Goal: Task Accomplishment & Management: Manage account settings

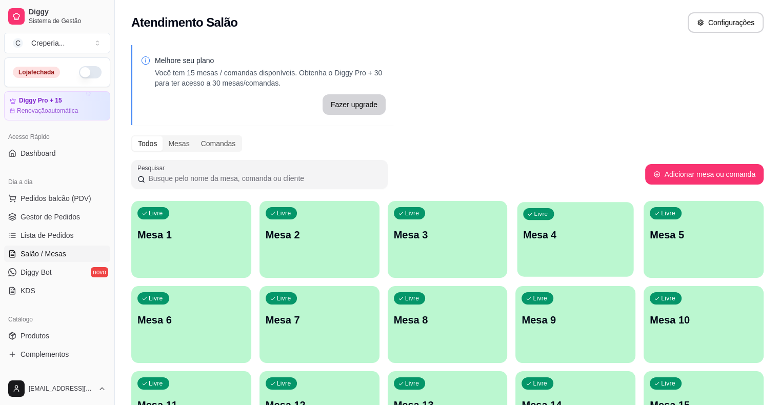
click at [517, 250] on div "Livre Mesa 4" at bounding box center [575, 233] width 116 height 63
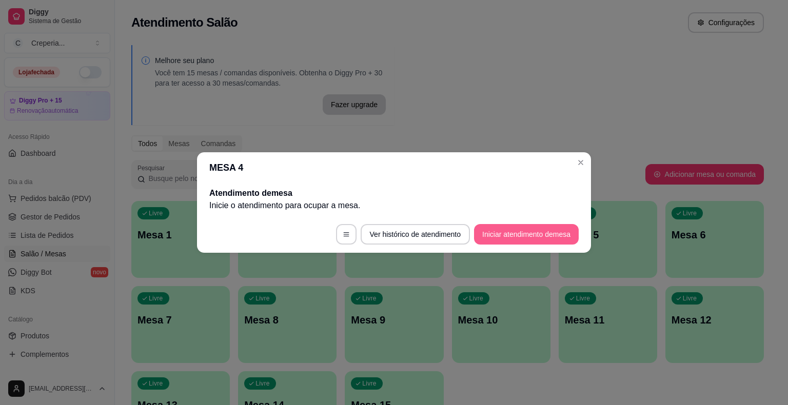
click at [496, 237] on button "Iniciar atendimento de mesa" at bounding box center [526, 234] width 105 height 21
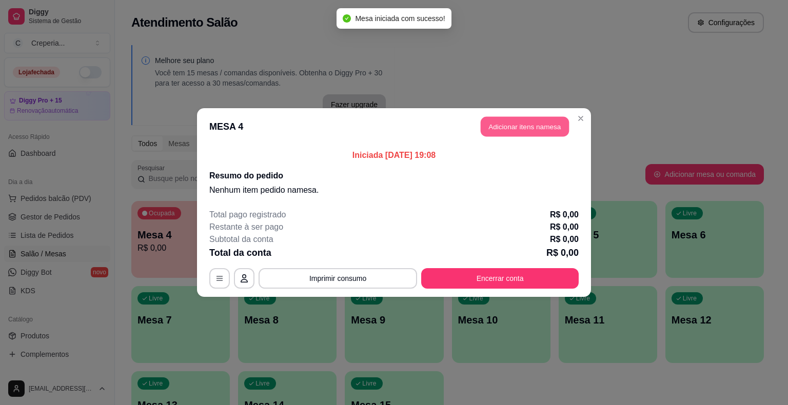
click at [515, 136] on header "MESA 4 Adicionar itens na mesa" at bounding box center [394, 126] width 394 height 37
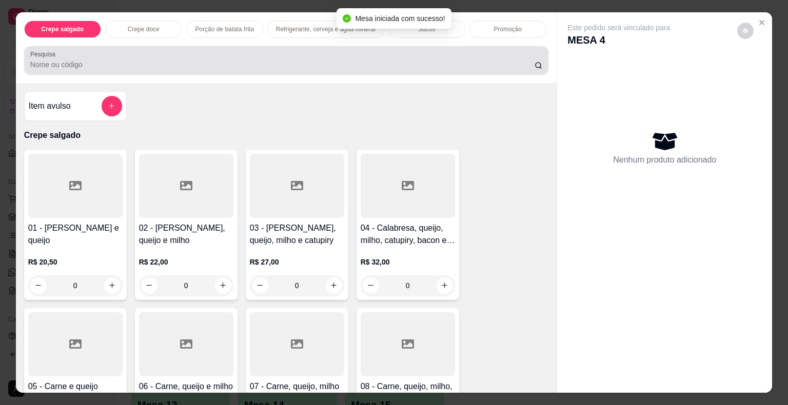
click at [132, 66] on div at bounding box center [286, 60] width 512 height 21
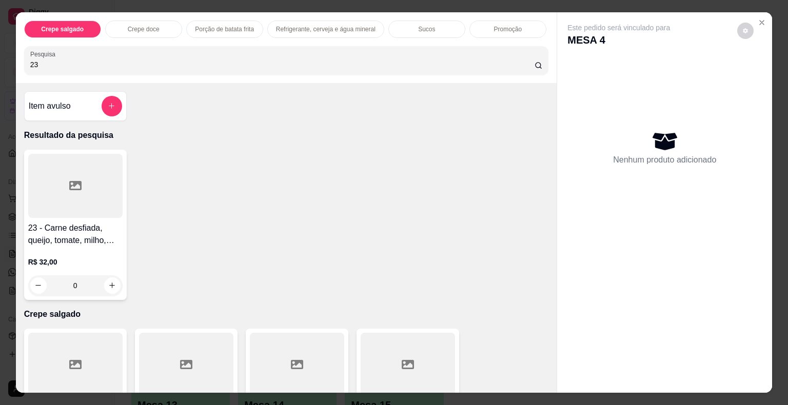
type input "23"
click at [79, 184] on div at bounding box center [75, 186] width 94 height 64
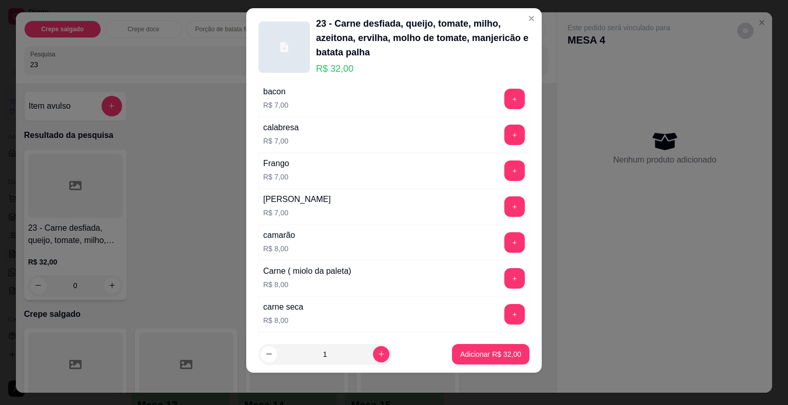
scroll to position [1822, 0]
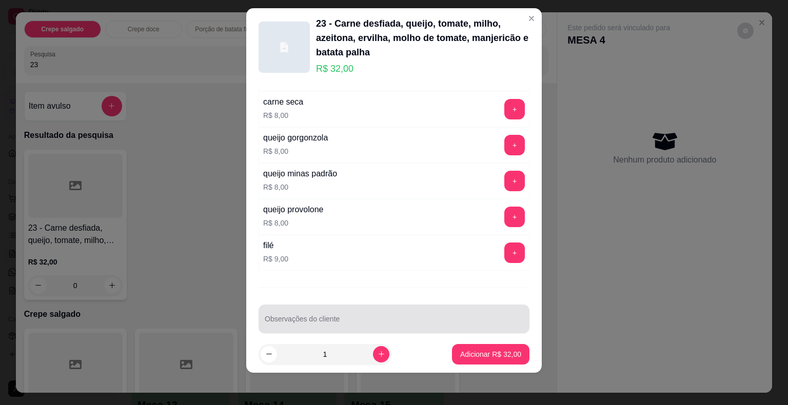
click at [330, 309] on div at bounding box center [394, 319] width 258 height 21
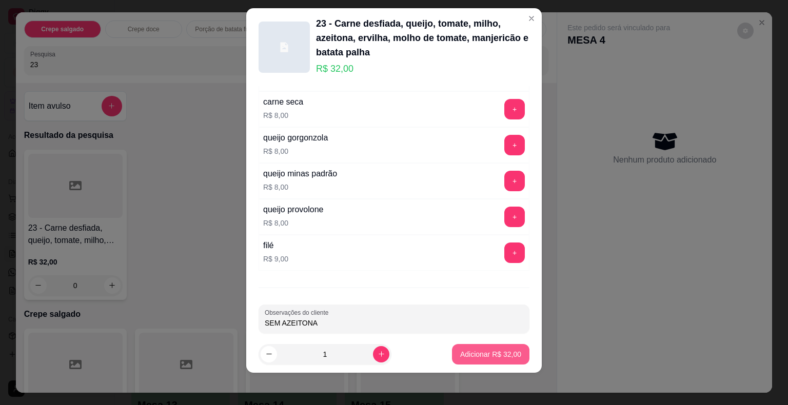
type input "SEM AZEITONA"
click at [460, 355] on p "Adicionar R$ 32,00" at bounding box center [490, 354] width 61 height 10
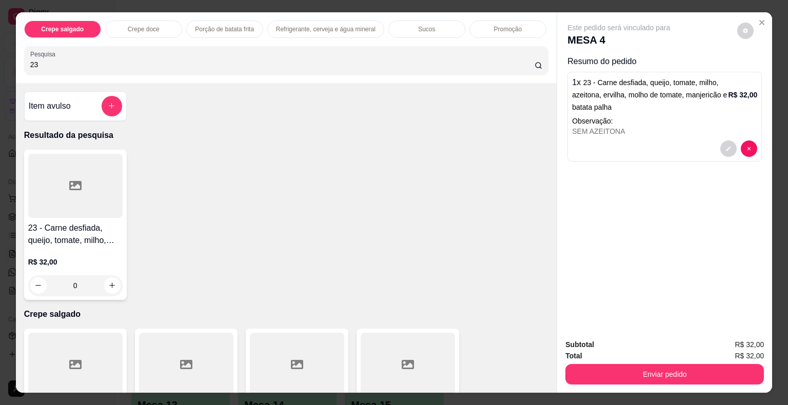
drag, startPoint x: 47, startPoint y: 63, endPoint x: 12, endPoint y: 61, distance: 34.9
click at [16, 61] on div "Crepe salgado Crepe doce Porção de batata frita Refrigerante, cerveja e água mi…" at bounding box center [286, 47] width 541 height 71
type input "67"
click at [101, 229] on h4 "67 - Banana, queijo, açúcar e canela" at bounding box center [75, 234] width 94 height 25
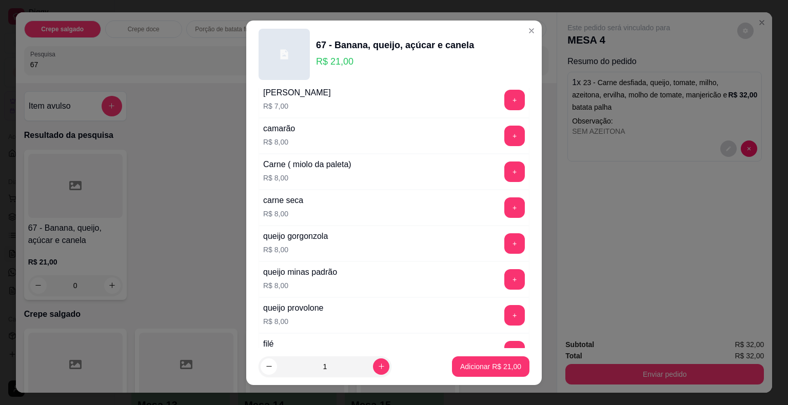
scroll to position [1635, 0]
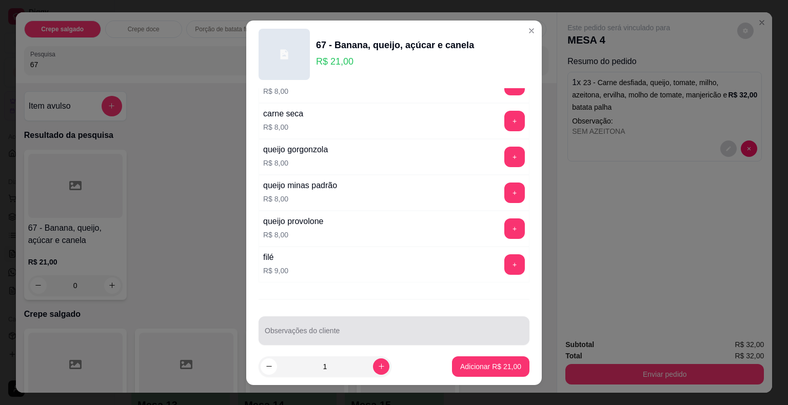
click at [400, 316] on div "Observações do cliente" at bounding box center [393, 330] width 271 height 29
drag, startPoint x: 361, startPoint y: 325, endPoint x: 343, endPoint y: 316, distance: 20.2
click at [343, 321] on div "SEM QUEIJO / MASSA SEM GLÚTEM" at bounding box center [394, 331] width 258 height 21
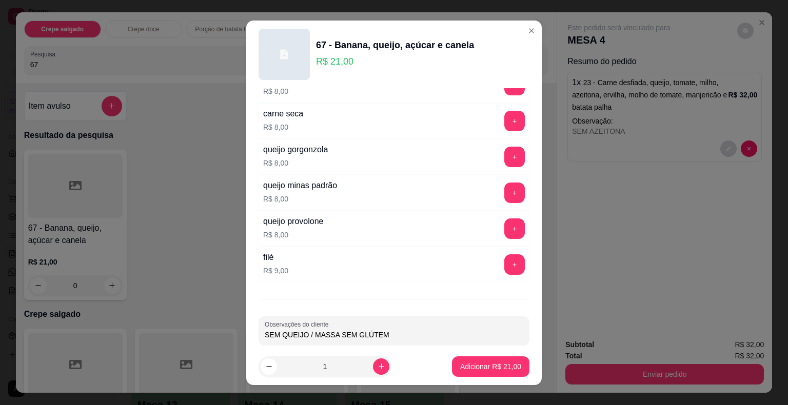
click at [386, 330] on input "SEM QUEIJO / MASSA SEM GLÚTEM" at bounding box center [394, 335] width 258 height 10
drag, startPoint x: 389, startPoint y: 323, endPoint x: 379, endPoint y: 323, distance: 9.7
click at [379, 330] on input "SEM QUEIJO / MASSA SEM GLÚTEM E SEM LACTOSE" at bounding box center [394, 335] width 258 height 10
click at [381, 330] on input "SEM QUEIJO / MASSA SEM GLÚTEM E SEM LACTOSE" at bounding box center [394, 335] width 258 height 10
click at [377, 330] on input "SEM QUEIJO / MASSA SEM GLÚTEM E SEM LACTOSE" at bounding box center [394, 335] width 258 height 10
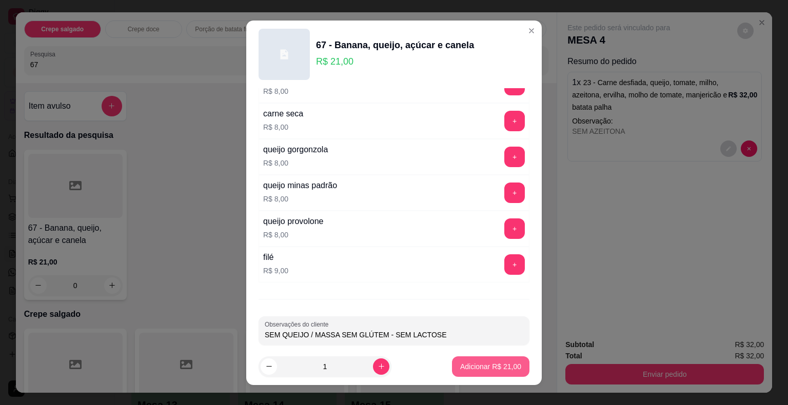
type input "SEM QUEIJO / MASSA SEM GLÚTEM - SEM LACTOSE"
click at [463, 368] on p "Adicionar R$ 21,00" at bounding box center [490, 367] width 61 height 10
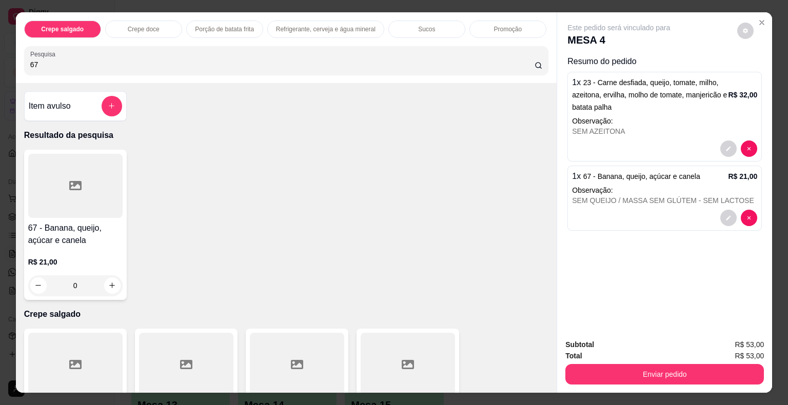
drag, startPoint x: 64, startPoint y: 64, endPoint x: 25, endPoint y: 64, distance: 38.5
click at [25, 64] on div "Pesquisa 67" at bounding box center [286, 60] width 525 height 29
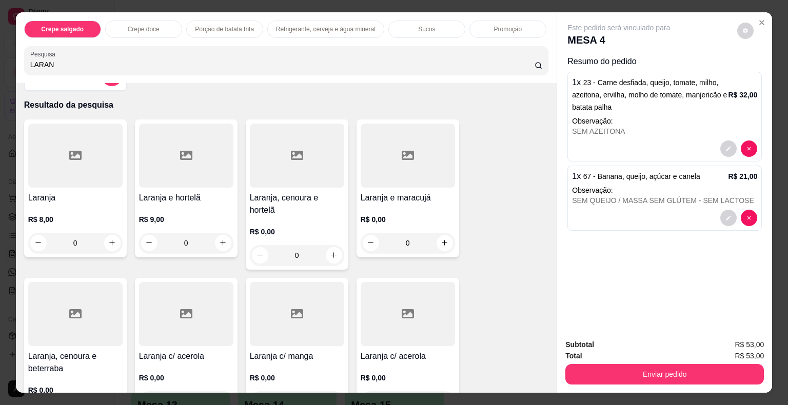
scroll to position [51, 0]
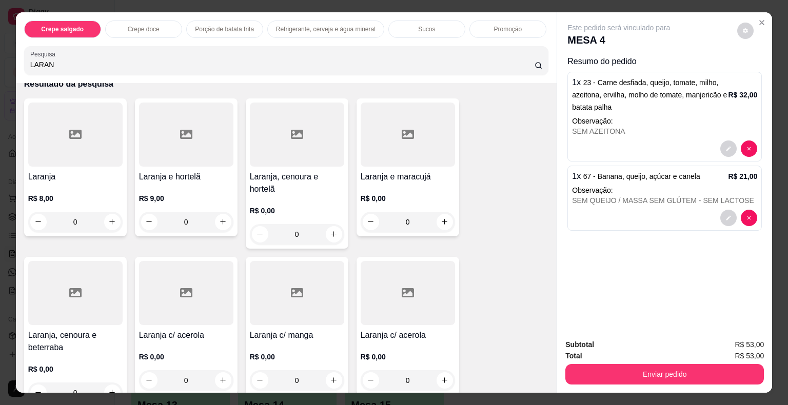
type input "LARAN"
click at [87, 284] on div at bounding box center [75, 293] width 94 height 64
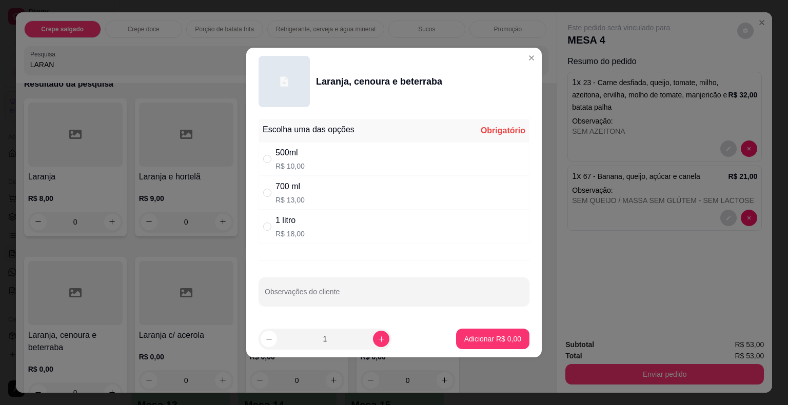
drag, startPoint x: 287, startPoint y: 167, endPoint x: 305, endPoint y: 172, distance: 18.7
click at [288, 168] on p "R$ 10,00" at bounding box center [289, 166] width 29 height 10
radio input "true"
click at [470, 346] on button "Adicionar R$ 10,00" at bounding box center [490, 339] width 77 height 21
type input "1"
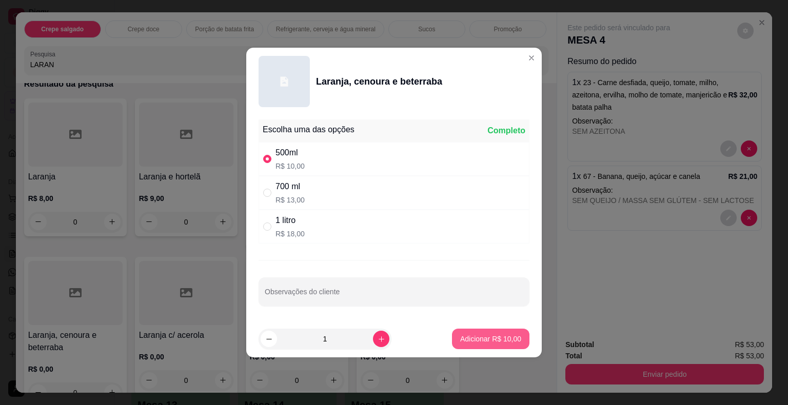
type input "1"
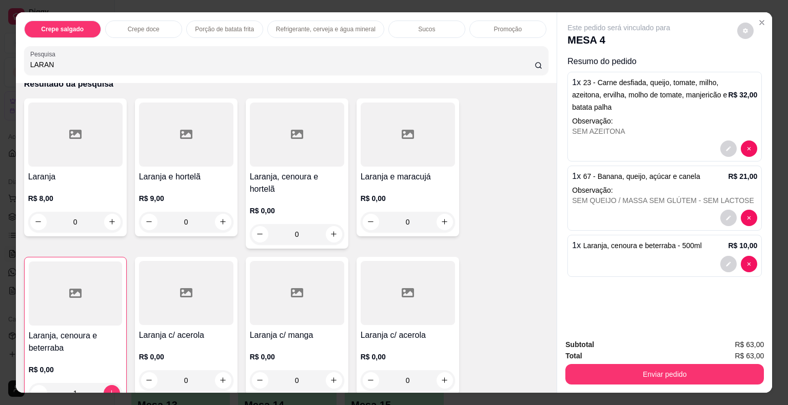
drag, startPoint x: 59, startPoint y: 56, endPoint x: 9, endPoint y: 48, distance: 50.9
click at [9, 48] on div "Crepe salgado Crepe doce Porção de batata frita Refrigerante, cerveja e água mi…" at bounding box center [394, 202] width 788 height 405
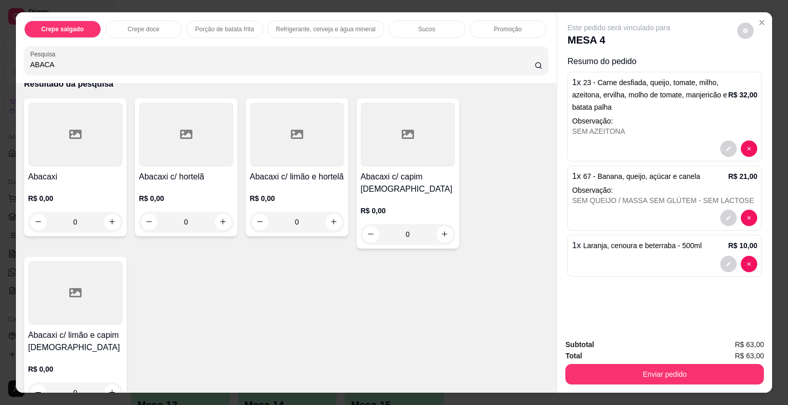
type input "ABACA"
click at [164, 174] on h4 "Abacaxi c/ hortelã" at bounding box center [186, 177] width 94 height 12
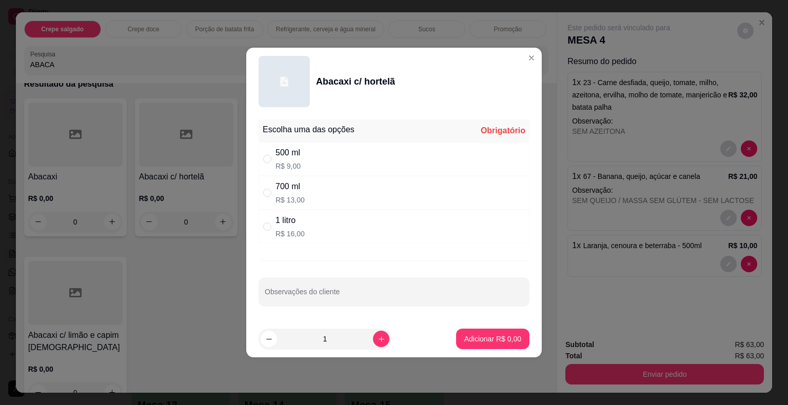
click at [287, 162] on p "R$ 9,00" at bounding box center [287, 166] width 25 height 10
radio input "true"
click at [472, 335] on p "Adicionar R$ 9,00" at bounding box center [492, 339] width 57 height 10
type input "1"
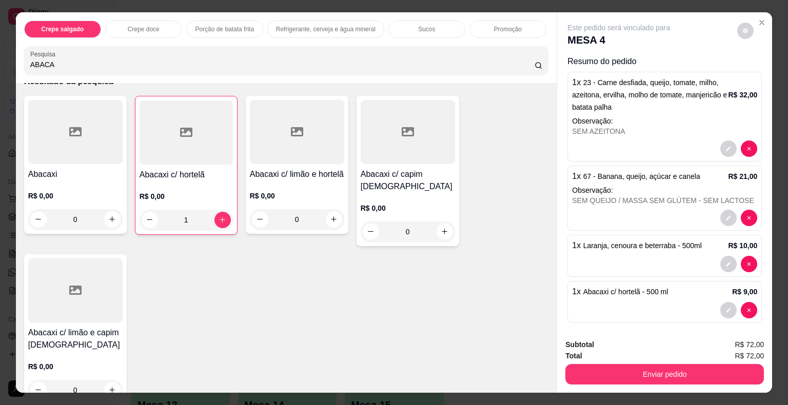
scroll to position [0, 0]
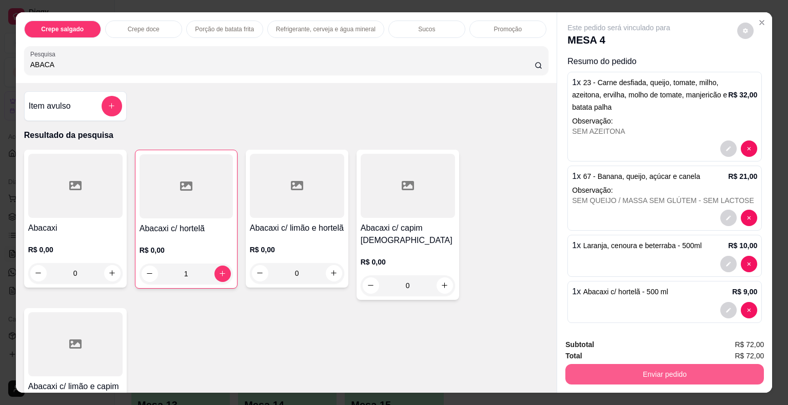
click at [664, 369] on button "Enviar pedido" at bounding box center [664, 374] width 198 height 21
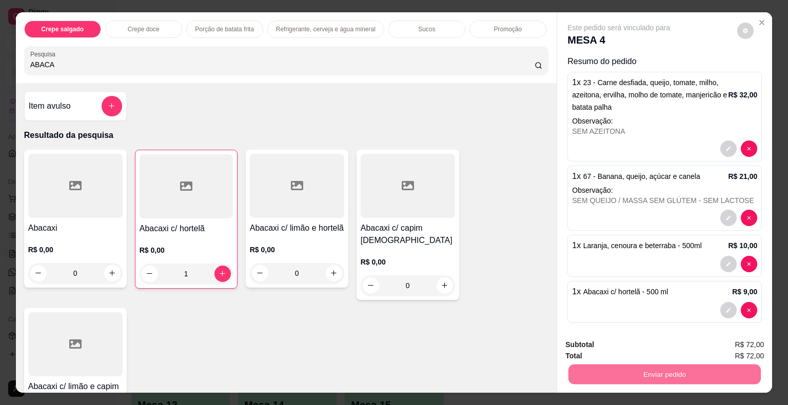
click at [660, 346] on button "Não registrar e enviar pedido" at bounding box center [630, 345] width 107 height 19
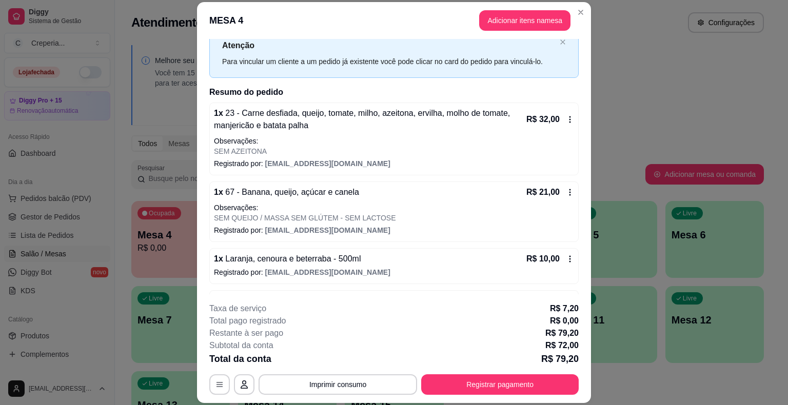
scroll to position [68, 0]
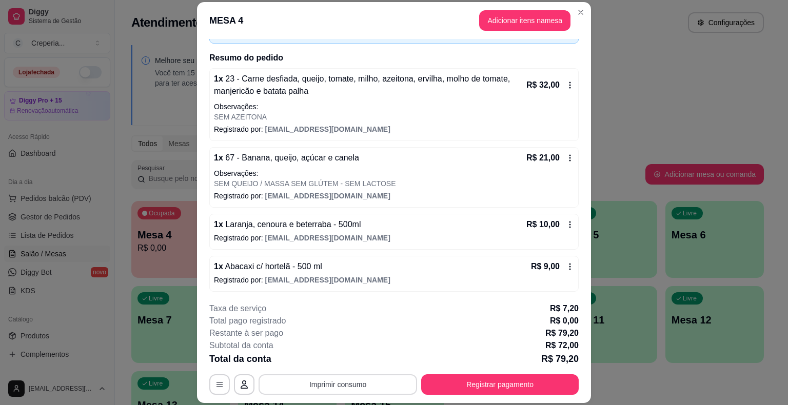
click at [336, 386] on button "Imprimir consumo" at bounding box center [337, 384] width 158 height 21
click at [341, 363] on button "IMPRESSORA" at bounding box center [337, 361] width 72 height 16
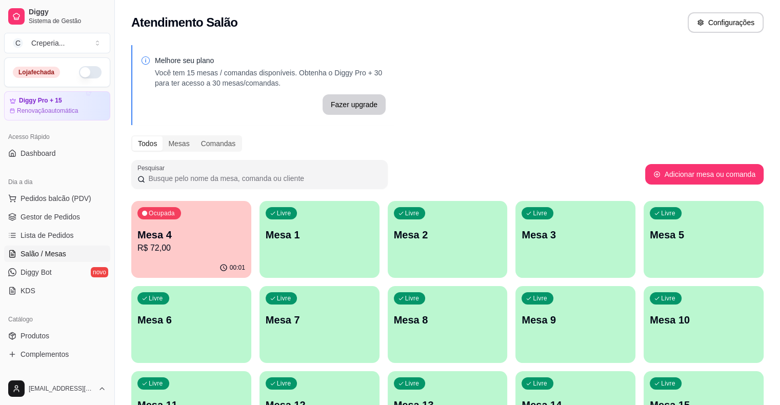
click at [155, 243] on p "R$ 72,00" at bounding box center [191, 248] width 108 height 12
click at [199, 223] on div "Ocupada Mesa 4 R$ 72,00" at bounding box center [191, 229] width 116 height 55
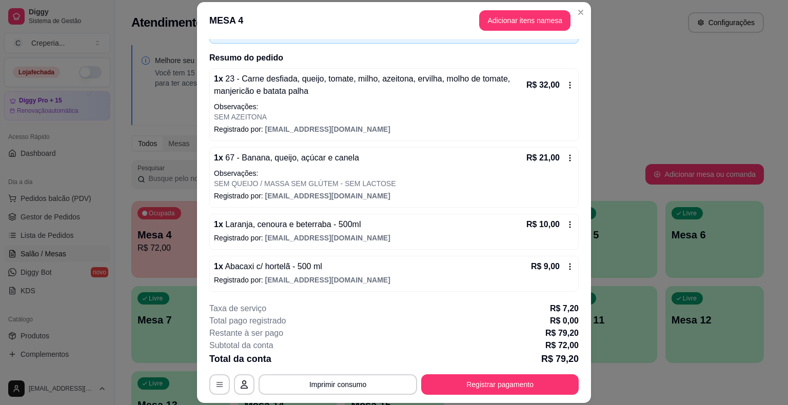
click at [566, 266] on icon at bounding box center [570, 267] width 8 height 8
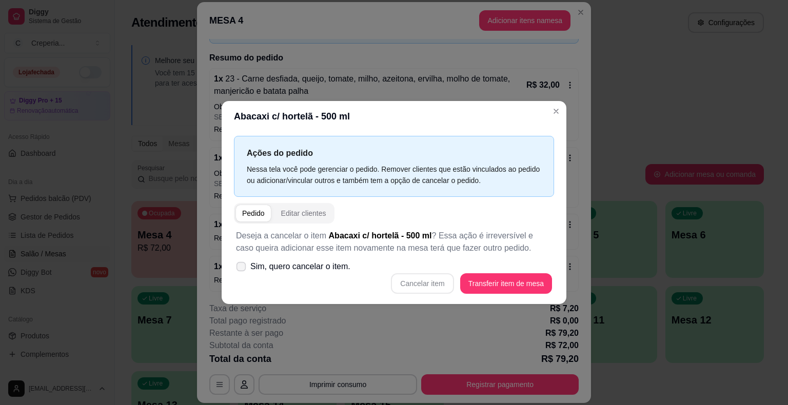
click at [312, 272] on span "Sim, quero cancelar o item." at bounding box center [300, 267] width 100 height 12
click at [242, 272] on input "Sim, quero cancelar o item." at bounding box center [238, 272] width 7 height 7
checkbox input "true"
click at [418, 285] on button "Cancelar item" at bounding box center [422, 283] width 63 height 21
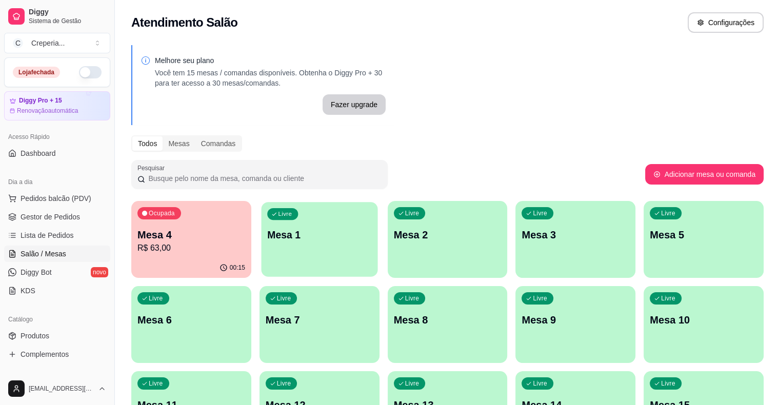
click at [316, 238] on p "Mesa 1" at bounding box center [319, 235] width 105 height 14
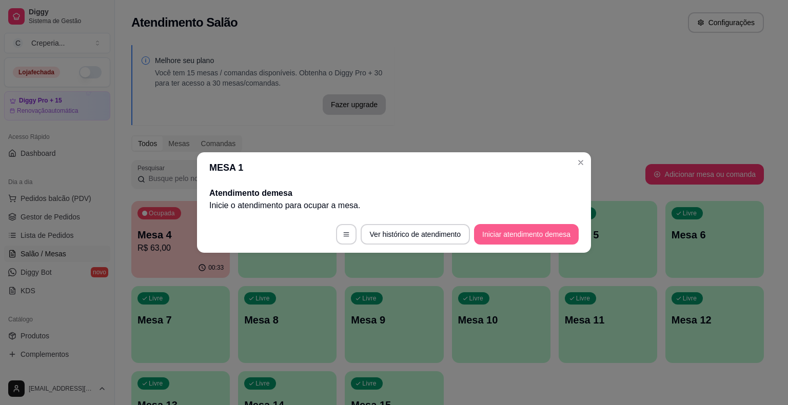
click at [492, 234] on button "Iniciar atendimento de mesa" at bounding box center [526, 234] width 105 height 21
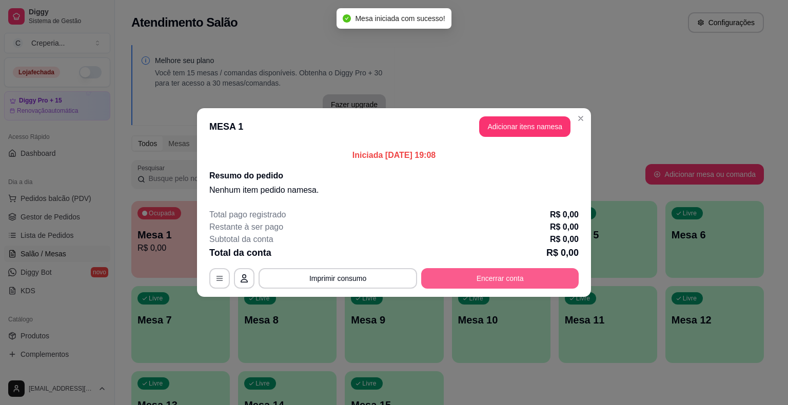
click at [445, 286] on button "Encerrar conta" at bounding box center [499, 278] width 157 height 21
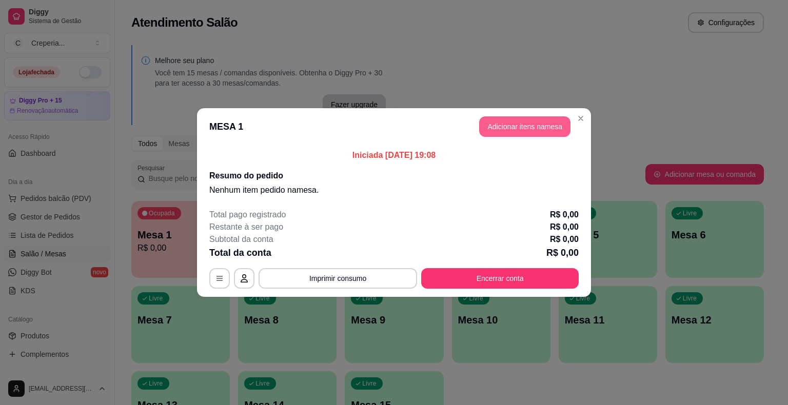
click at [505, 131] on button "Adicionar itens na mesa" at bounding box center [524, 126] width 91 height 21
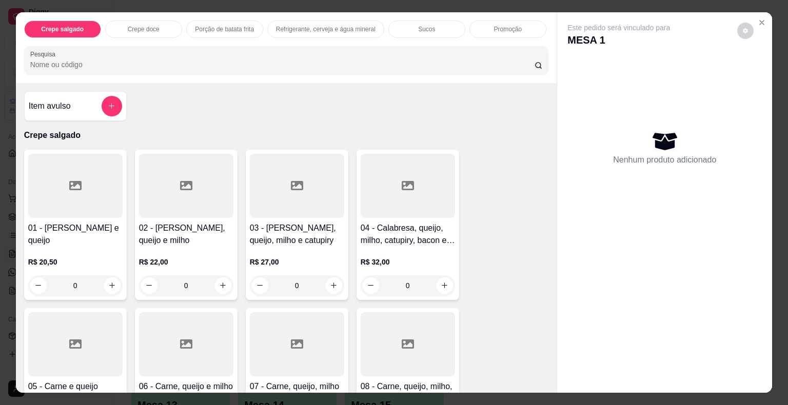
click at [133, 63] on input "Pesquisa" at bounding box center [282, 64] width 504 height 10
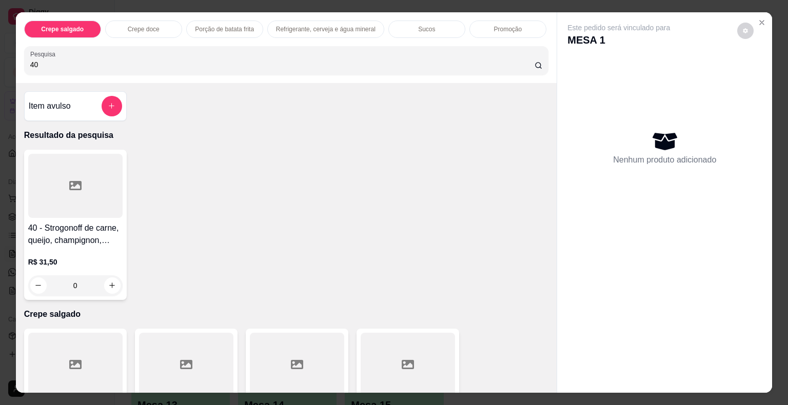
type input "40"
click at [64, 184] on div at bounding box center [75, 186] width 94 height 64
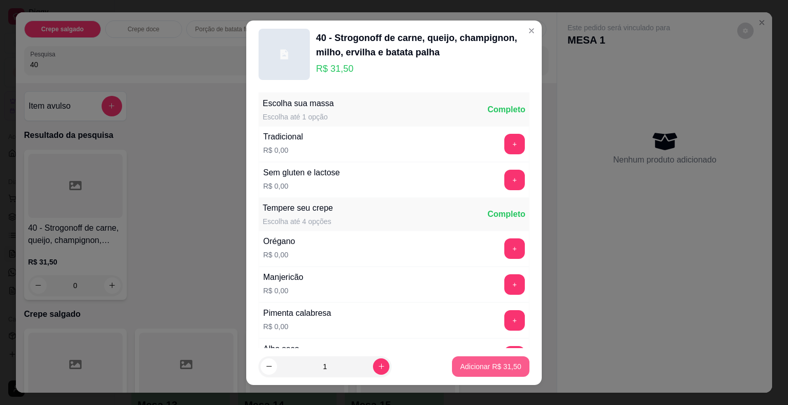
click at [463, 367] on p "Adicionar R$ 31,50" at bounding box center [490, 367] width 61 height 10
type input "1"
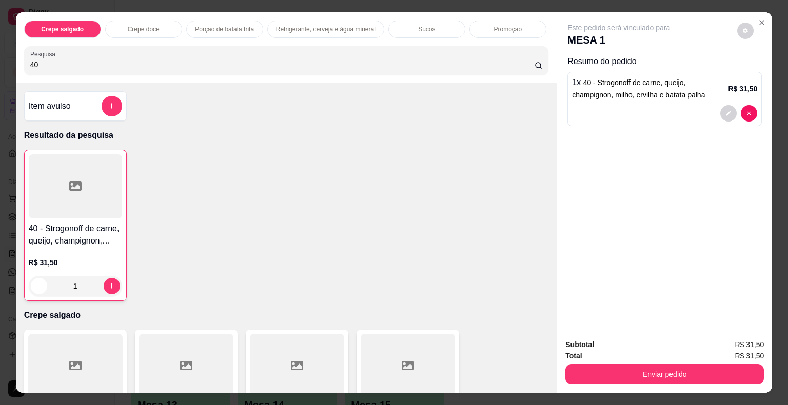
click at [18, 58] on div "Crepe salgado Crepe doce Porção de batata frita Refrigerante, cerveja e água mi…" at bounding box center [286, 47] width 541 height 71
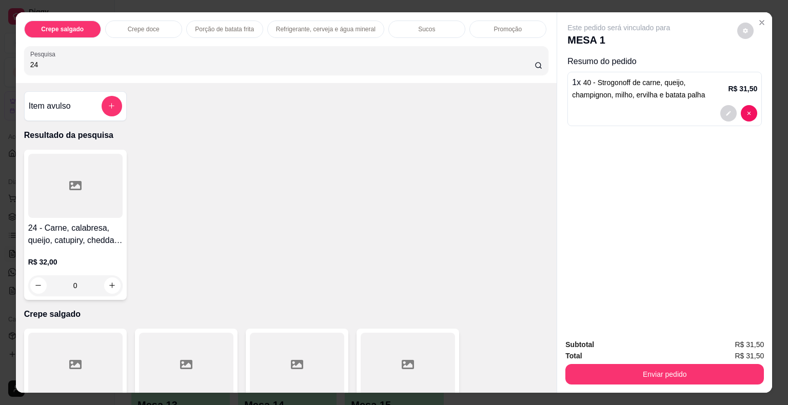
type input "24"
click at [74, 181] on icon at bounding box center [75, 185] width 12 height 12
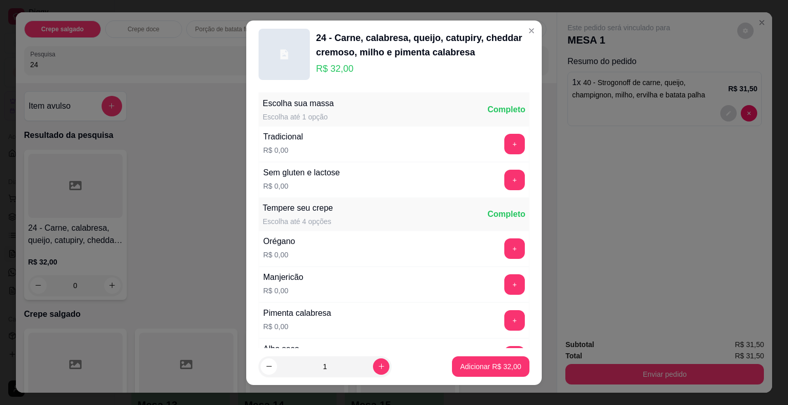
click at [467, 378] on footer "1 Adicionar R$ 32,00" at bounding box center [393, 366] width 295 height 37
click at [468, 374] on button "Adicionar R$ 32,00" at bounding box center [490, 366] width 77 height 21
type input "1"
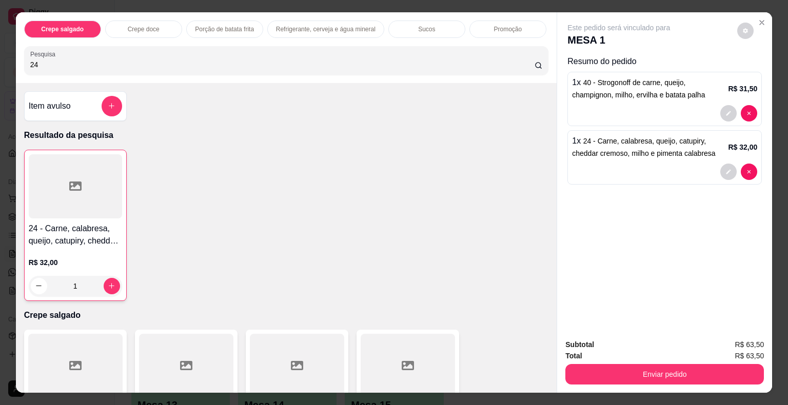
drag, startPoint x: 37, startPoint y: 56, endPoint x: 12, endPoint y: 51, distance: 26.3
click at [16, 51] on div "Crepe salgado Crepe doce Porção de batata frita Refrigerante, cerveja e água mi…" at bounding box center [286, 47] width 541 height 71
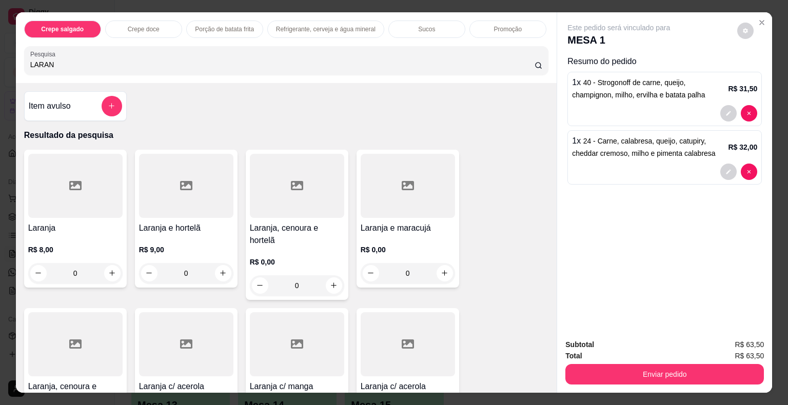
type input "LARAN"
click at [71, 193] on div at bounding box center [75, 186] width 94 height 64
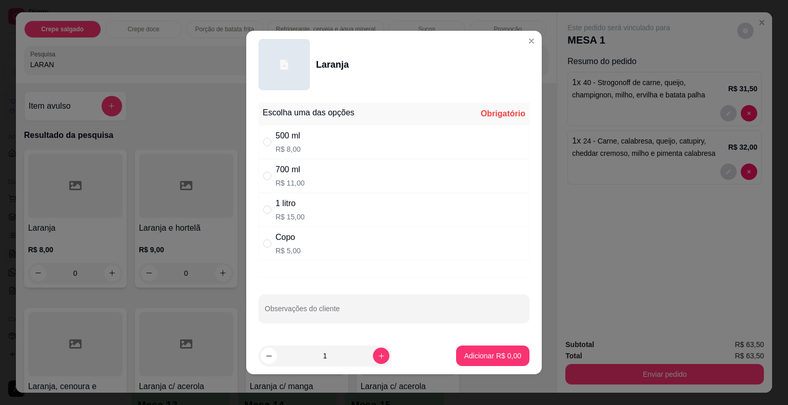
click at [267, 178] on div "" at bounding box center [269, 175] width 12 height 11
radio input "true"
click at [464, 355] on p "Adicionar R$ 11,00" at bounding box center [490, 356] width 61 height 10
type input "1"
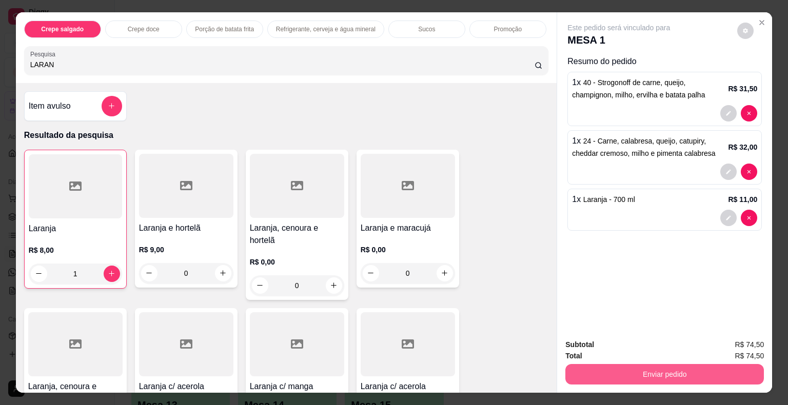
click at [636, 368] on button "Enviar pedido" at bounding box center [664, 374] width 198 height 21
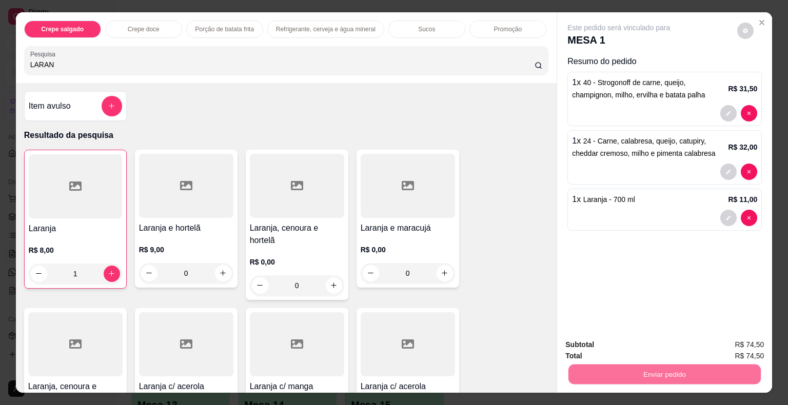
click at [651, 348] on button "Não registrar e enviar pedido" at bounding box center [630, 345] width 107 height 19
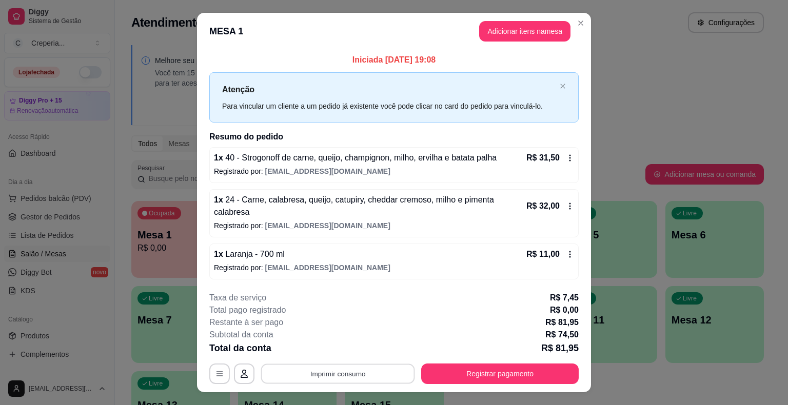
click at [367, 367] on button "Imprimir consumo" at bounding box center [338, 374] width 154 height 20
click at [344, 345] on button "IMPRESSORA" at bounding box center [337, 343] width 74 height 16
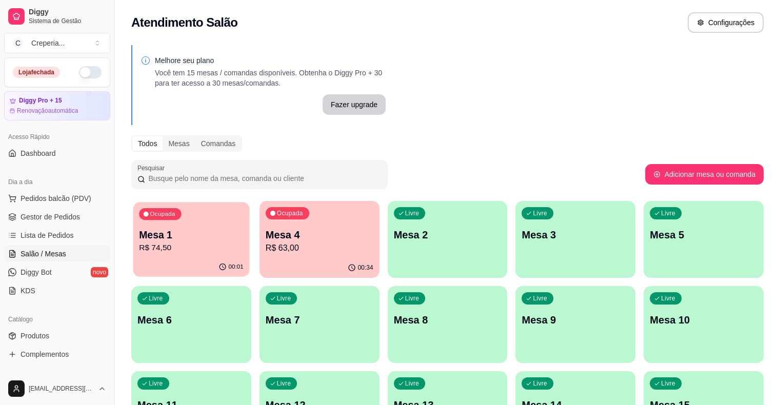
click at [191, 243] on p "R$ 74,50" at bounding box center [191, 248] width 105 height 12
click at [515, 253] on div "Livre Mesa 3" at bounding box center [575, 233] width 120 height 65
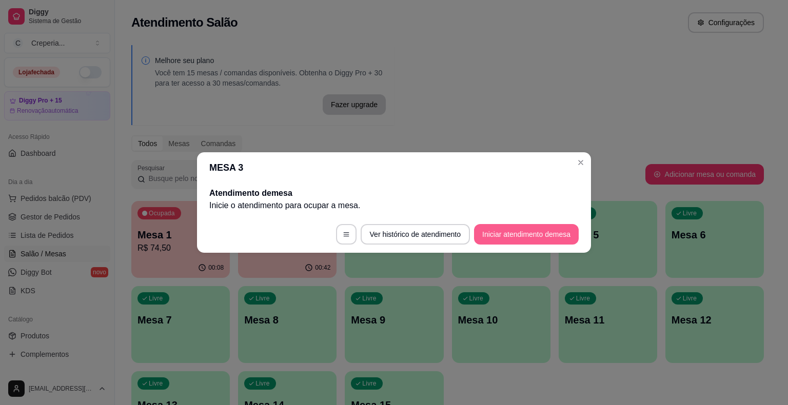
click at [504, 239] on button "Iniciar atendimento de mesa" at bounding box center [526, 234] width 105 height 21
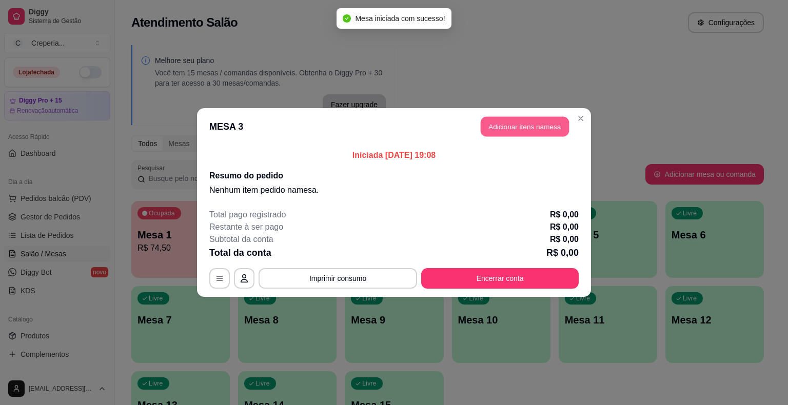
click at [504, 132] on button "Adicionar itens na mesa" at bounding box center [525, 127] width 88 height 20
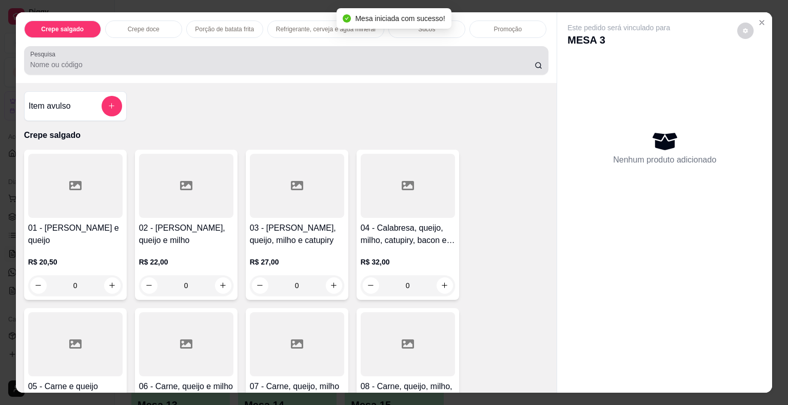
click at [150, 53] on div at bounding box center [286, 60] width 512 height 21
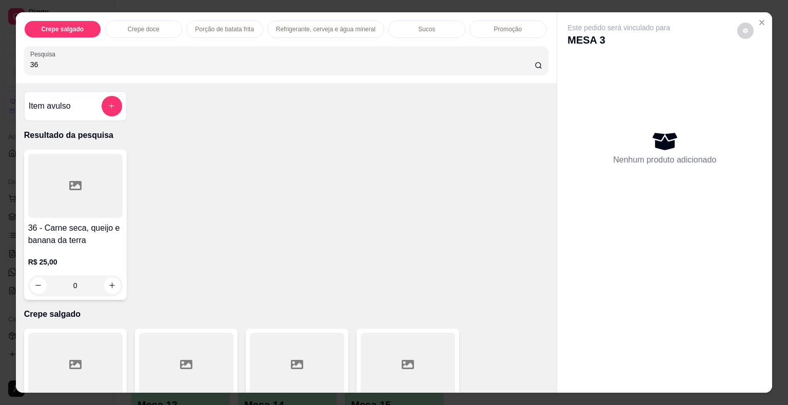
type input "36"
click at [105, 165] on div at bounding box center [75, 186] width 94 height 64
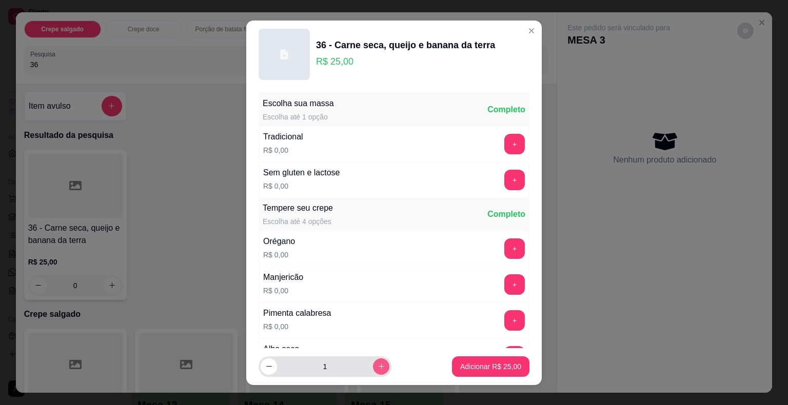
click at [377, 365] on icon "increase-product-quantity" at bounding box center [381, 367] width 8 height 8
type input "2"
click at [461, 371] on p "Adicionar R$ 50,00" at bounding box center [490, 367] width 61 height 10
type input "2"
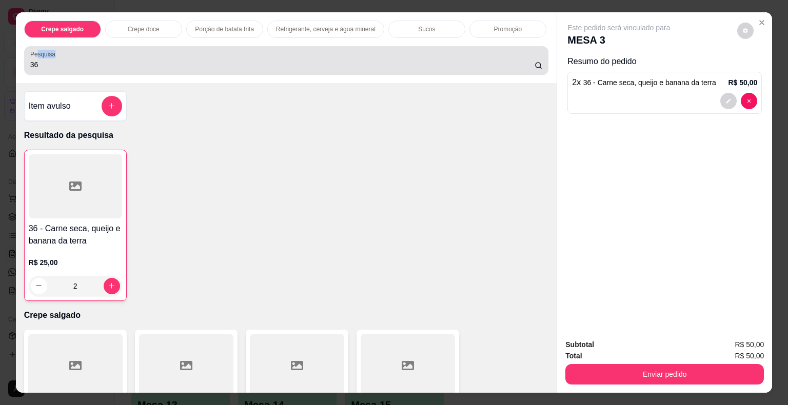
drag, startPoint x: 86, startPoint y: 54, endPoint x: 25, endPoint y: 54, distance: 61.0
click at [25, 56] on div "Pesquisa 36" at bounding box center [286, 60] width 525 height 29
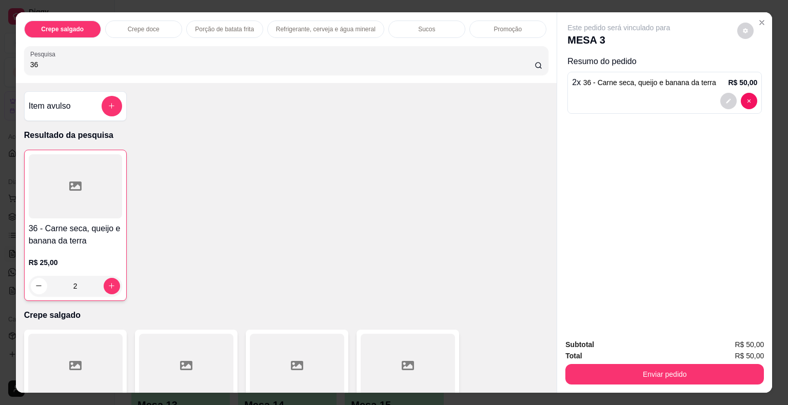
drag, startPoint x: 35, startPoint y: 59, endPoint x: 23, endPoint y: 59, distance: 12.3
click at [24, 59] on div "Pesquisa 36" at bounding box center [286, 60] width 525 height 29
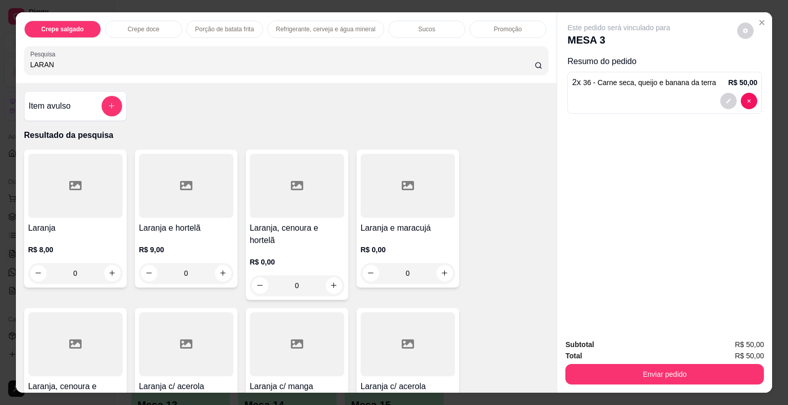
type input "LARAN"
click at [80, 199] on div at bounding box center [75, 186] width 94 height 64
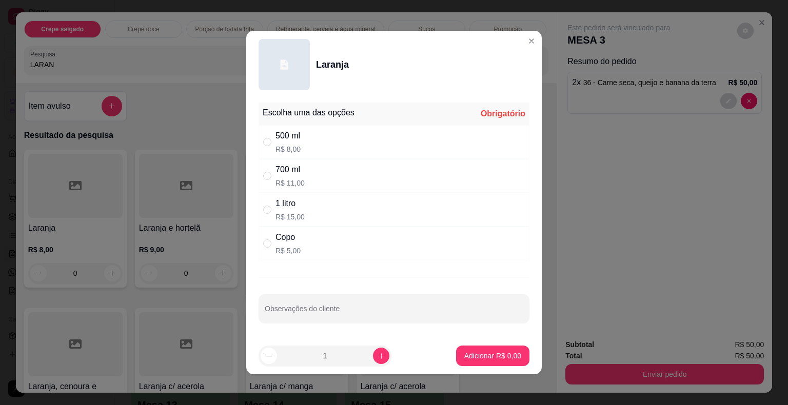
click at [277, 215] on p "R$ 15,00" at bounding box center [289, 217] width 29 height 10
radio input "true"
click at [471, 354] on p "Adicionar R$ 15,00" at bounding box center [490, 356] width 59 height 10
type input "1"
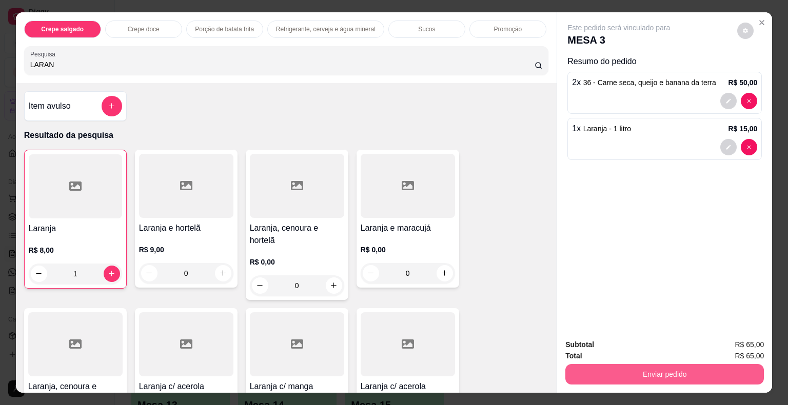
click at [647, 377] on button "Enviar pedido" at bounding box center [664, 374] width 198 height 21
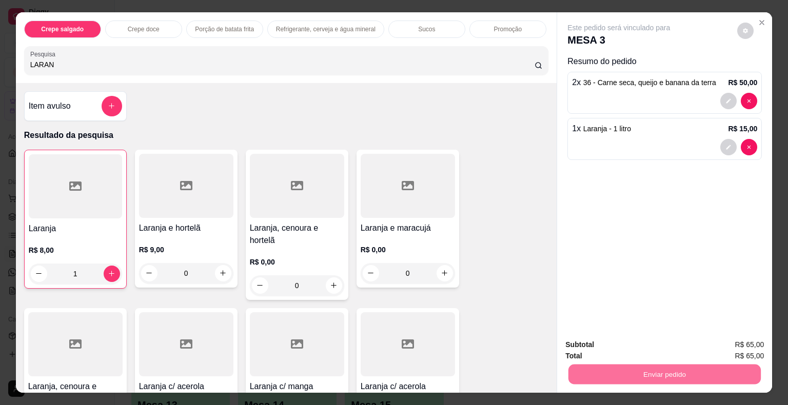
click at [630, 345] on button "Não registrar e enviar pedido" at bounding box center [630, 345] width 104 height 19
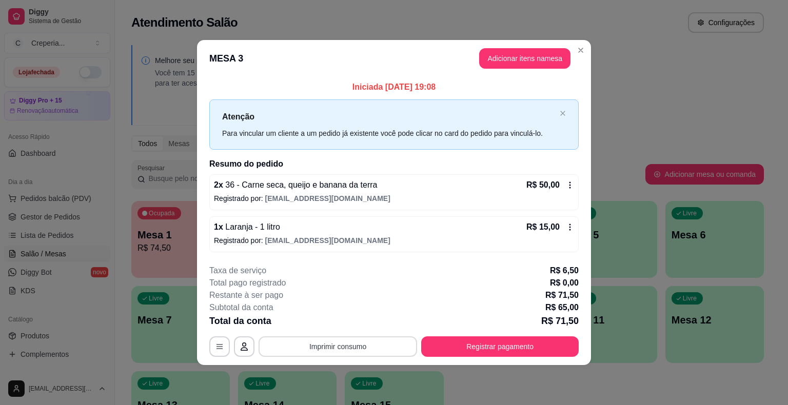
click at [370, 344] on button "Imprimir consumo" at bounding box center [337, 346] width 158 height 21
click at [357, 321] on button "IMPRESSORA" at bounding box center [341, 322] width 74 height 16
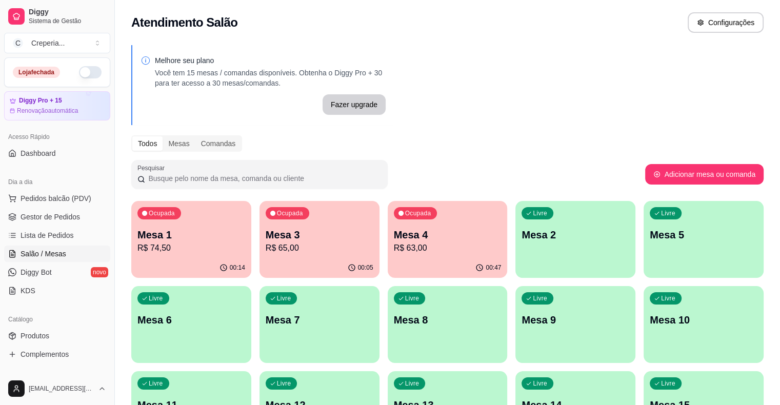
click at [187, 237] on p "Mesa 1" at bounding box center [191, 235] width 108 height 14
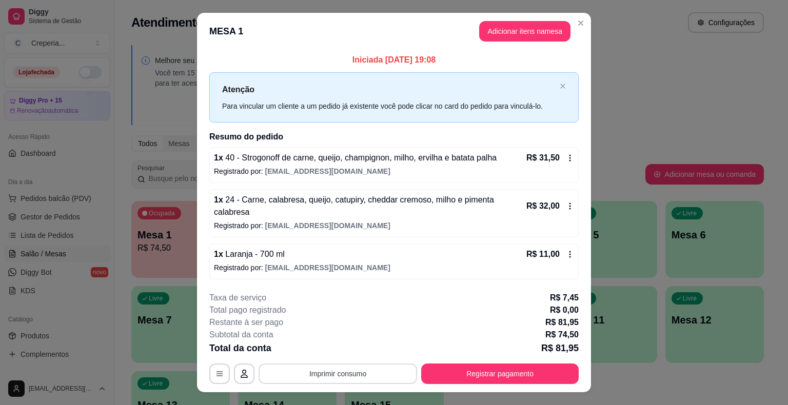
click at [355, 364] on button "Imprimir consumo" at bounding box center [337, 374] width 158 height 21
click at [348, 342] on button "IMPRESSORA" at bounding box center [337, 343] width 72 height 16
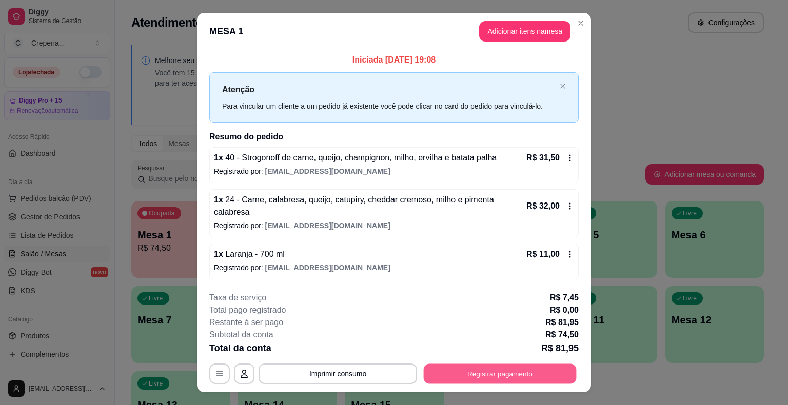
click at [462, 364] on button "Registrar pagamento" at bounding box center [500, 374] width 153 height 20
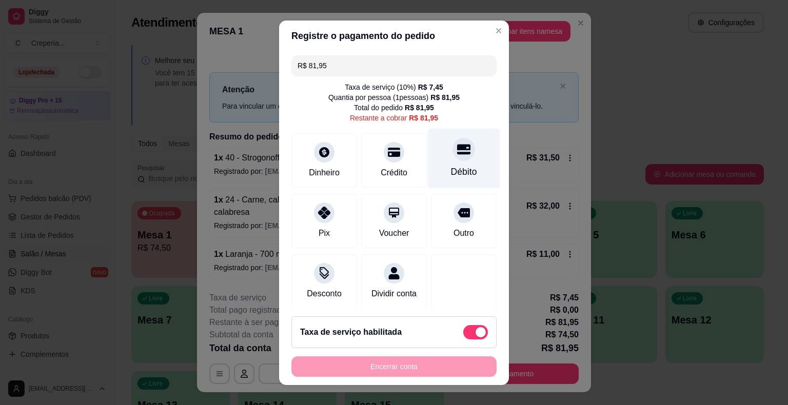
click at [434, 152] on div "Débito" at bounding box center [464, 158] width 72 height 60
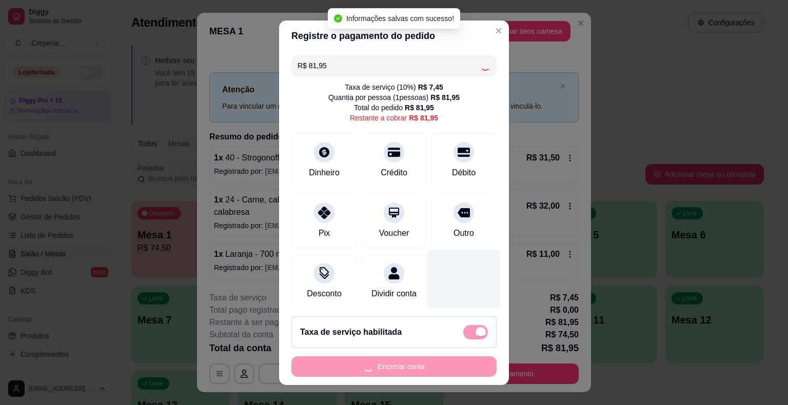
type input "R$ 0,00"
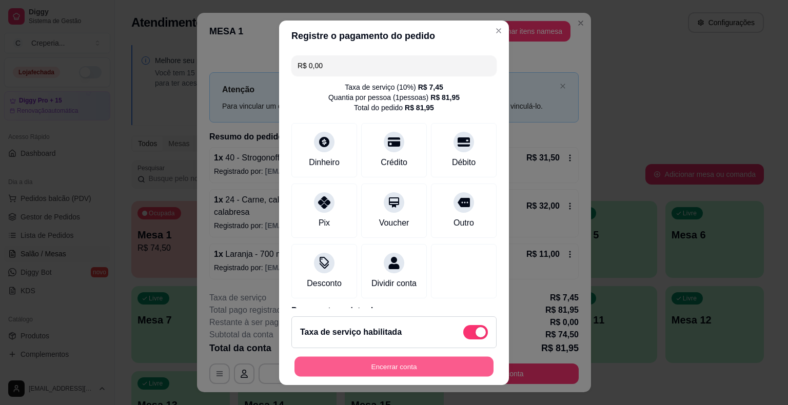
click at [439, 362] on button "Encerrar conta" at bounding box center [393, 366] width 199 height 20
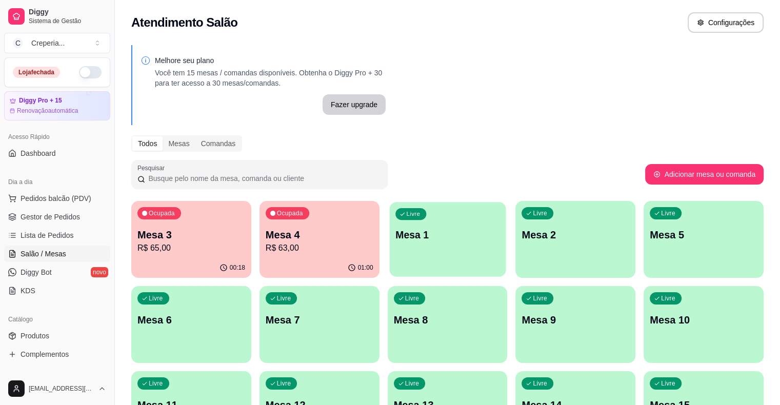
click at [413, 235] on p "Mesa 1" at bounding box center [447, 235] width 105 height 14
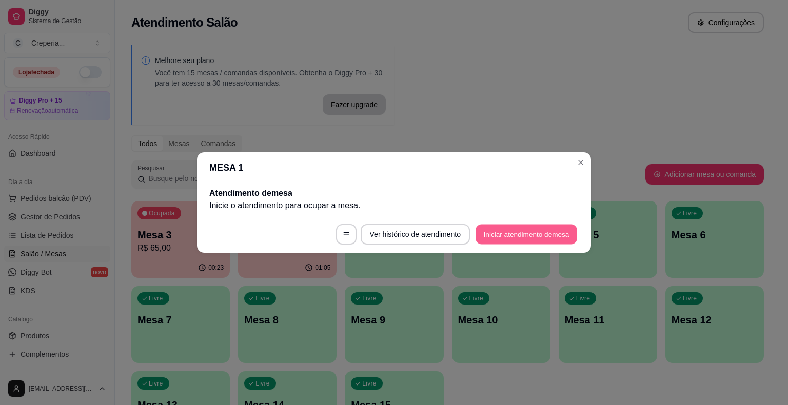
click at [509, 238] on button "Iniciar atendimento de mesa" at bounding box center [526, 235] width 102 height 20
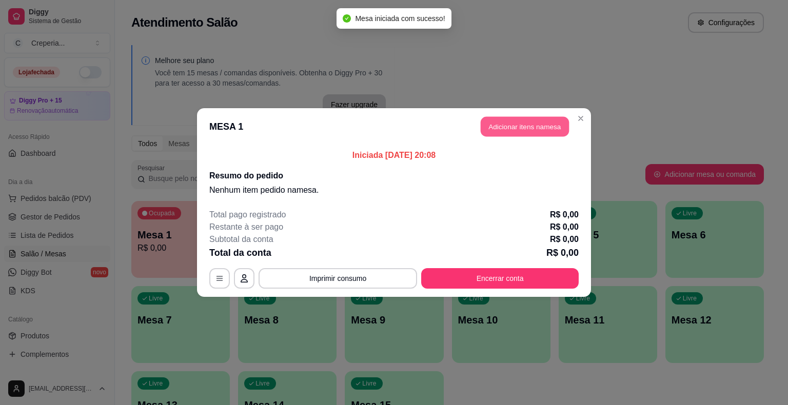
click at [511, 132] on button "Adicionar itens na mesa" at bounding box center [525, 127] width 88 height 20
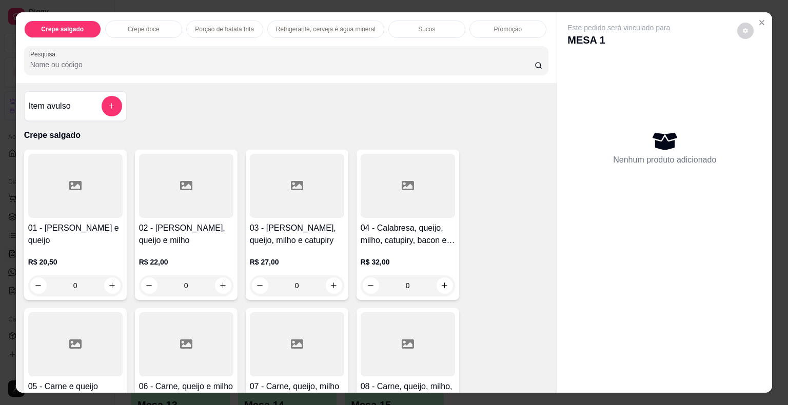
click at [172, 59] on input "Pesquisa" at bounding box center [282, 64] width 504 height 10
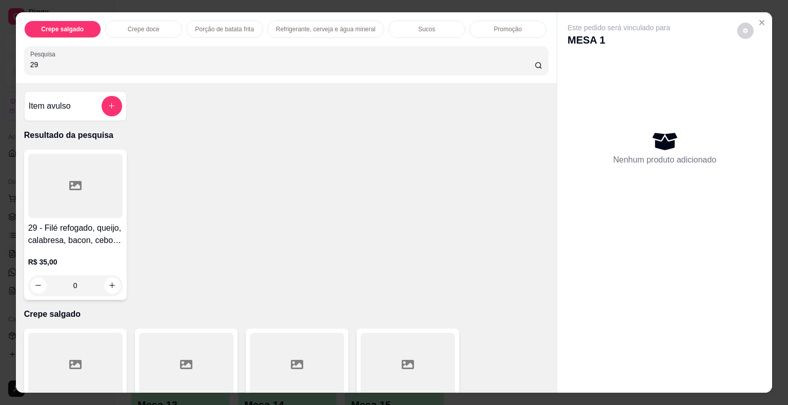
type input "29"
click at [90, 179] on div at bounding box center [75, 186] width 94 height 64
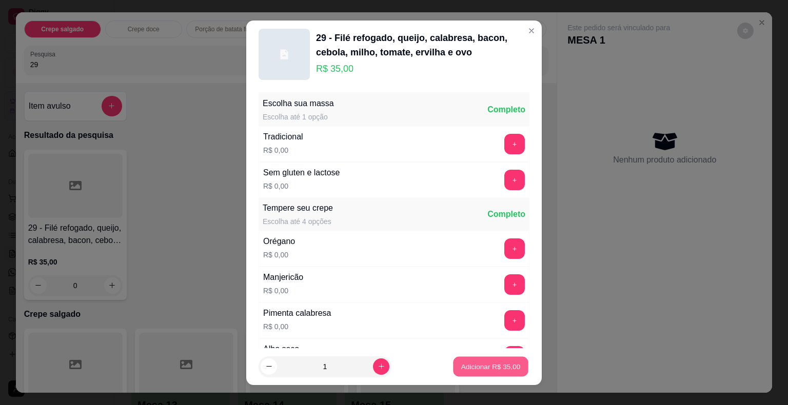
click at [485, 366] on p "Adicionar R$ 35,00" at bounding box center [490, 367] width 59 height 10
type input "1"
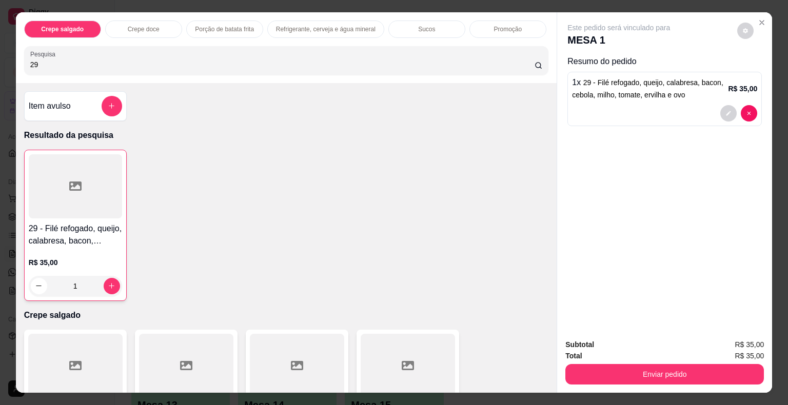
drag, startPoint x: 56, startPoint y: 60, endPoint x: 18, endPoint y: 56, distance: 37.6
click at [18, 56] on div "Crepe salgado Crepe doce Porção de batata frita Refrigerante, cerveja e água mi…" at bounding box center [286, 47] width 541 height 71
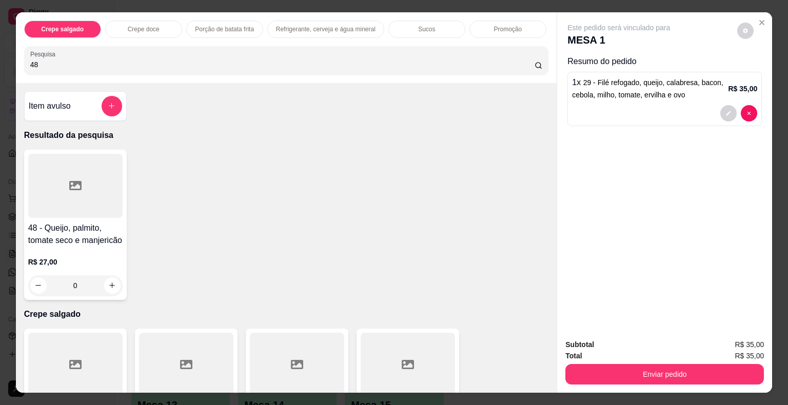
type input "48"
click at [76, 186] on icon at bounding box center [75, 185] width 12 height 9
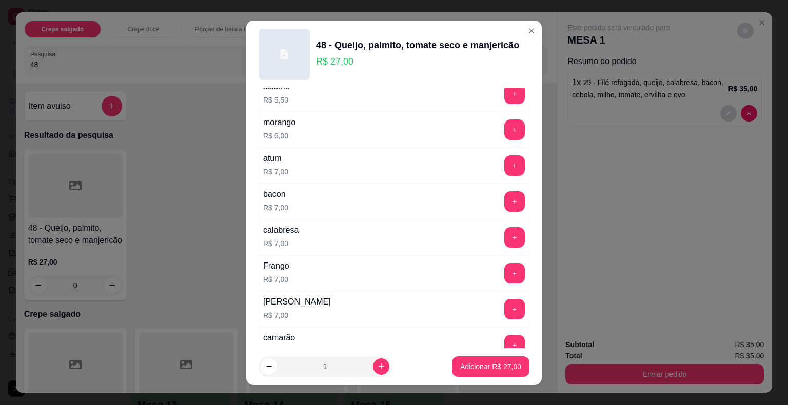
scroll to position [1811, 0]
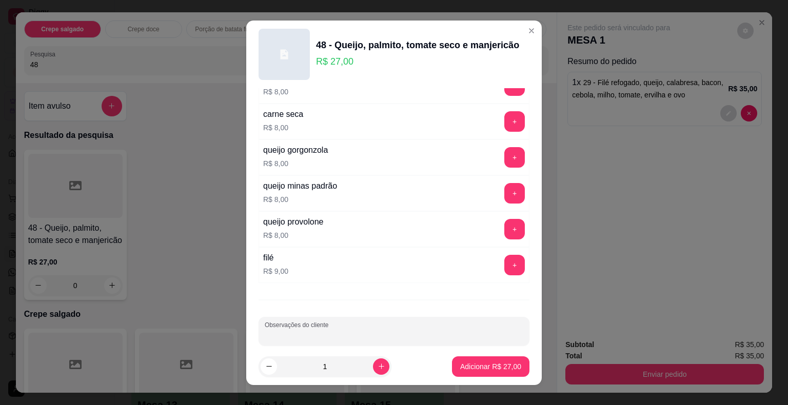
click at [483, 330] on input "Observações do cliente" at bounding box center [394, 335] width 258 height 10
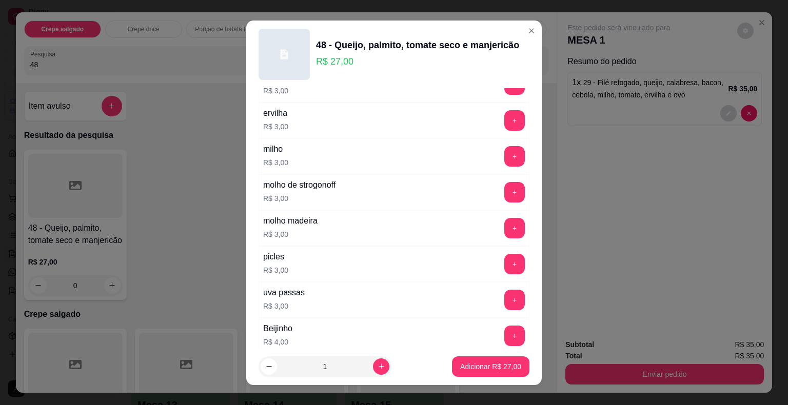
scroll to position [683, 0]
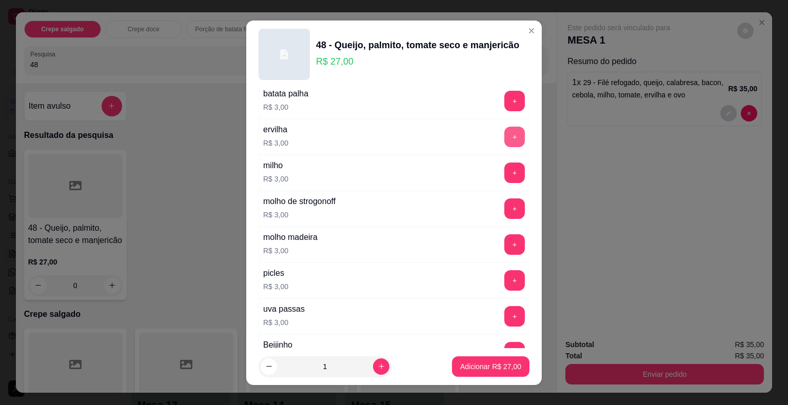
click at [504, 132] on button "+" at bounding box center [514, 137] width 21 height 21
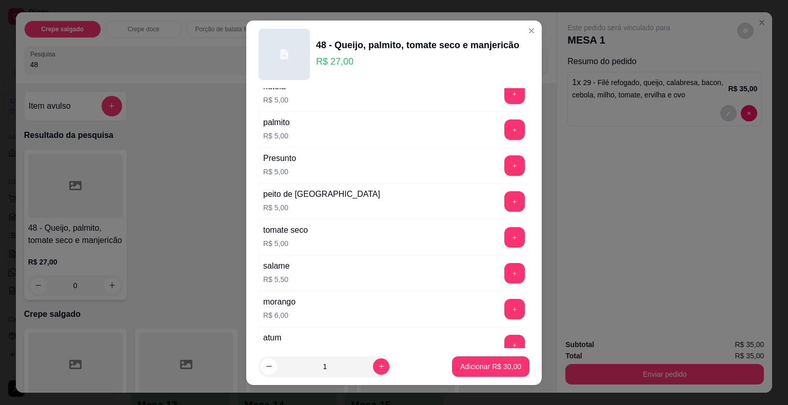
scroll to position [1811, 0]
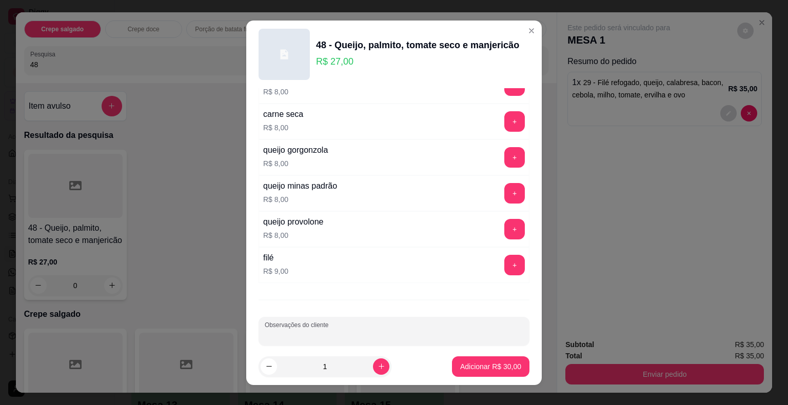
click at [467, 330] on input "Observações do cliente" at bounding box center [394, 335] width 258 height 10
type input "s"
type input "SEM MANJERICÃO COM RUCULA E QUEIJO MINAS"
click at [490, 369] on p "Adicionar R$ 30,00" at bounding box center [490, 367] width 61 height 10
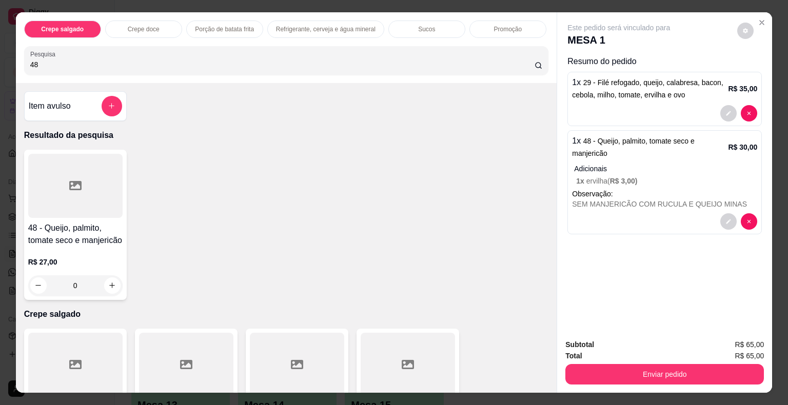
drag, startPoint x: 81, startPoint y: 61, endPoint x: 13, endPoint y: 61, distance: 67.7
click at [16, 61] on div "Crepe salgado Crepe doce Porção de batata frita Refrigerante, cerveja e água mi…" at bounding box center [286, 47] width 541 height 71
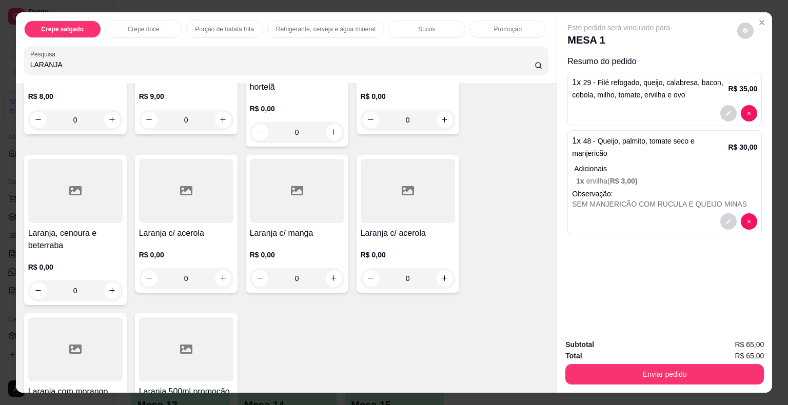
scroll to position [154, 0]
type input "LARANJA"
click at [86, 333] on div at bounding box center [75, 349] width 94 height 64
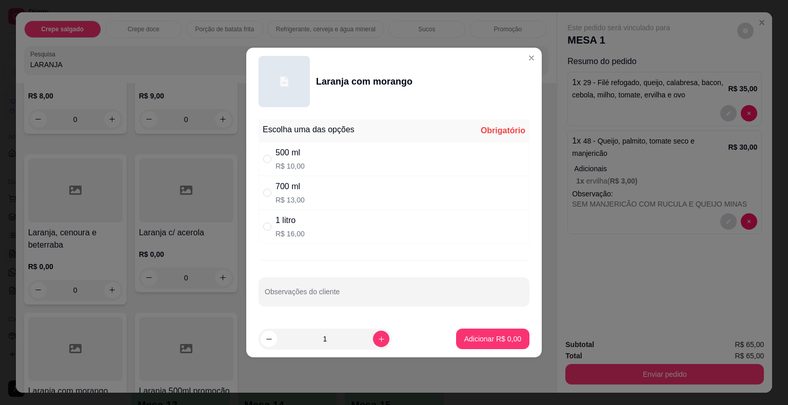
drag, startPoint x: 310, startPoint y: 191, endPoint x: 310, endPoint y: 257, distance: 66.7
click at [310, 192] on div "700 ml R$ 13,00" at bounding box center [393, 193] width 271 height 34
radio input "true"
click at [307, 294] on input "Observações do cliente" at bounding box center [394, 296] width 258 height 10
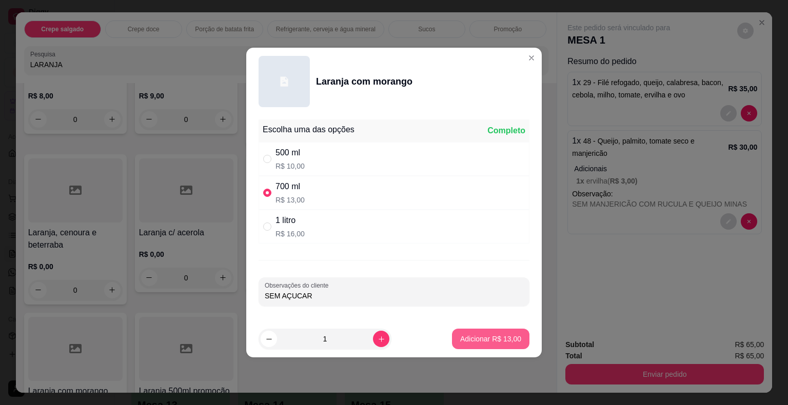
type input "SEM AÇUCAR"
click at [487, 329] on div "Adicionar R$ 13,00" at bounding box center [490, 339] width 77 height 21
click at [505, 341] on p "Adicionar R$ 13,00" at bounding box center [490, 339] width 59 height 10
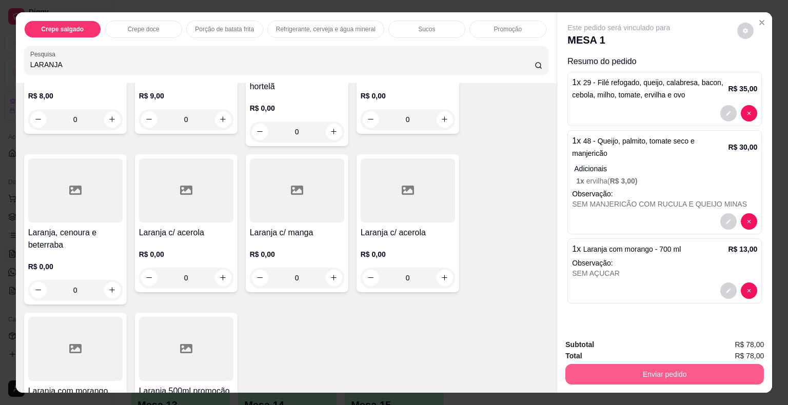
click at [589, 368] on button "Enviar pedido" at bounding box center [664, 374] width 198 height 21
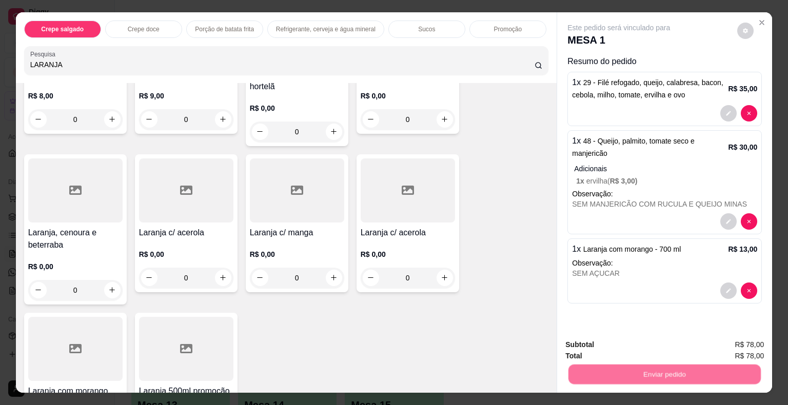
click at [578, 345] on button "Não registrar e enviar pedido" at bounding box center [630, 345] width 104 height 19
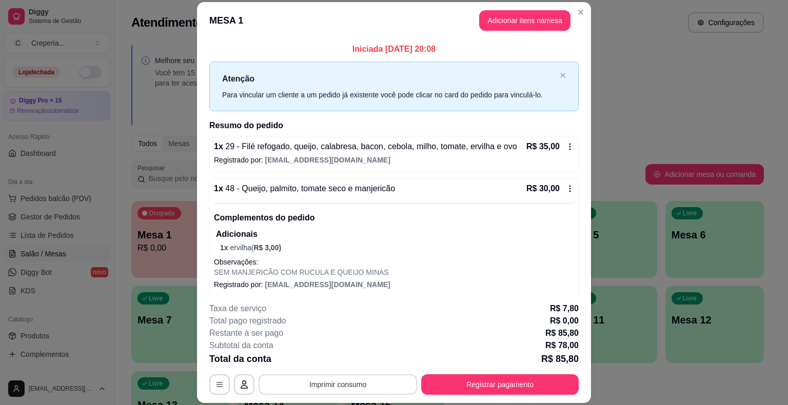
click at [346, 393] on button "Imprimir consumo" at bounding box center [337, 384] width 158 height 21
click at [345, 362] on button "IMPRESSORA" at bounding box center [337, 361] width 74 height 16
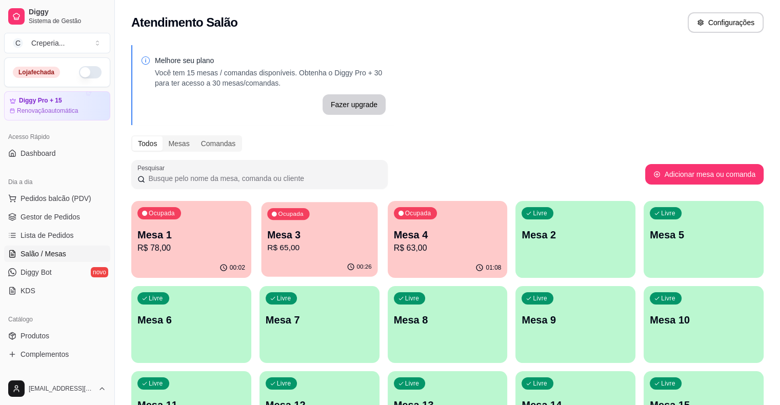
click at [307, 241] on p "Mesa 3" at bounding box center [319, 235] width 105 height 14
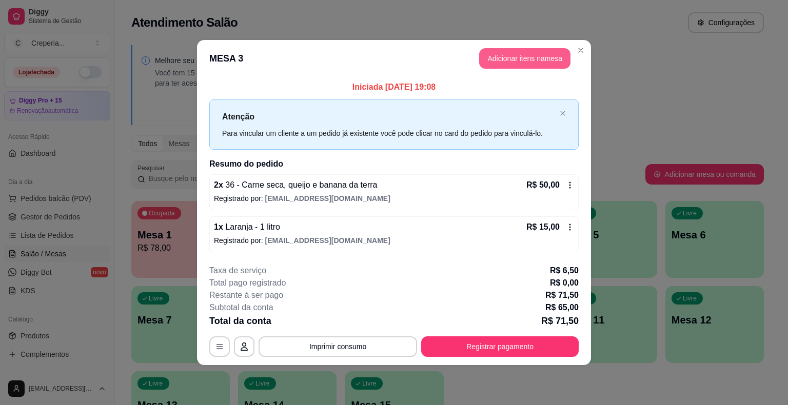
click at [496, 58] on button "Adicionar itens na mesa" at bounding box center [524, 58] width 91 height 21
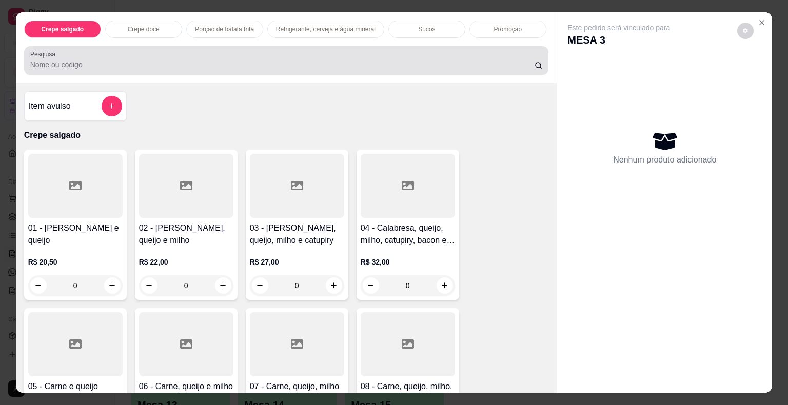
click at [233, 59] on input "Pesquisa" at bounding box center [282, 64] width 504 height 10
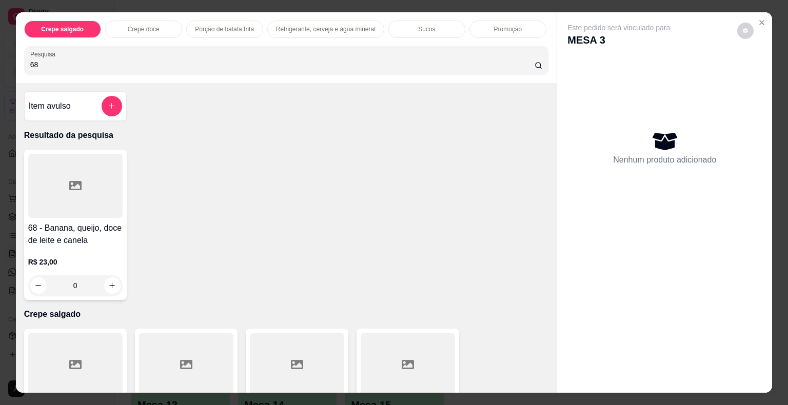
type input "68"
click at [91, 187] on div at bounding box center [75, 186] width 94 height 64
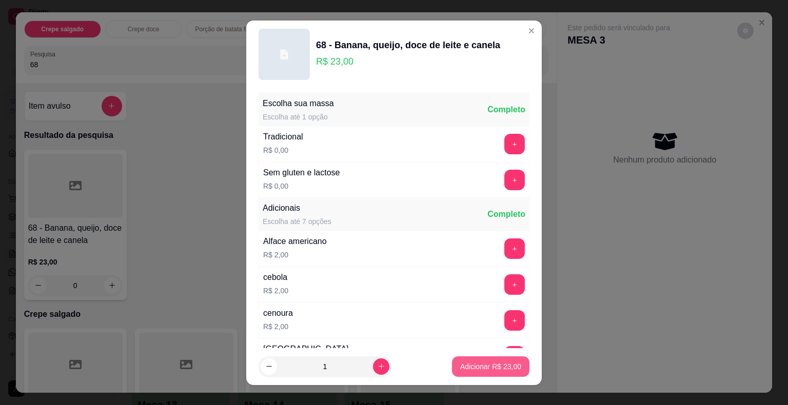
click at [474, 368] on p "Adicionar R$ 23,00" at bounding box center [490, 367] width 61 height 10
type input "1"
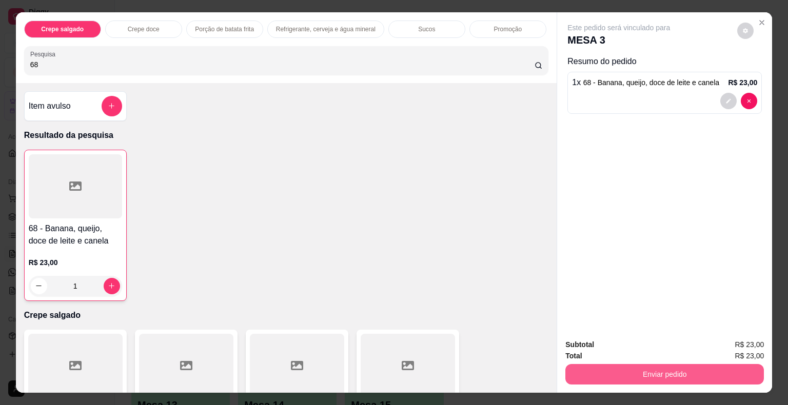
click at [590, 364] on button "Enviar pedido" at bounding box center [664, 374] width 198 height 21
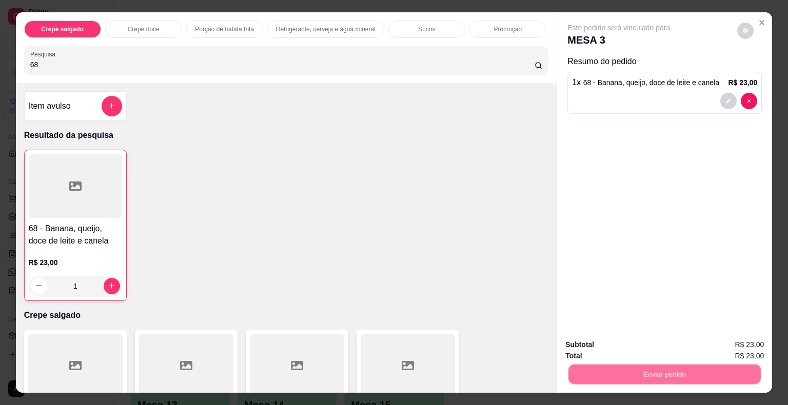
click at [596, 341] on button "Não registrar e enviar pedido" at bounding box center [630, 345] width 104 height 19
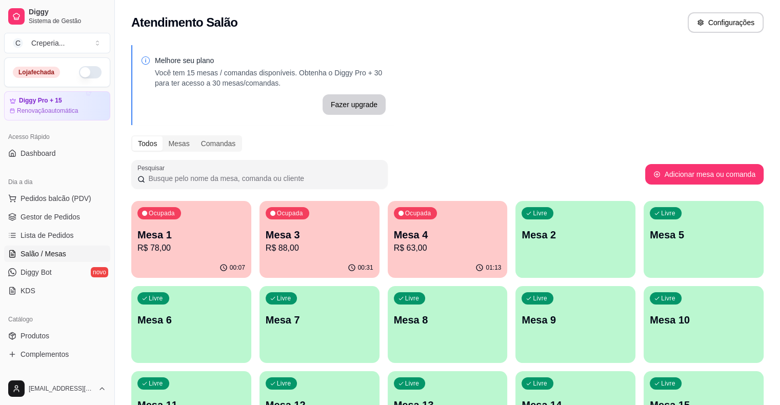
click at [295, 251] on p "R$ 88,00" at bounding box center [320, 248] width 108 height 12
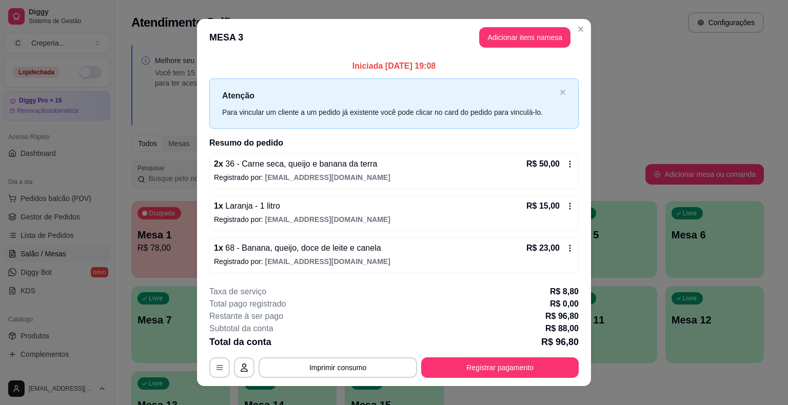
scroll to position [13, 0]
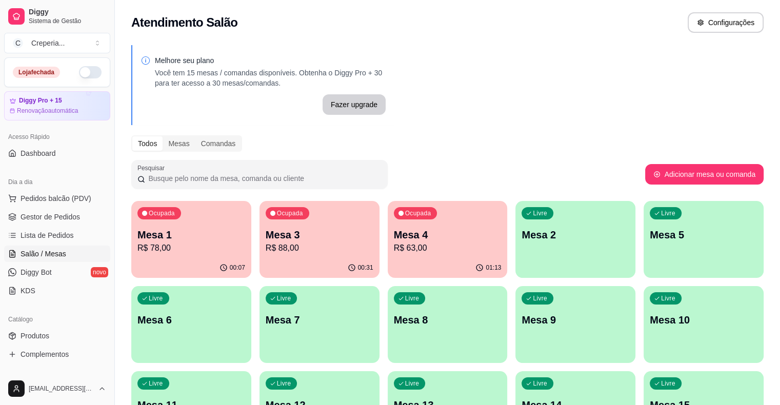
click at [266, 243] on p "R$ 88,00" at bounding box center [320, 248] width 108 height 12
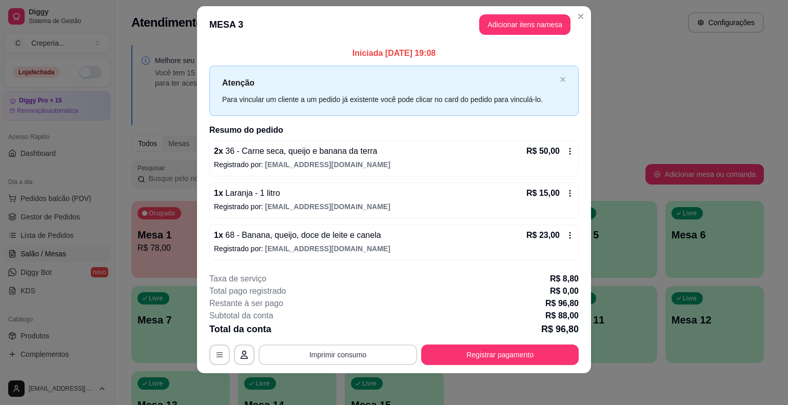
click at [333, 355] on button "Imprimir consumo" at bounding box center [337, 355] width 158 height 21
click at [343, 334] on button "IMPRESSORA" at bounding box center [337, 330] width 72 height 16
click at [509, 353] on button "Registrar pagamento" at bounding box center [499, 355] width 157 height 21
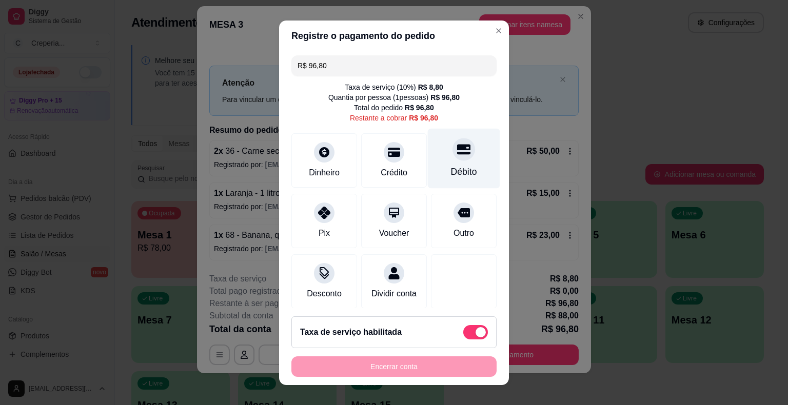
click at [451, 166] on div "Débito" at bounding box center [464, 171] width 26 height 13
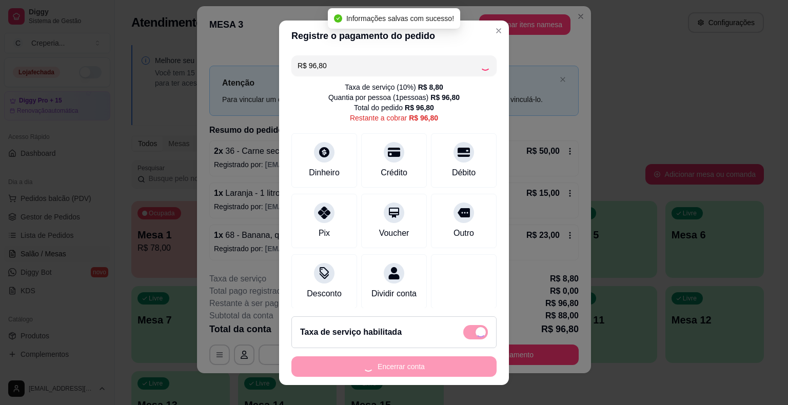
type input "R$ 0,00"
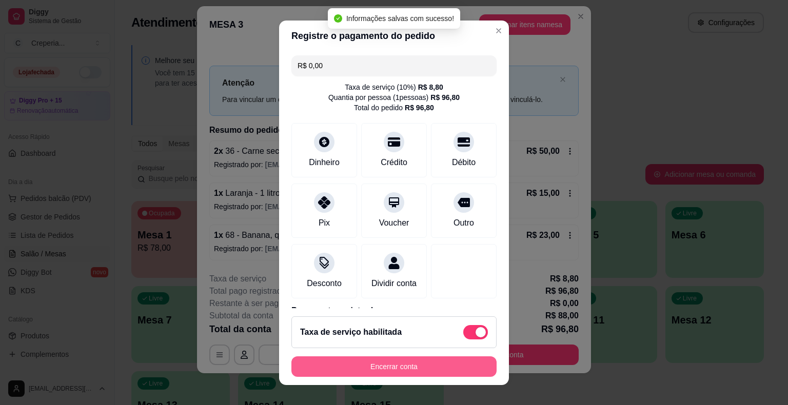
click at [428, 369] on button "Encerrar conta" at bounding box center [393, 366] width 205 height 21
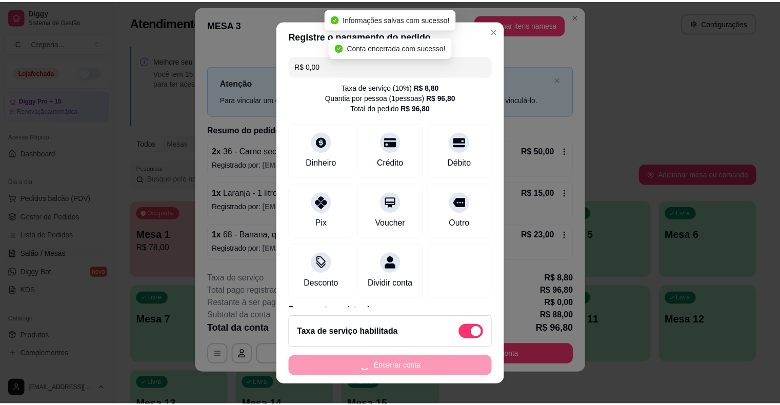
scroll to position [0, 0]
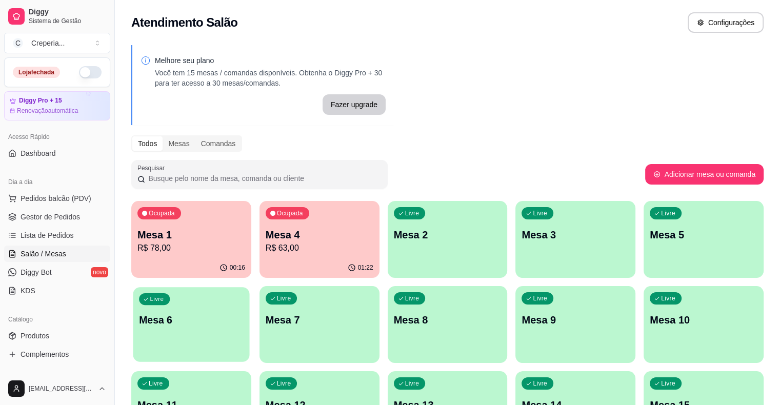
click at [244, 313] on p "Mesa 6" at bounding box center [191, 320] width 105 height 14
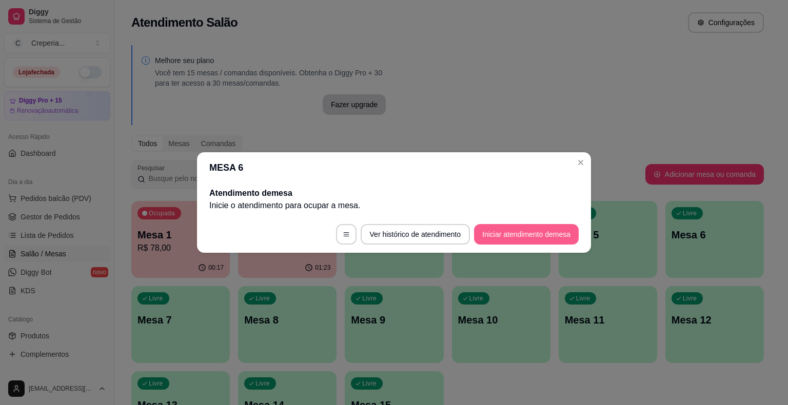
click at [523, 238] on button "Iniciar atendimento de mesa" at bounding box center [526, 234] width 105 height 21
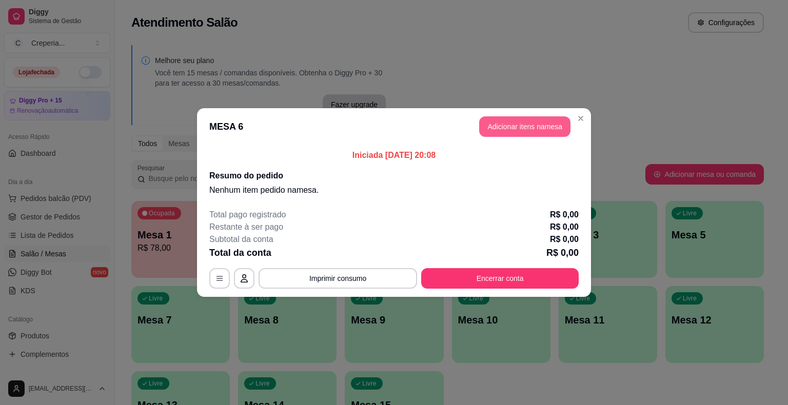
click at [507, 125] on button "Adicionar itens na mesa" at bounding box center [524, 126] width 91 height 21
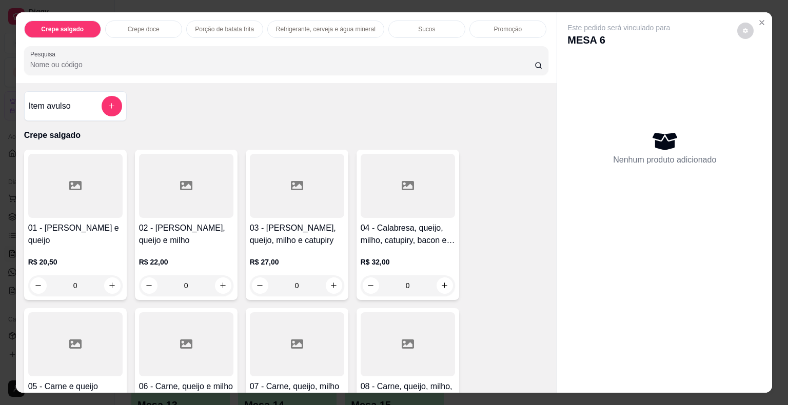
click at [154, 59] on input "Pesquisa" at bounding box center [282, 64] width 504 height 10
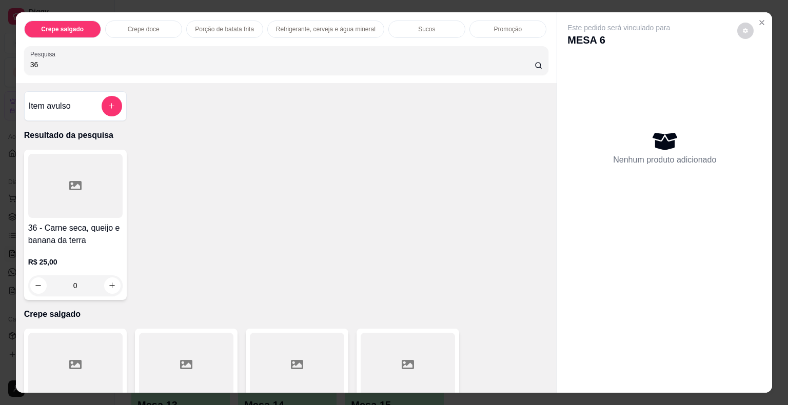
type input "36"
click at [46, 192] on div at bounding box center [75, 186] width 94 height 64
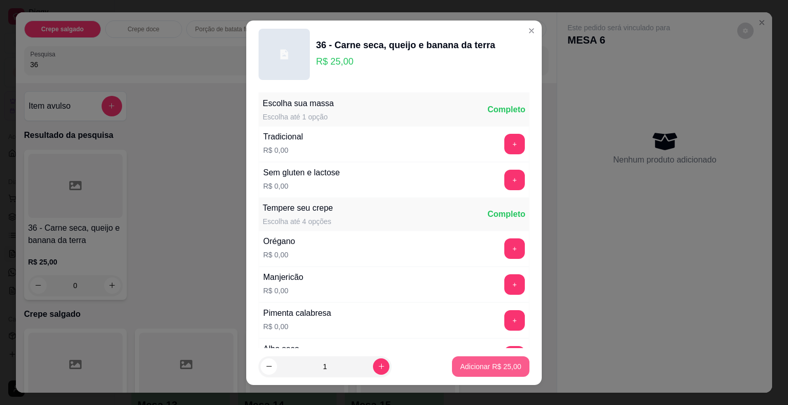
click at [473, 373] on button "Adicionar R$ 25,00" at bounding box center [490, 366] width 77 height 21
type input "1"
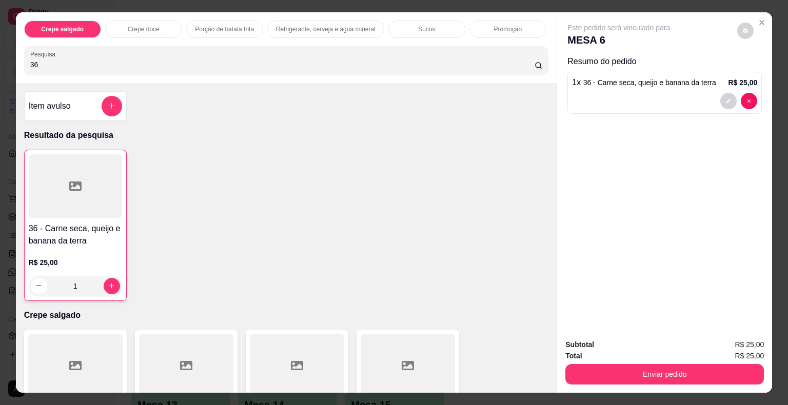
drag, startPoint x: 35, startPoint y: 61, endPoint x: 16, endPoint y: 60, distance: 19.0
click at [16, 60] on div "Crepe salgado Crepe doce Porção de batata frita Refrigerante, cerveja e água mi…" at bounding box center [286, 47] width 541 height 71
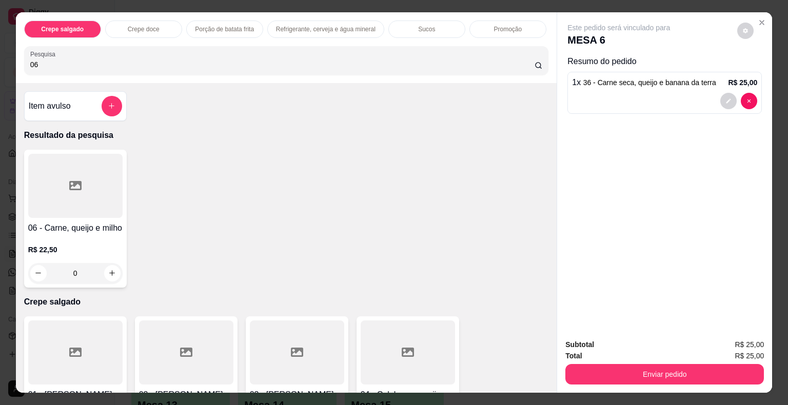
type input "06"
click at [83, 188] on div at bounding box center [75, 186] width 94 height 64
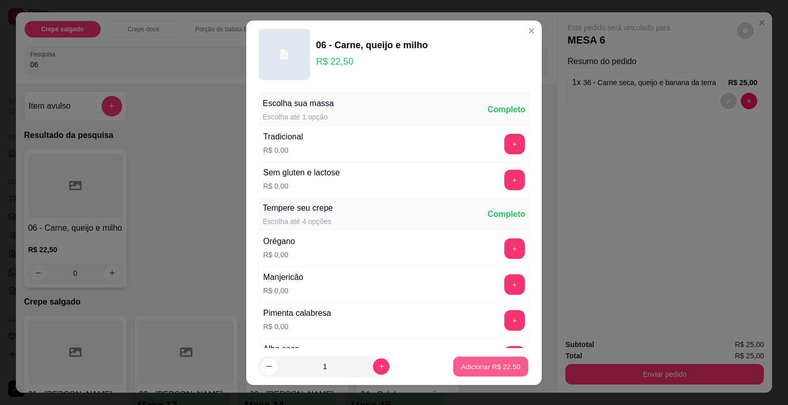
click at [482, 366] on p "Adicionar R$ 22,50" at bounding box center [490, 367] width 59 height 10
type input "1"
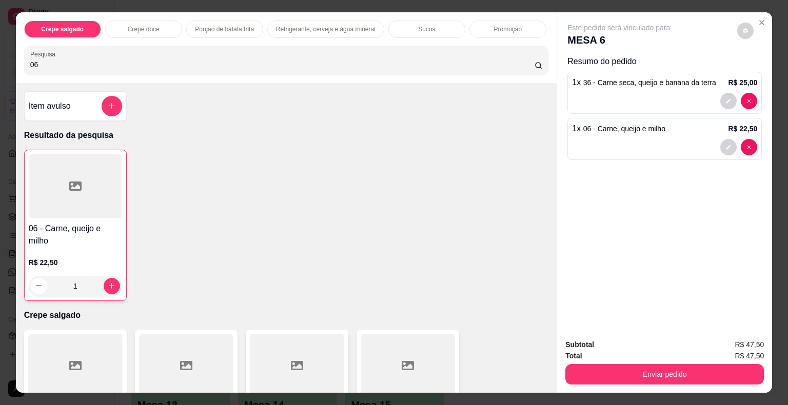
drag, startPoint x: 51, startPoint y: 57, endPoint x: 12, endPoint y: 51, distance: 39.0
click at [16, 51] on div "Crepe salgado Crepe doce Porção de batata frita Refrigerante, cerveja e água mi…" at bounding box center [286, 47] width 541 height 71
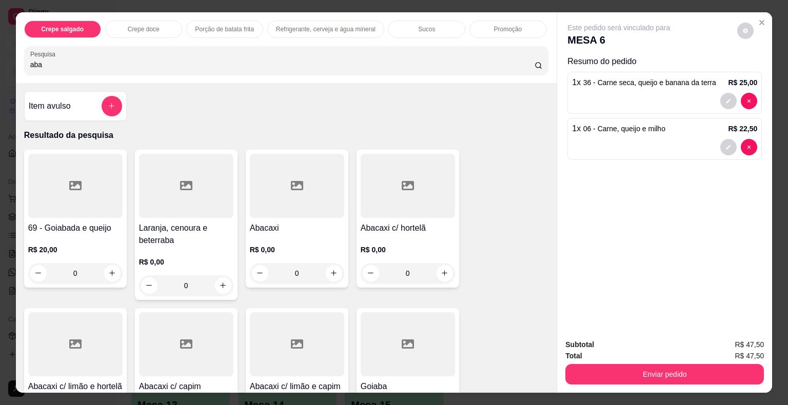
type input "aba"
click at [375, 237] on div "R$ 0,00 0" at bounding box center [408, 258] width 94 height 49
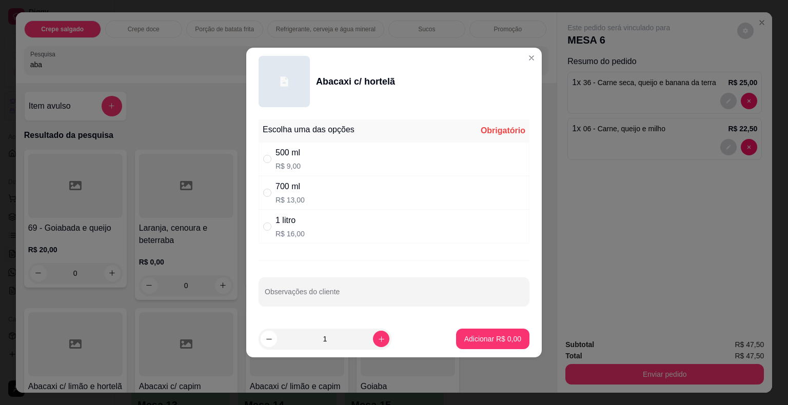
click at [302, 163] on div "500 ml R$ 9,00" at bounding box center [393, 159] width 271 height 34
radio input "true"
click at [478, 344] on button "Adicionar R$ 9,00" at bounding box center [492, 339] width 73 height 21
type input "1"
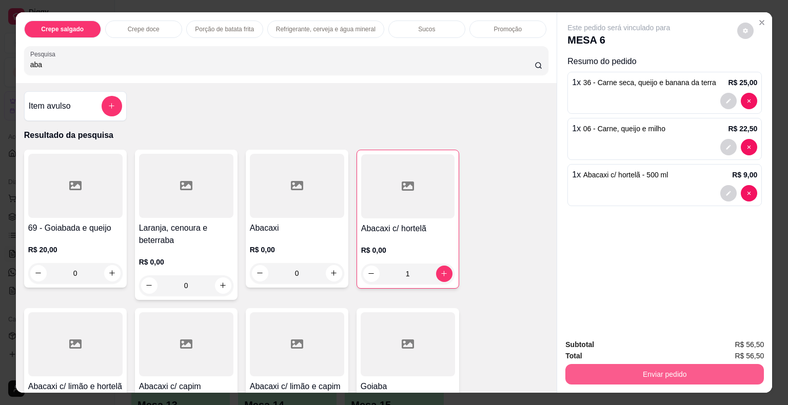
click at [657, 372] on button "Enviar pedido" at bounding box center [664, 374] width 198 height 21
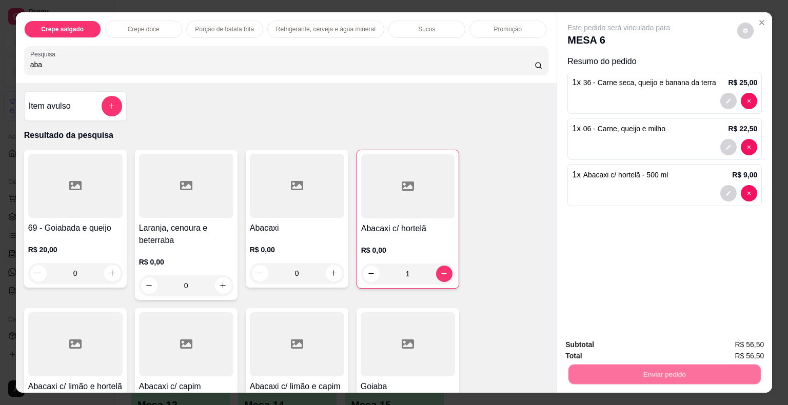
click at [611, 352] on button "Não registrar e enviar pedido" at bounding box center [630, 345] width 107 height 19
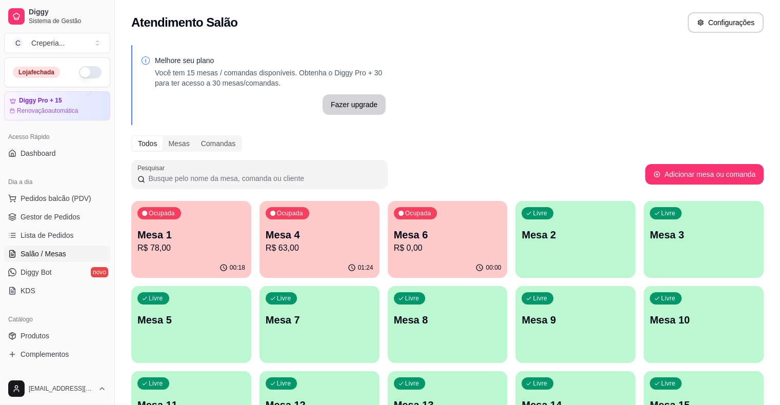
click at [181, 253] on p "R$ 78,00" at bounding box center [191, 248] width 108 height 12
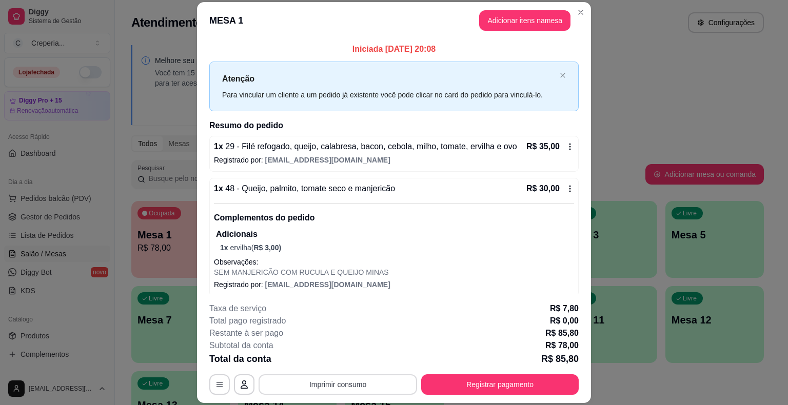
click at [323, 382] on button "Imprimir consumo" at bounding box center [337, 384] width 158 height 21
click at [321, 355] on button "IMPRESSORA" at bounding box center [337, 361] width 74 height 16
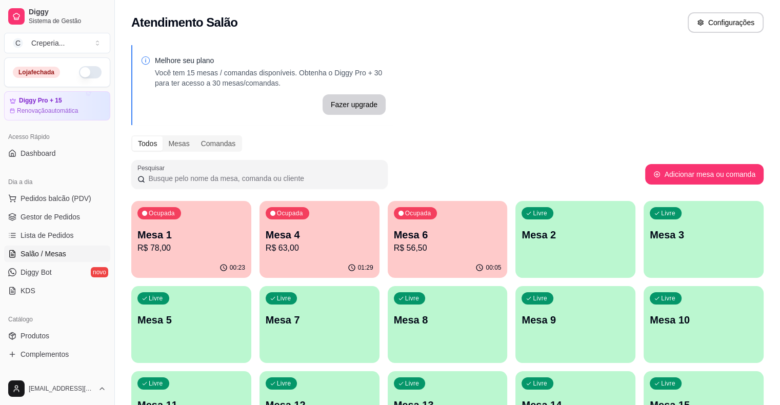
click at [197, 255] on div "Ocupada Mesa 1 R$ 78,00" at bounding box center [191, 229] width 120 height 57
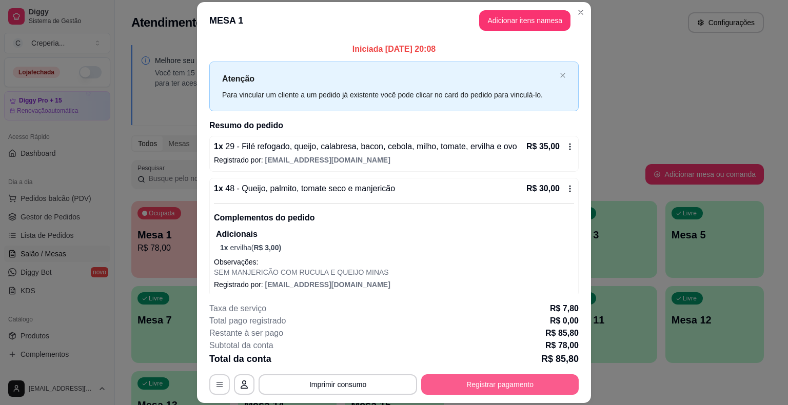
click at [502, 382] on button "Registrar pagamento" at bounding box center [499, 384] width 157 height 21
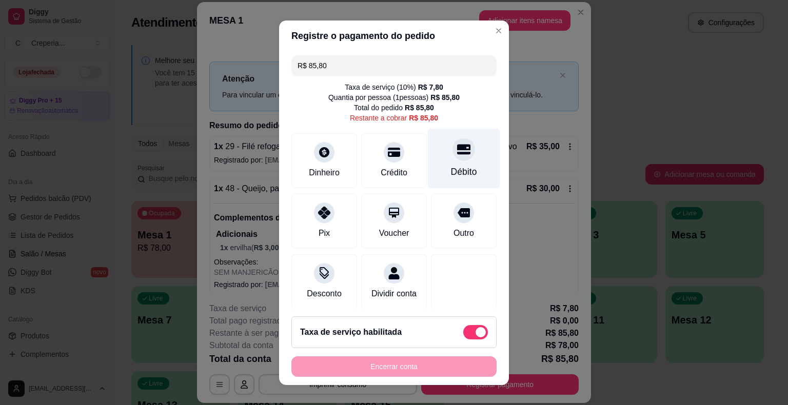
click at [451, 169] on div "Débito" at bounding box center [464, 171] width 26 height 13
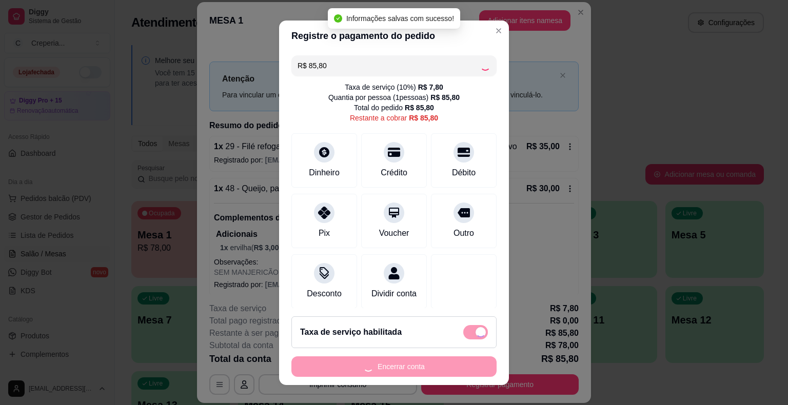
type input "R$ 0,00"
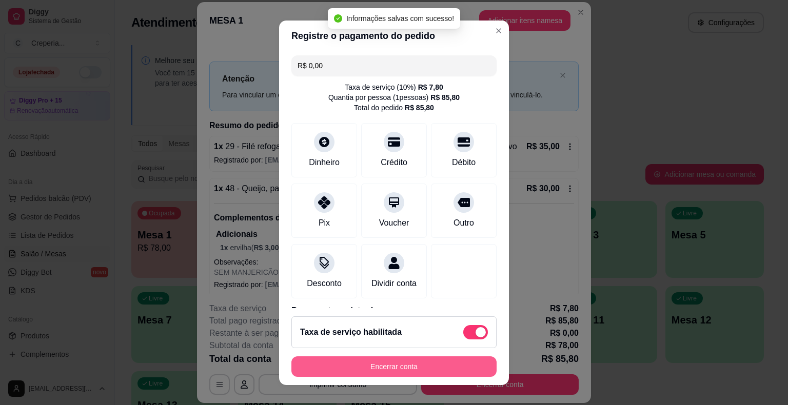
click at [401, 371] on button "Encerrar conta" at bounding box center [393, 366] width 205 height 21
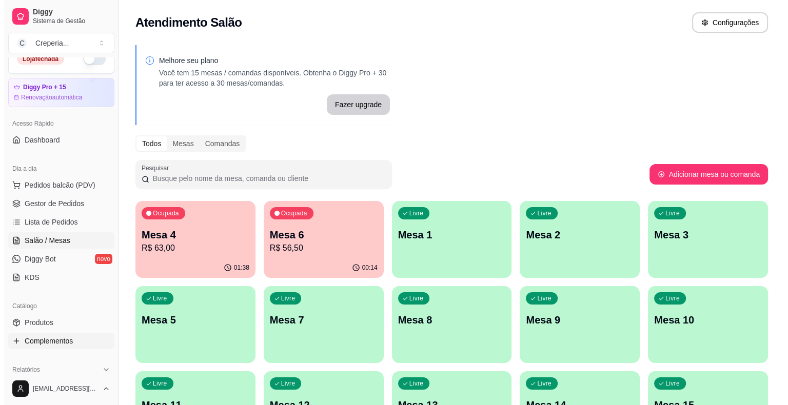
scroll to position [51, 0]
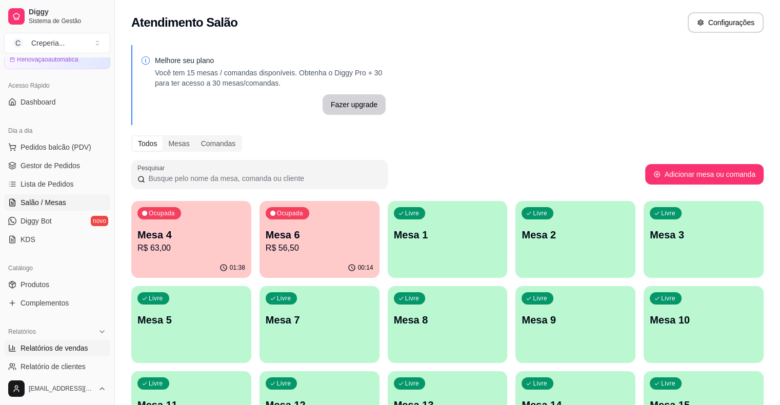
click at [70, 345] on span "Relatórios de vendas" at bounding box center [55, 348] width 68 height 10
select select "ALL"
select select "0"
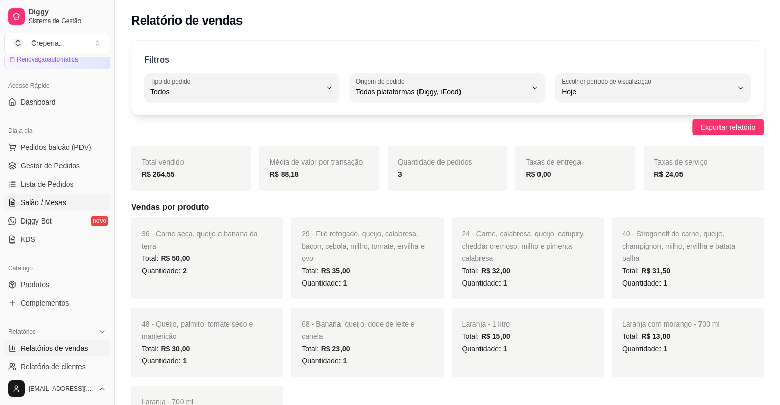
click at [69, 198] on link "Salão / Mesas" at bounding box center [57, 202] width 106 height 16
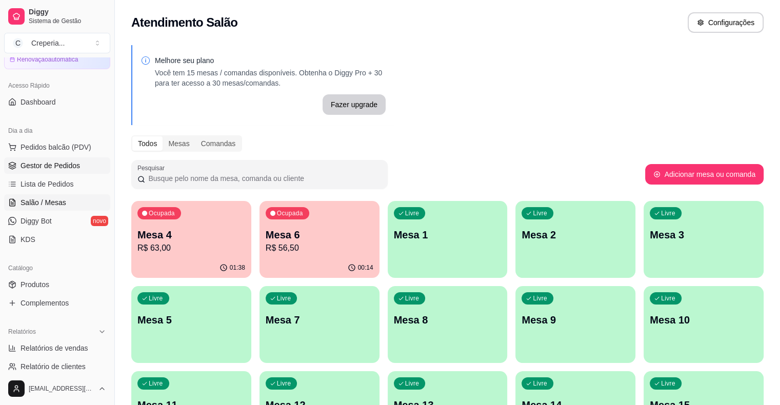
click at [81, 169] on link "Gestor de Pedidos" at bounding box center [57, 165] width 106 height 16
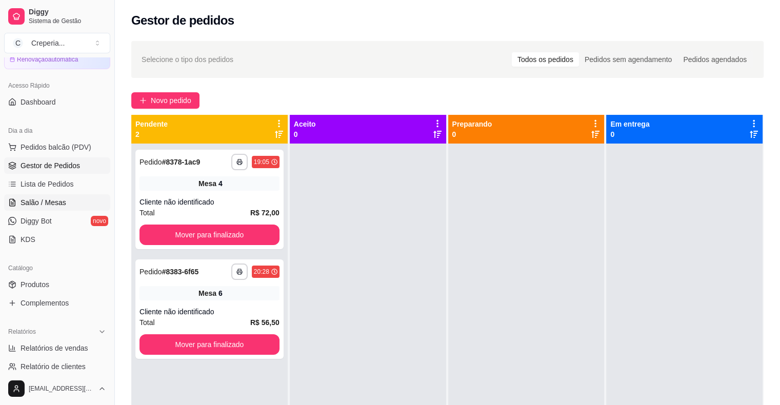
click at [65, 206] on link "Salão / Mesas" at bounding box center [57, 202] width 106 height 16
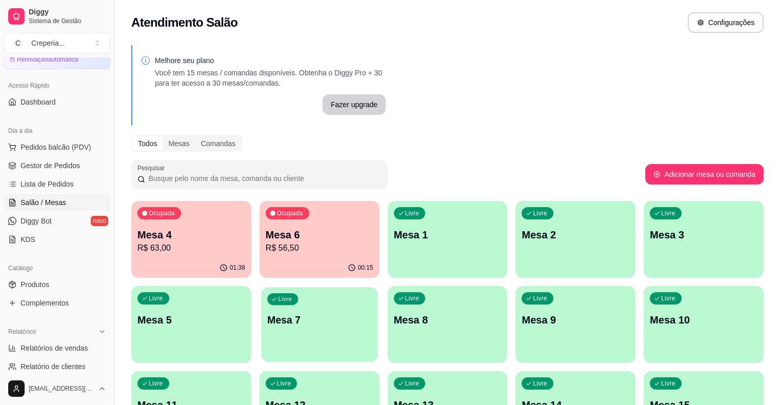
click at [267, 321] on p "Mesa 7" at bounding box center [319, 320] width 105 height 14
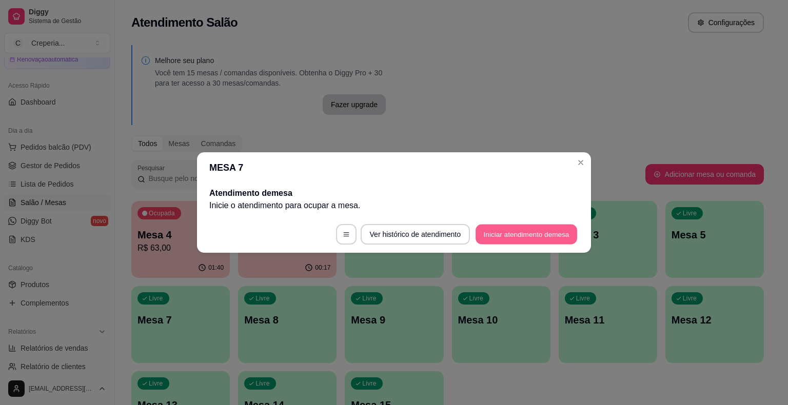
click at [537, 239] on button "Iniciar atendimento de mesa" at bounding box center [526, 235] width 102 height 20
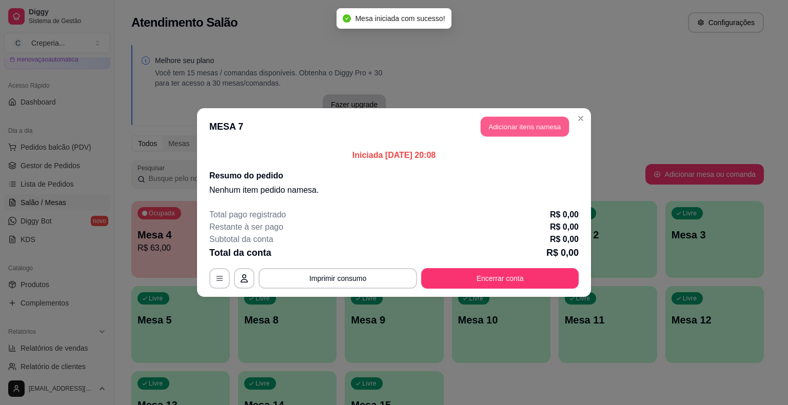
click at [511, 128] on button "Adicionar itens na mesa" at bounding box center [525, 127] width 88 height 20
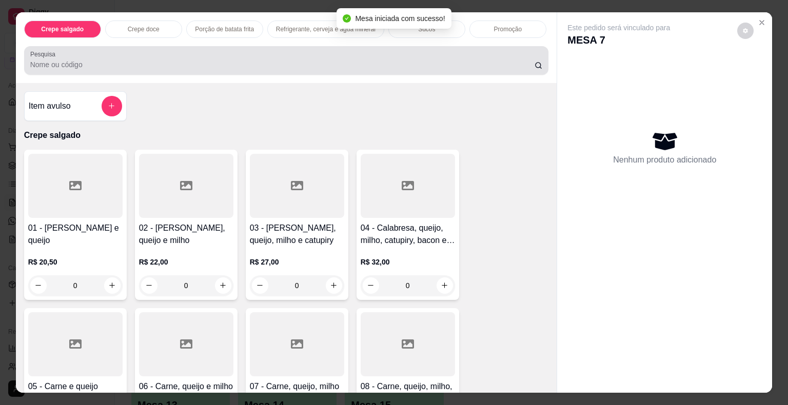
click at [164, 46] on div "Pesquisa" at bounding box center [286, 60] width 525 height 29
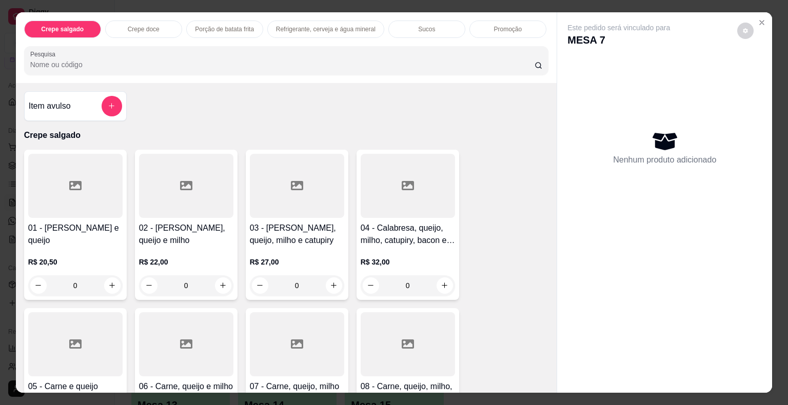
click at [63, 54] on div at bounding box center [286, 60] width 512 height 21
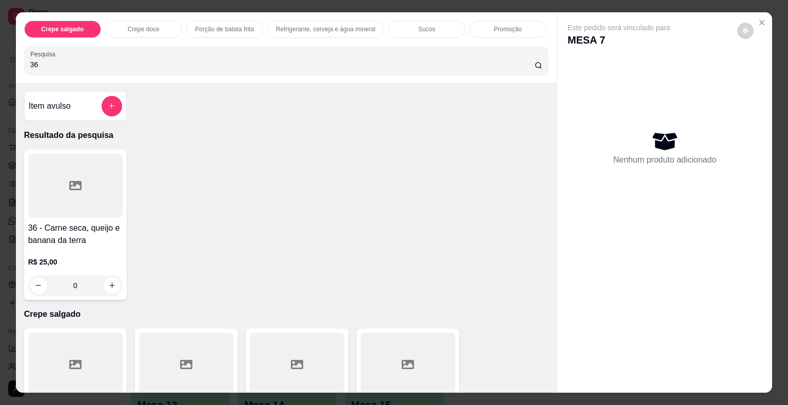
click at [68, 201] on div at bounding box center [75, 186] width 94 height 64
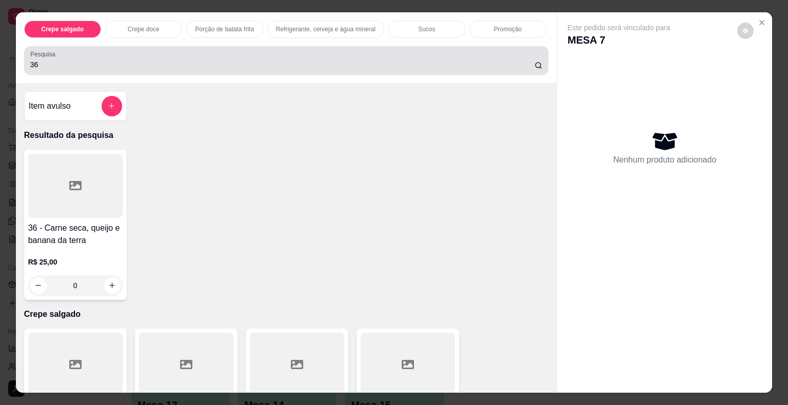
click at [103, 67] on div "Pesquisa 36" at bounding box center [286, 60] width 525 height 29
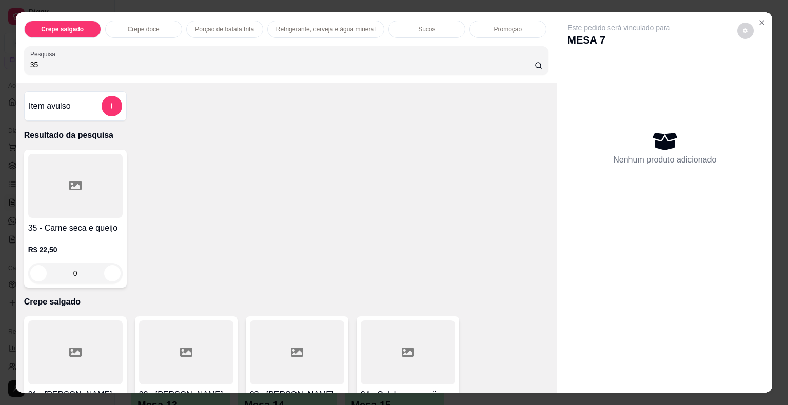
type input "35"
click at [78, 187] on div at bounding box center [75, 186] width 94 height 64
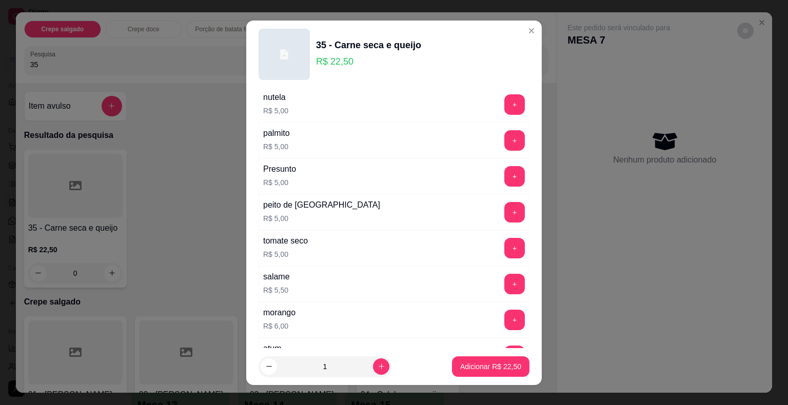
scroll to position [1811, 0]
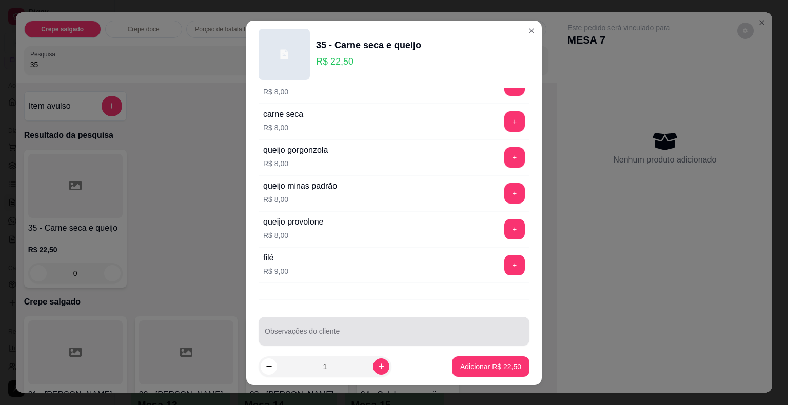
click at [426, 321] on div at bounding box center [394, 331] width 258 height 21
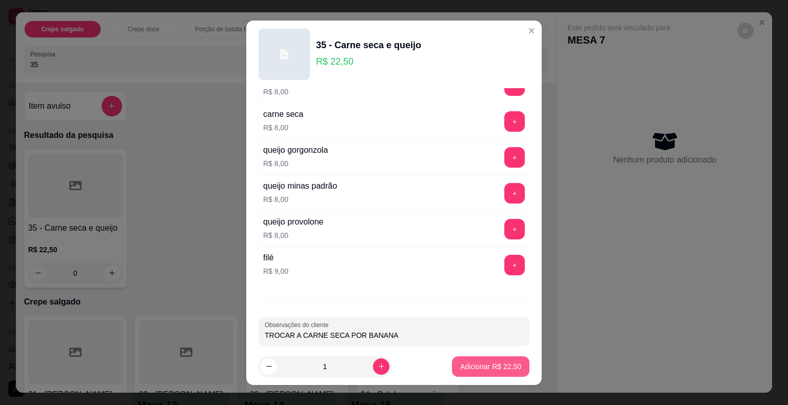
type input "TROCAR A CARNE SECA POR BANANA"
click at [464, 365] on p "Adicionar R$ 22,50" at bounding box center [490, 367] width 61 height 10
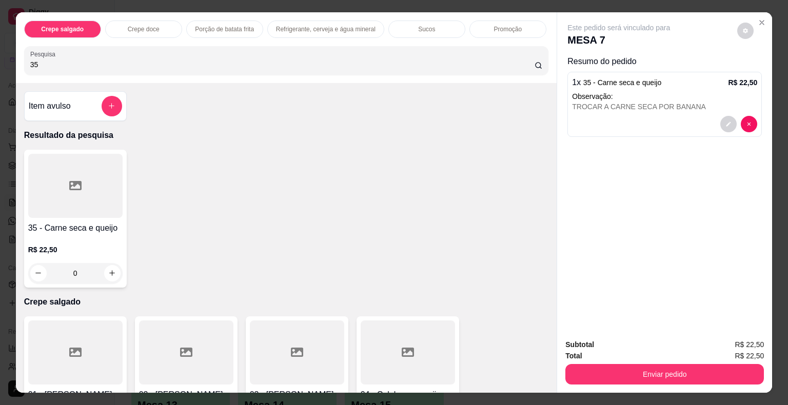
drag, startPoint x: 66, startPoint y: 60, endPoint x: 0, endPoint y: 46, distance: 67.6
click at [0, 46] on div "Crepe salgado Crepe doce Porção de batata frita Refrigerante, cerveja e água mi…" at bounding box center [394, 202] width 788 height 405
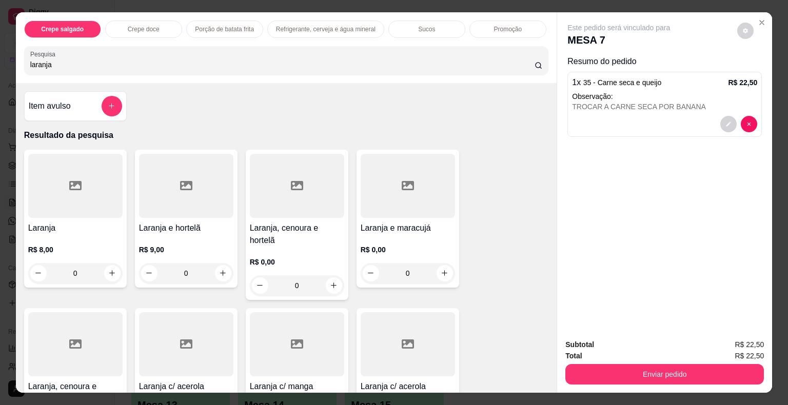
type input "laranja"
click at [108, 194] on div at bounding box center [75, 186] width 94 height 64
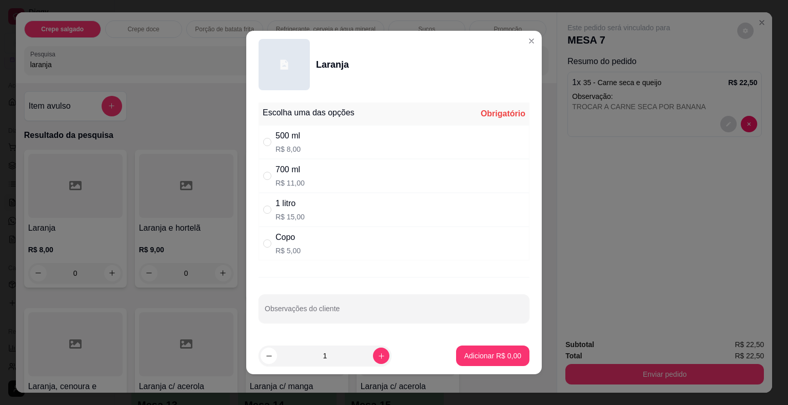
click at [270, 172] on div "" at bounding box center [269, 175] width 12 height 11
radio input "true"
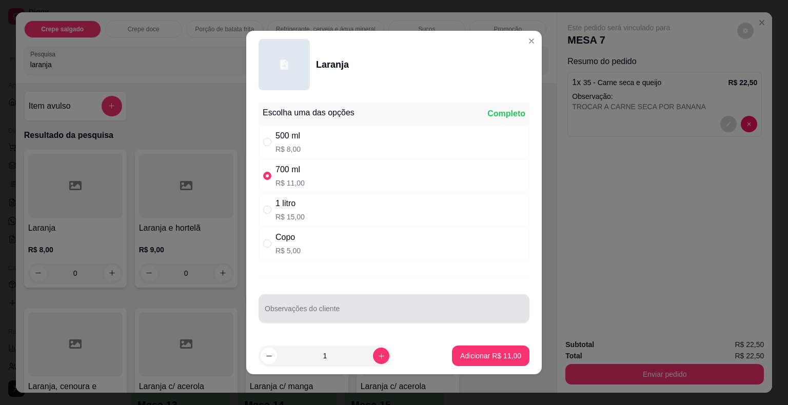
click at [309, 301] on div at bounding box center [394, 308] width 258 height 21
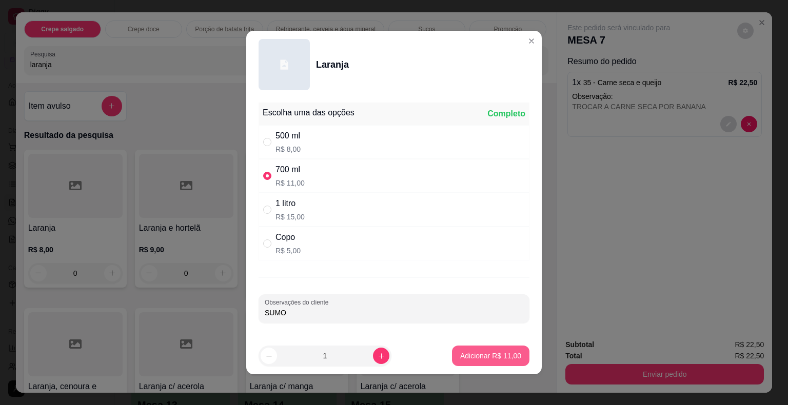
type input "SUMO"
click at [483, 355] on p "Adicionar R$ 11,00" at bounding box center [490, 356] width 59 height 10
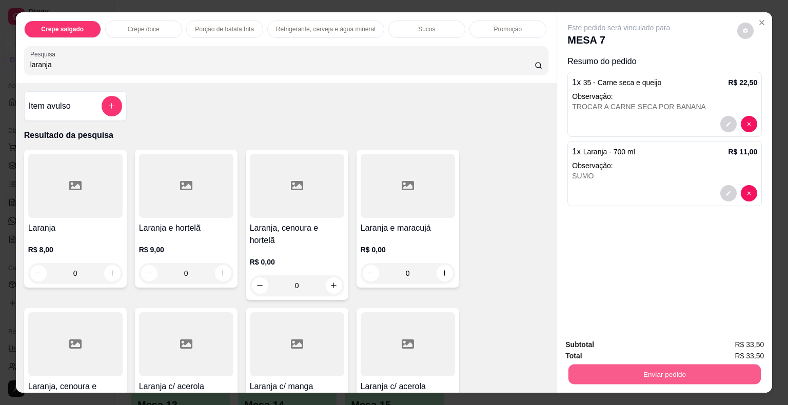
click at [633, 369] on button "Enviar pedido" at bounding box center [664, 375] width 192 height 20
click at [630, 344] on button "Não registrar e enviar pedido" at bounding box center [630, 345] width 104 height 19
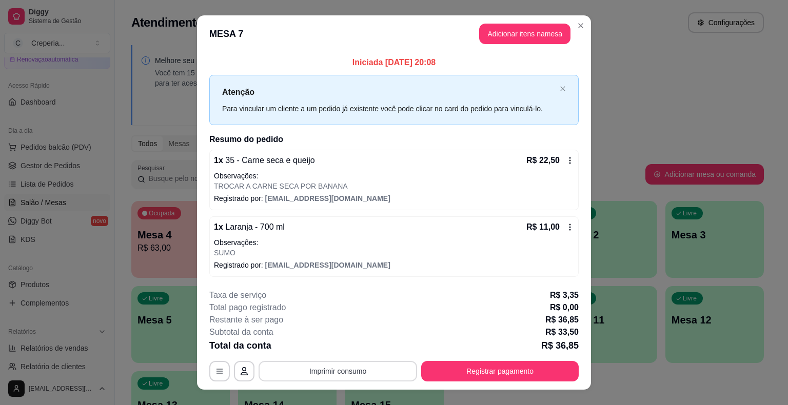
click at [385, 372] on button "Imprimir consumo" at bounding box center [337, 371] width 158 height 21
click at [363, 346] on button "IMPRESSORA" at bounding box center [337, 347] width 74 height 16
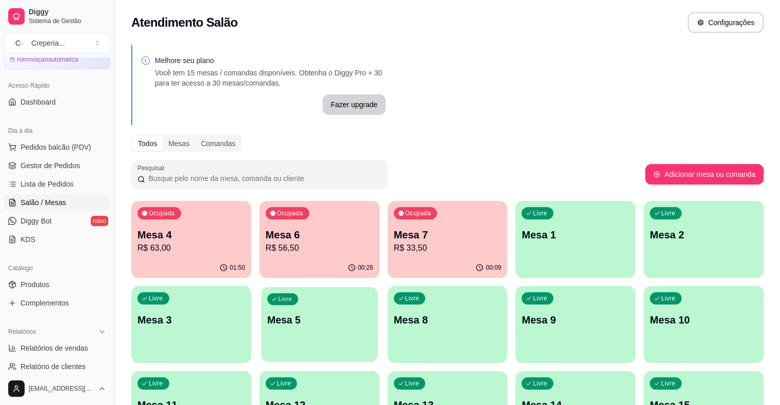
click at [261, 328] on div "Livre Mesa 5" at bounding box center [319, 318] width 116 height 63
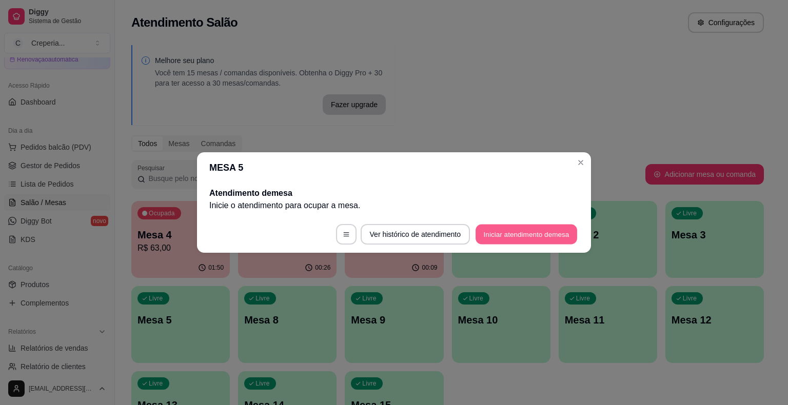
click at [496, 237] on button "Iniciar atendimento de mesa" at bounding box center [526, 235] width 102 height 20
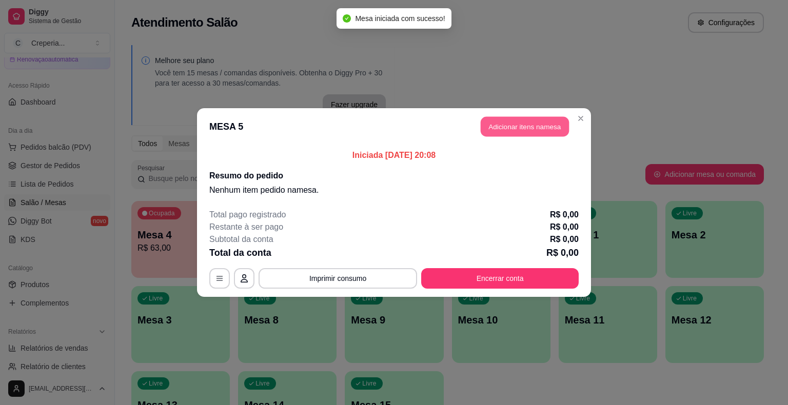
click at [507, 132] on button "Adicionar itens na mesa" at bounding box center [525, 127] width 88 height 20
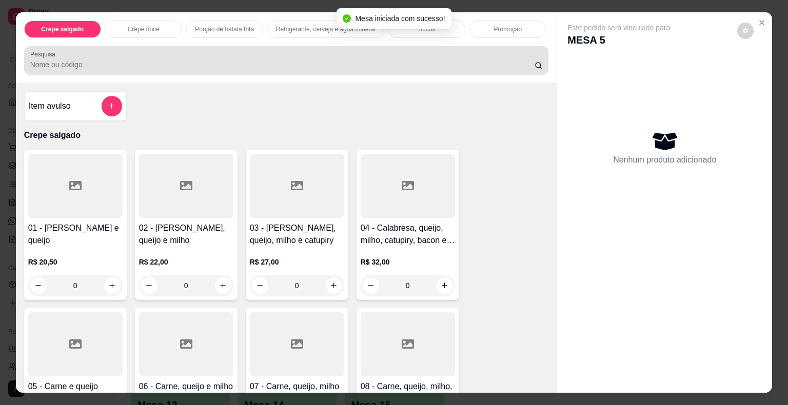
click at [296, 59] on input "Pesquisa" at bounding box center [282, 64] width 504 height 10
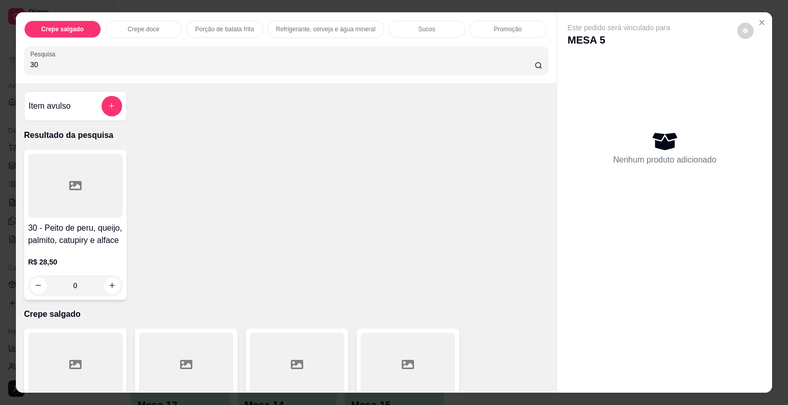
type input "30"
click at [45, 181] on div at bounding box center [75, 186] width 94 height 64
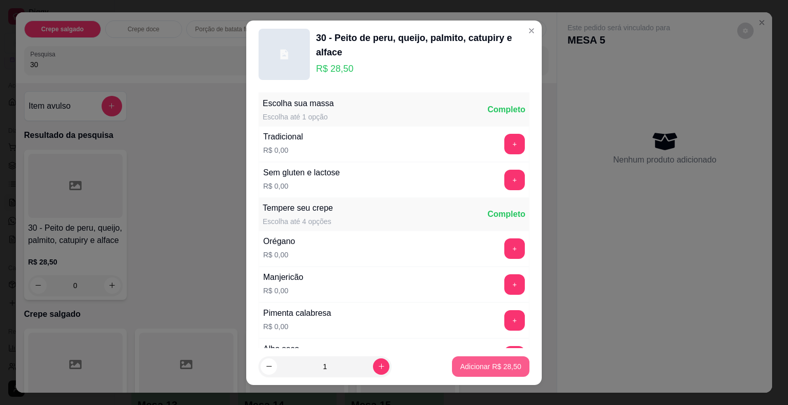
click at [460, 363] on p "Adicionar R$ 28,50" at bounding box center [490, 367] width 61 height 10
type input "1"
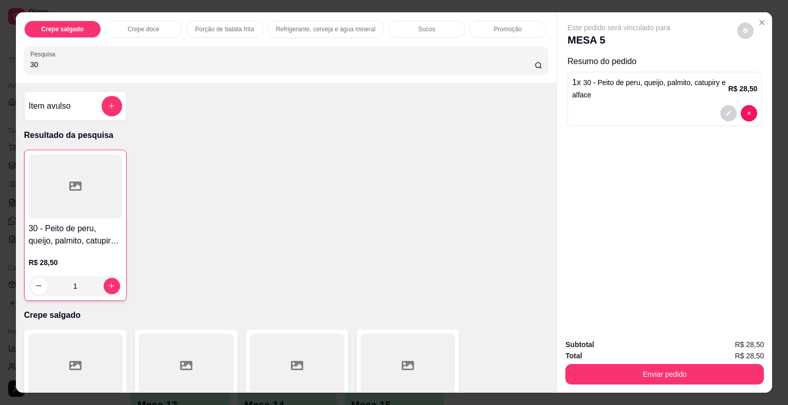
click at [71, 64] on input "30" at bounding box center [282, 64] width 504 height 10
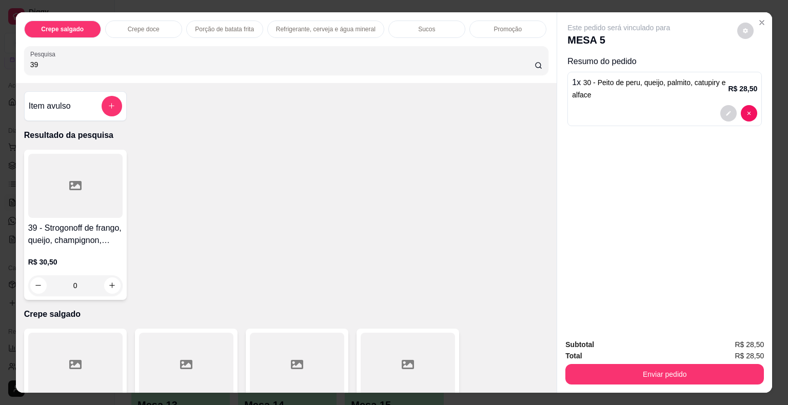
type input "39"
click at [82, 179] on div at bounding box center [75, 186] width 94 height 64
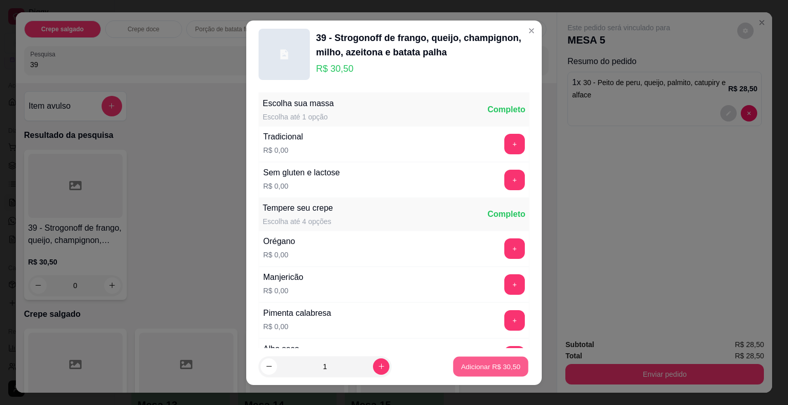
click at [479, 366] on p "Adicionar R$ 30,50" at bounding box center [490, 367] width 59 height 10
type input "1"
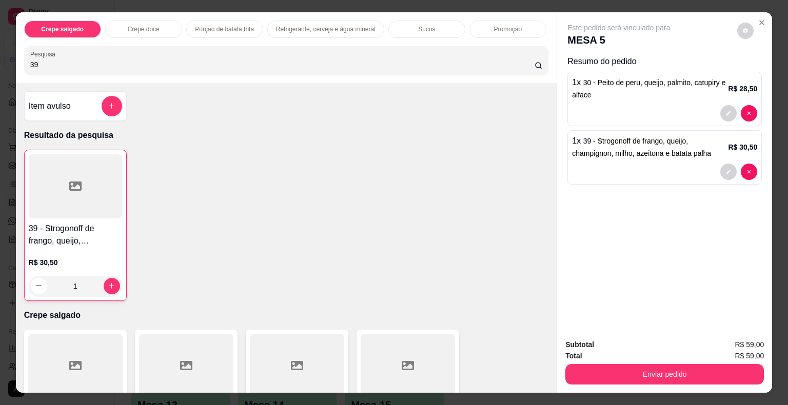
drag, startPoint x: 34, startPoint y: 61, endPoint x: 0, endPoint y: 57, distance: 34.0
click at [0, 57] on div "Crepe salgado Crepe doce Porção de batata frita Refrigerante, cerveja e água mi…" at bounding box center [394, 202] width 788 height 405
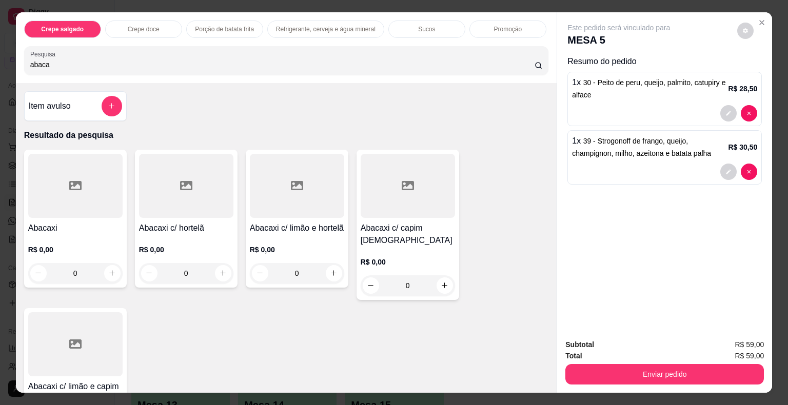
type input "abaca"
click at [403, 206] on div at bounding box center [408, 186] width 94 height 64
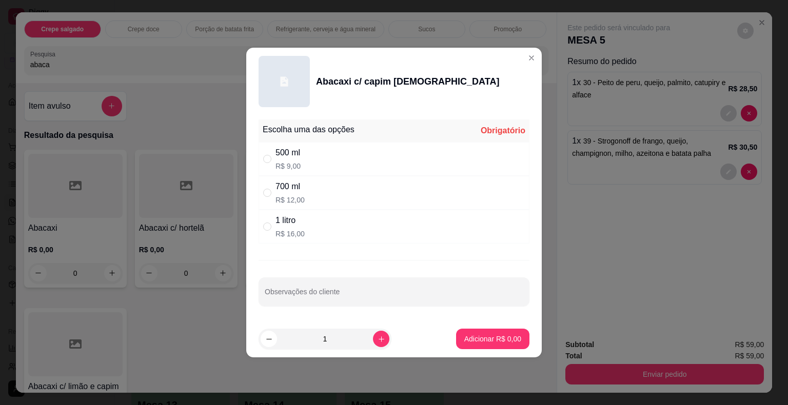
click at [310, 231] on div "1 litro R$ 16,00" at bounding box center [393, 227] width 271 height 34
radio input "true"
click at [484, 339] on p "Adicionar R$ 16,00" at bounding box center [490, 339] width 61 height 10
type input "1"
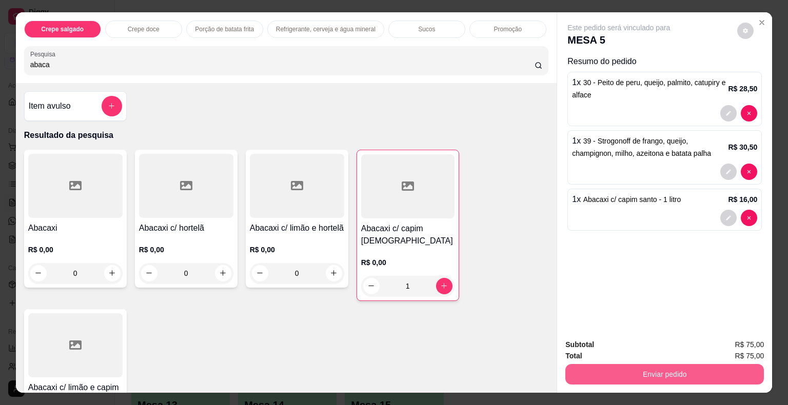
click at [610, 368] on button "Enviar pedido" at bounding box center [664, 374] width 198 height 21
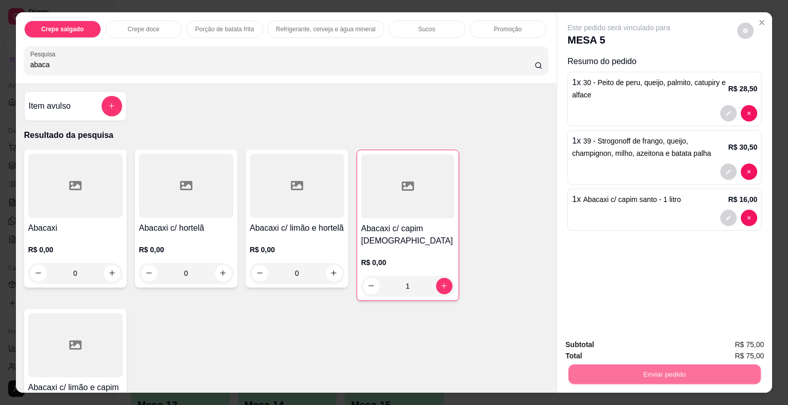
click at [608, 346] on button "Não registrar e enviar pedido" at bounding box center [630, 345] width 104 height 19
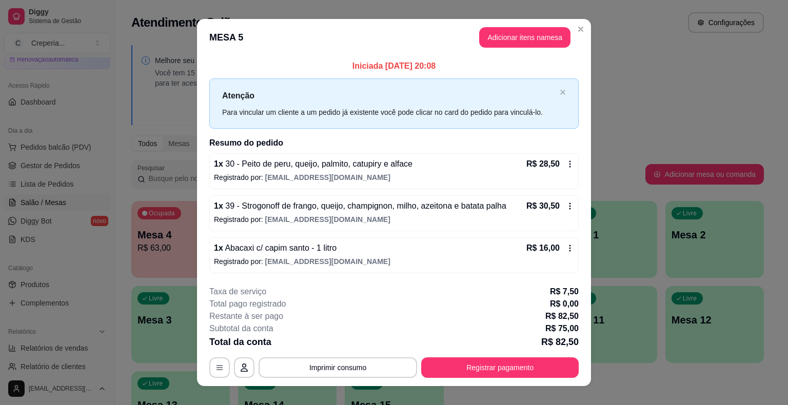
click at [386, 368] on button "Imprimir consumo" at bounding box center [337, 367] width 158 height 21
click at [360, 337] on button "IMPRESSORA" at bounding box center [337, 343] width 74 height 16
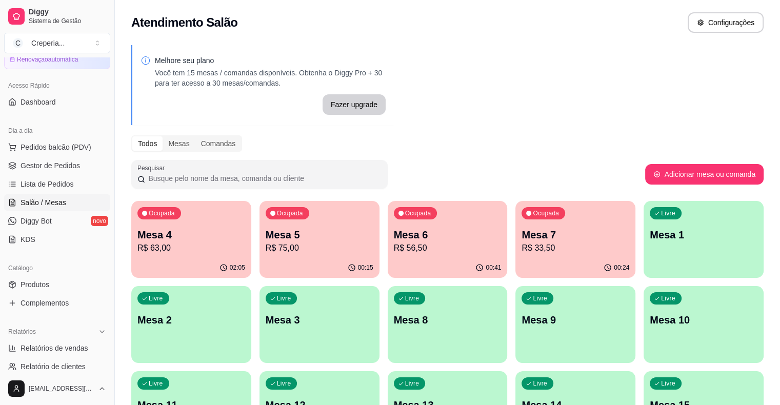
click at [266, 319] on p "Mesa 3" at bounding box center [320, 320] width 108 height 14
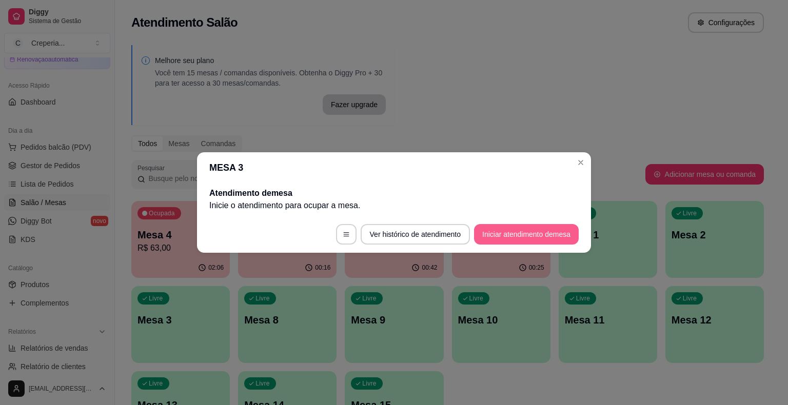
click at [523, 234] on button "Iniciar atendimento de mesa" at bounding box center [526, 234] width 105 height 21
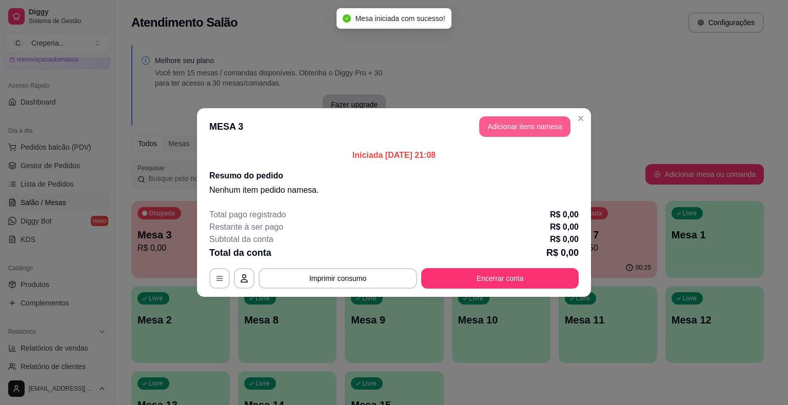
click at [495, 124] on button "Adicionar itens na mesa" at bounding box center [524, 126] width 91 height 21
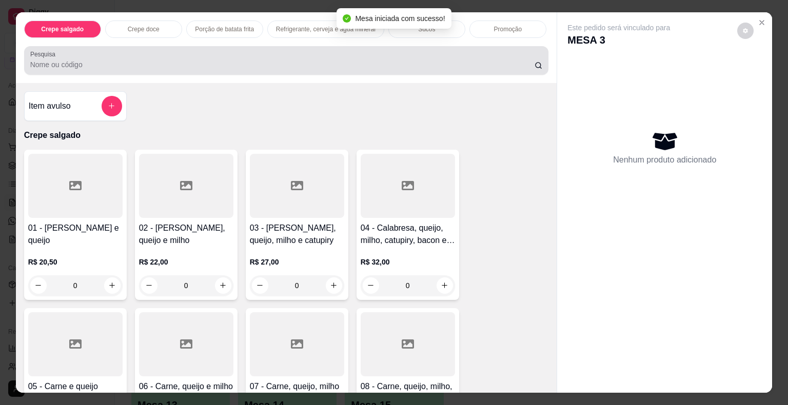
click at [155, 67] on div "Pesquisa" at bounding box center [286, 60] width 525 height 29
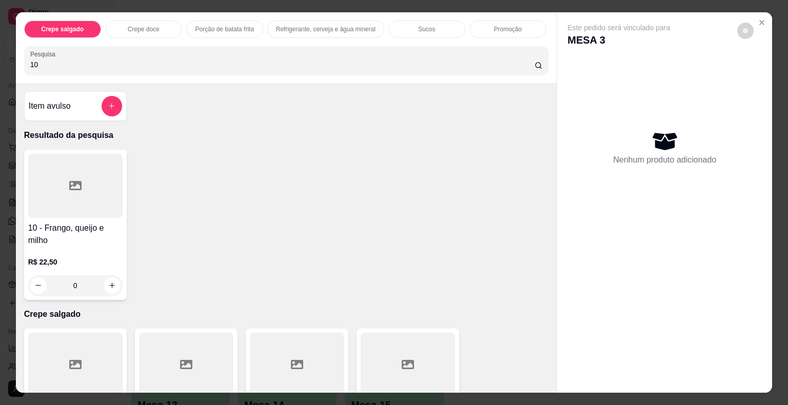
click at [88, 188] on div at bounding box center [75, 186] width 94 height 64
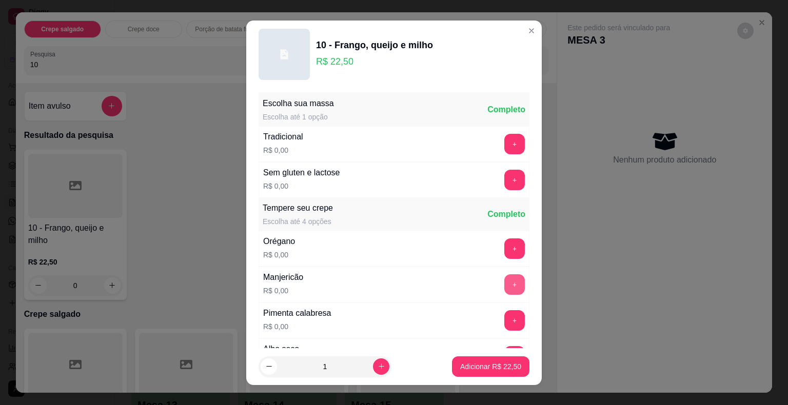
click at [504, 280] on button "+" at bounding box center [514, 284] width 21 height 21
click at [490, 358] on button "Adicionar R$ 22,50" at bounding box center [490, 366] width 77 height 21
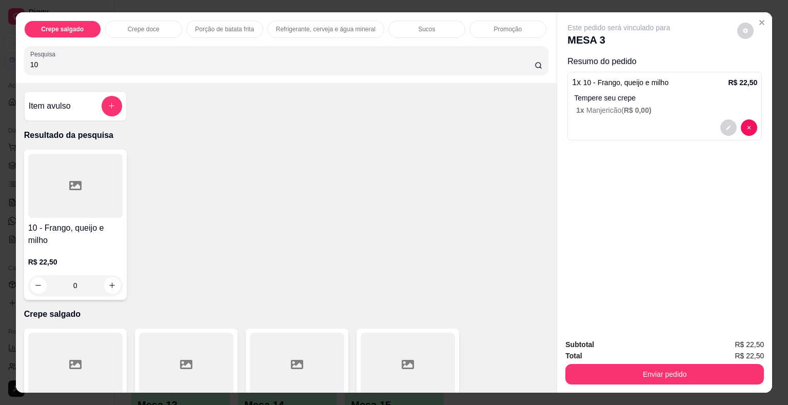
drag, startPoint x: 110, startPoint y: 62, endPoint x: 0, endPoint y: 65, distance: 110.3
click at [0, 65] on div "Crepe salgado Crepe doce Porção de batata frita Refrigerante, cerveja e água mi…" at bounding box center [394, 202] width 788 height 405
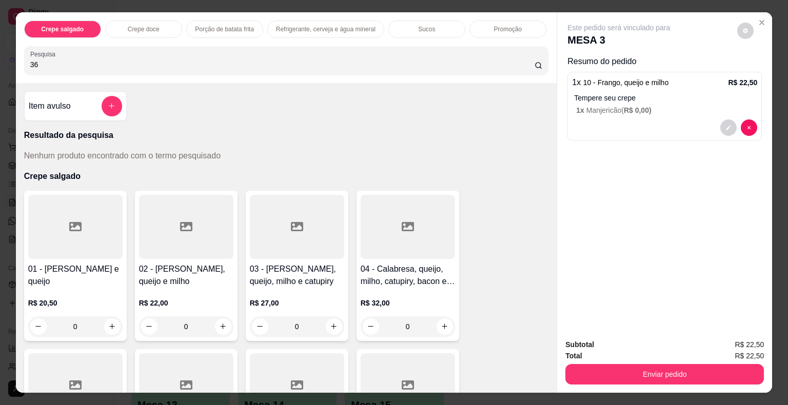
type input "3"
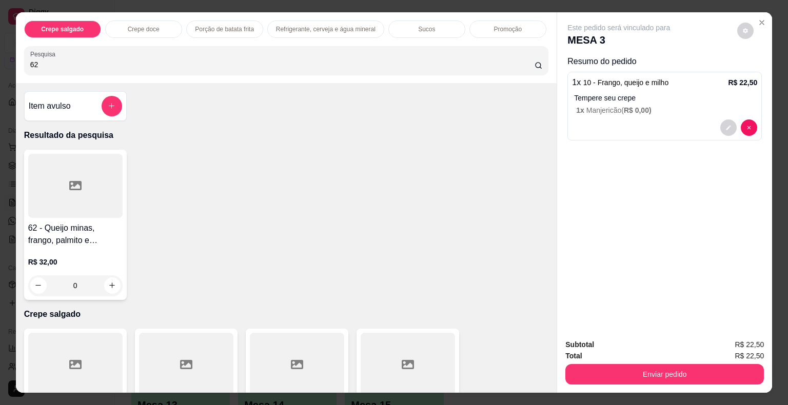
type input "62"
click at [88, 172] on div at bounding box center [75, 186] width 94 height 64
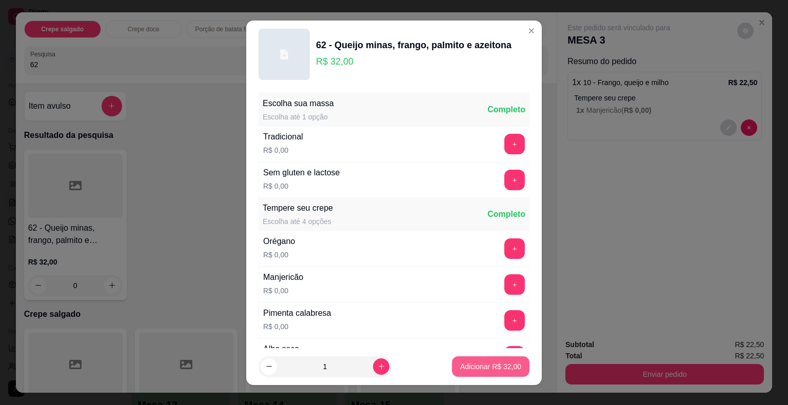
click at [482, 368] on p "Adicionar R$ 32,00" at bounding box center [490, 367] width 61 height 10
type input "1"
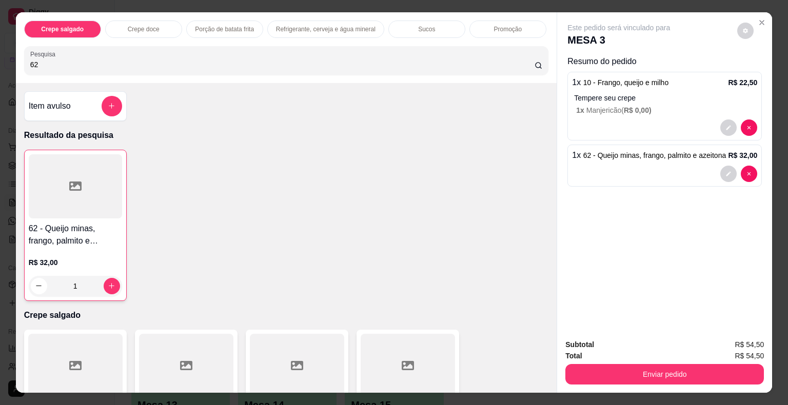
drag, startPoint x: 66, startPoint y: 61, endPoint x: 2, endPoint y: 58, distance: 64.2
click at [2, 58] on div "Crepe salgado Crepe doce Porção de batata frita Refrigerante, cerveja e água mi…" at bounding box center [394, 202] width 788 height 405
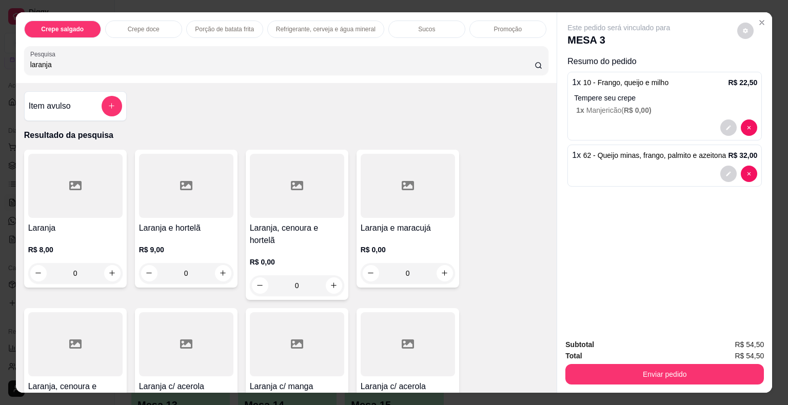
type input "laranja"
click at [64, 167] on div at bounding box center [75, 186] width 94 height 64
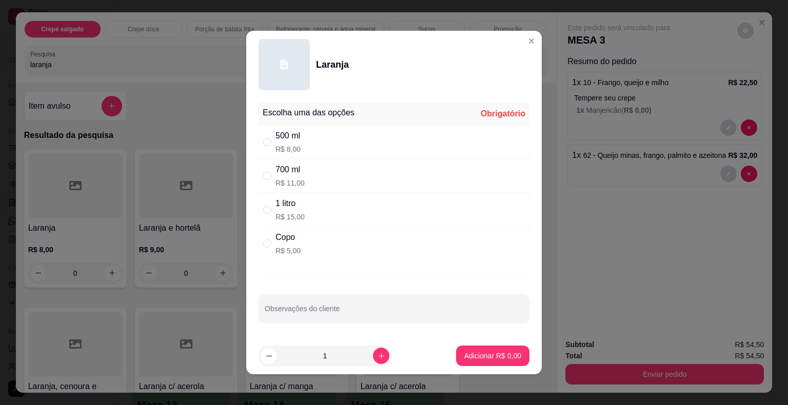
click at [287, 203] on div "1 litro" at bounding box center [289, 203] width 29 height 12
radio input "true"
click at [478, 348] on button "Adicionar R$ 15,00" at bounding box center [490, 356] width 77 height 21
type input "1"
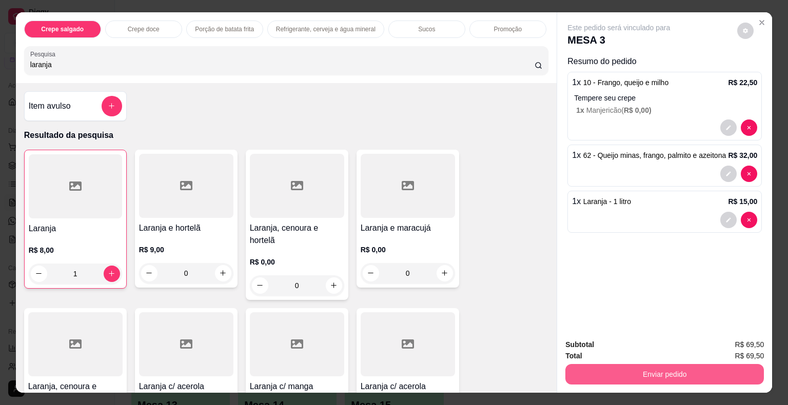
click at [601, 366] on button "Enviar pedido" at bounding box center [664, 374] width 198 height 21
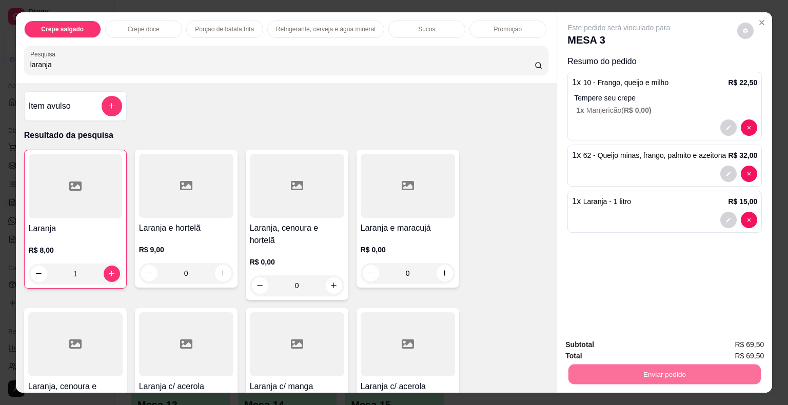
click at [613, 344] on button "Não registrar e enviar pedido" at bounding box center [630, 345] width 107 height 19
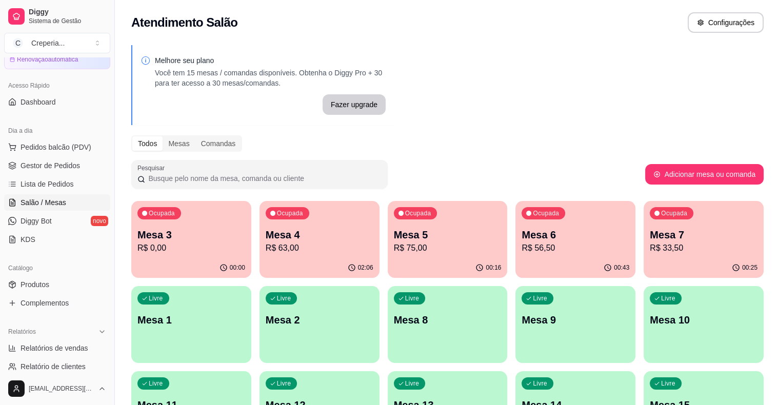
click at [522, 245] on p "R$ 56,50" at bounding box center [576, 248] width 108 height 12
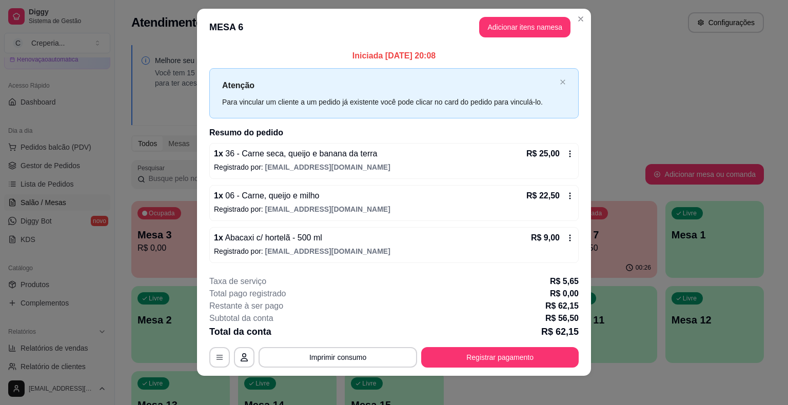
scroll to position [13, 0]
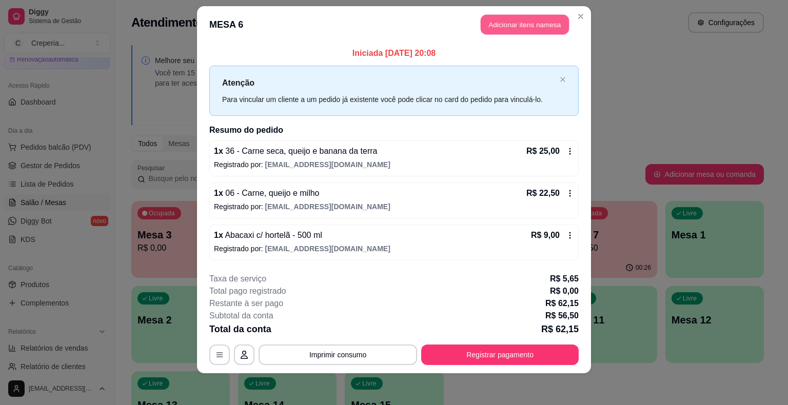
click at [507, 32] on button "Adicionar itens na mesa" at bounding box center [525, 25] width 88 height 20
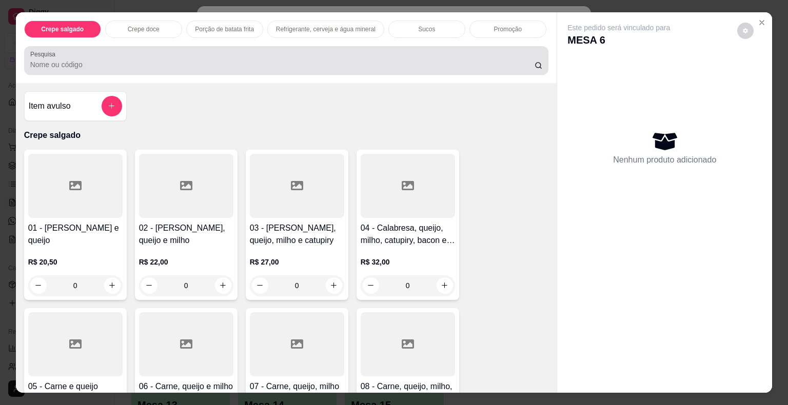
click at [217, 65] on input "Pesquisa" at bounding box center [282, 64] width 504 height 10
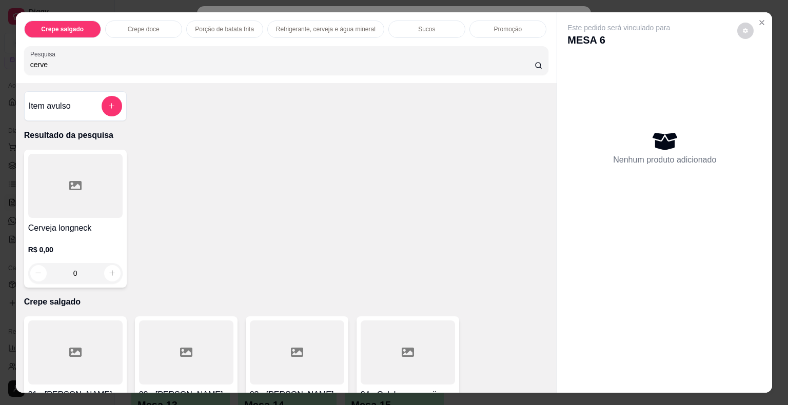
type input "cerve"
click at [93, 179] on div at bounding box center [75, 186] width 94 height 64
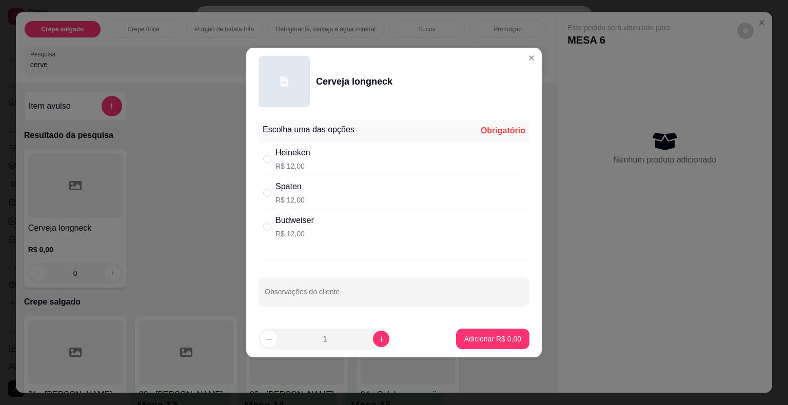
click at [314, 158] on div "Heineken R$ 12,00" at bounding box center [393, 159] width 271 height 34
radio input "true"
click at [471, 338] on p "Adicionar R$ 12,00" at bounding box center [490, 339] width 61 height 10
type input "1"
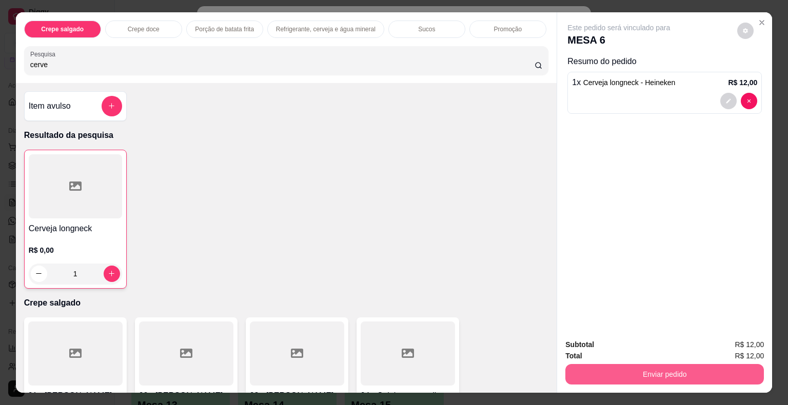
click at [632, 378] on button "Enviar pedido" at bounding box center [664, 374] width 198 height 21
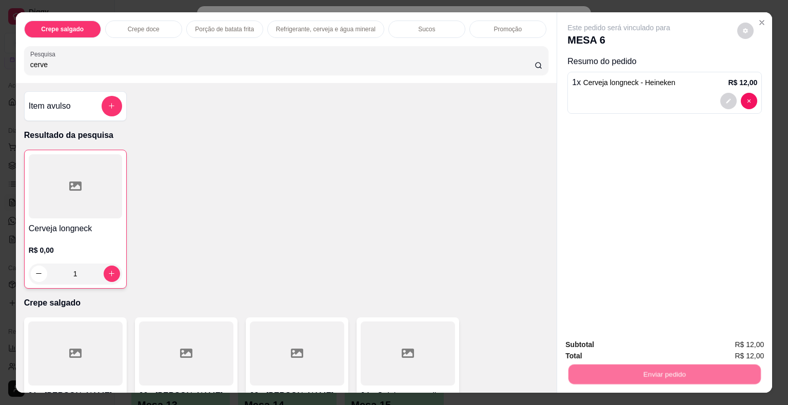
click at [607, 341] on button "Não registrar e enviar pedido" at bounding box center [630, 345] width 107 height 19
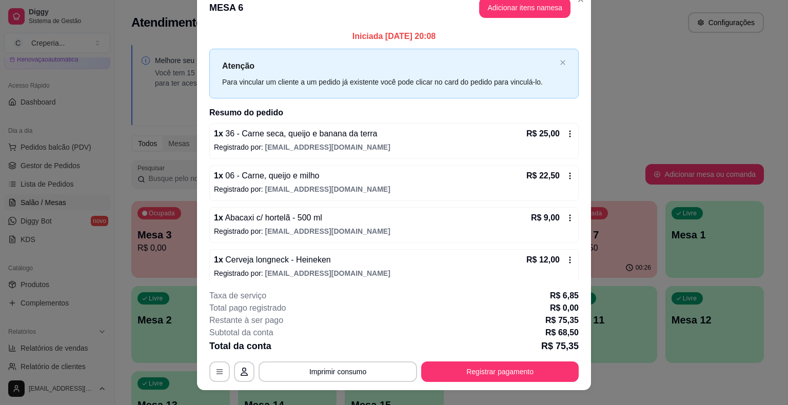
scroll to position [0, 0]
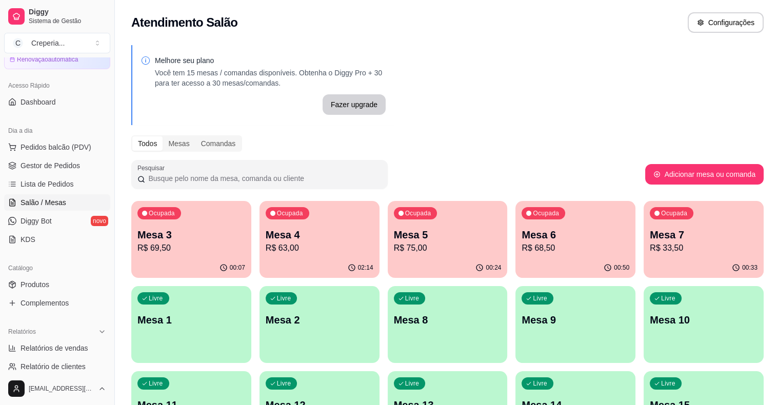
click at [522, 235] on p "Mesa 6" at bounding box center [576, 235] width 108 height 14
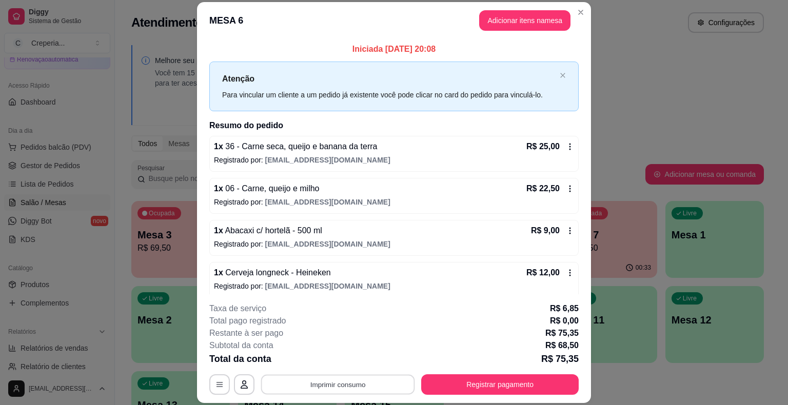
click at [314, 384] on button "Imprimir consumo" at bounding box center [338, 385] width 154 height 20
click at [328, 364] on button "IMPRESSORA" at bounding box center [337, 361] width 72 height 16
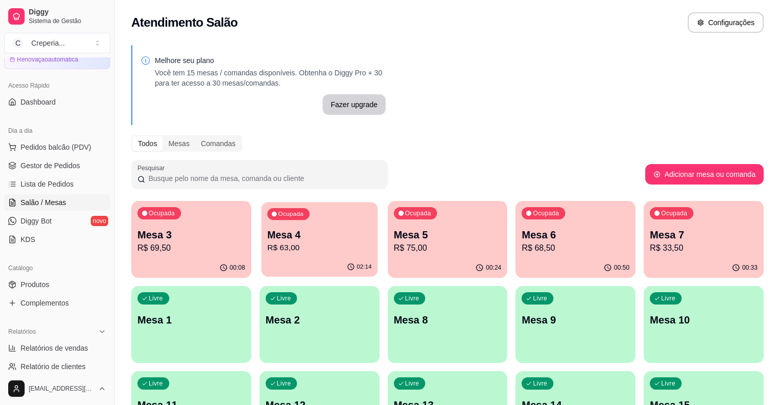
click at [289, 235] on p "Mesa 4" at bounding box center [319, 235] width 105 height 14
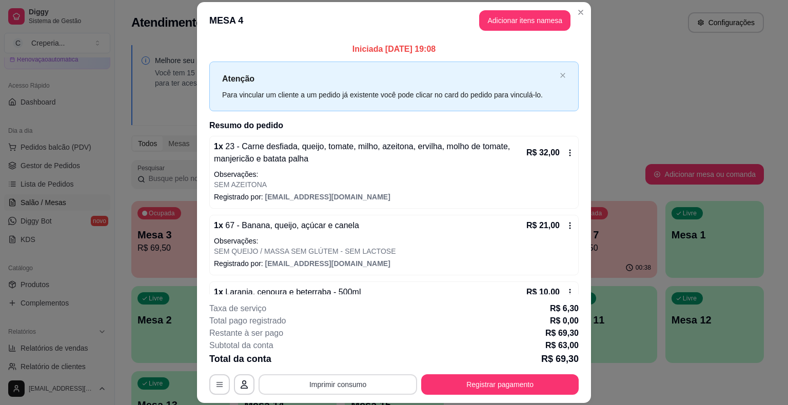
click at [308, 386] on button "Imprimir consumo" at bounding box center [337, 384] width 158 height 21
click at [322, 362] on button "IMPRESSORA" at bounding box center [337, 361] width 74 height 16
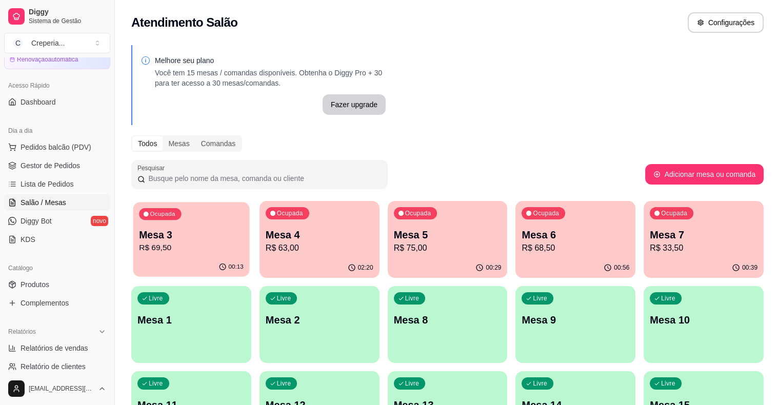
click at [182, 241] on p "Mesa 3" at bounding box center [191, 235] width 105 height 14
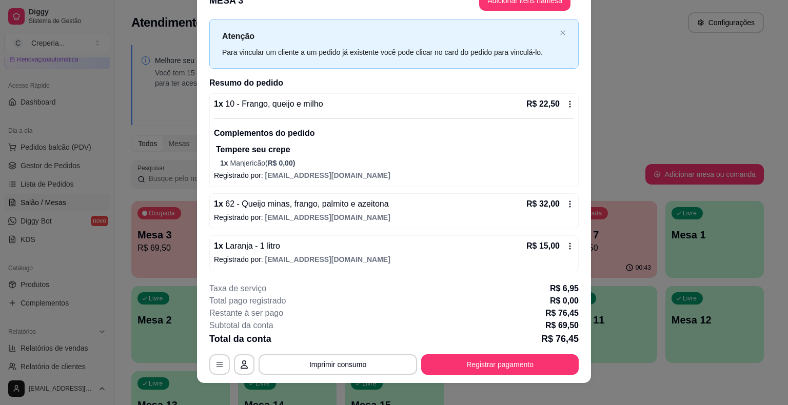
scroll to position [31, 0]
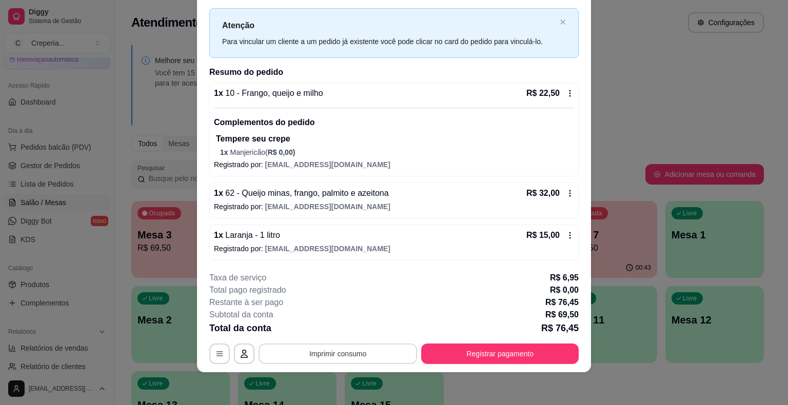
click at [346, 354] on button "Imprimir consumo" at bounding box center [337, 354] width 158 height 21
click at [346, 335] on button "IMPRESSORA" at bounding box center [337, 330] width 74 height 16
click at [466, 352] on button "Registrar pagamento" at bounding box center [499, 354] width 157 height 21
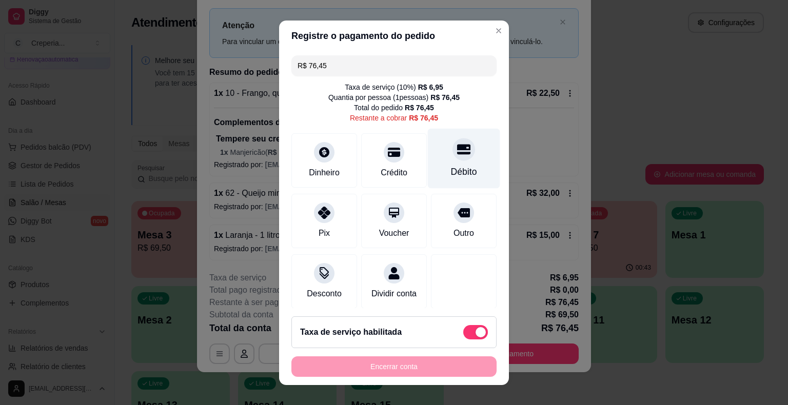
click at [459, 156] on div "Débito" at bounding box center [464, 158] width 72 height 60
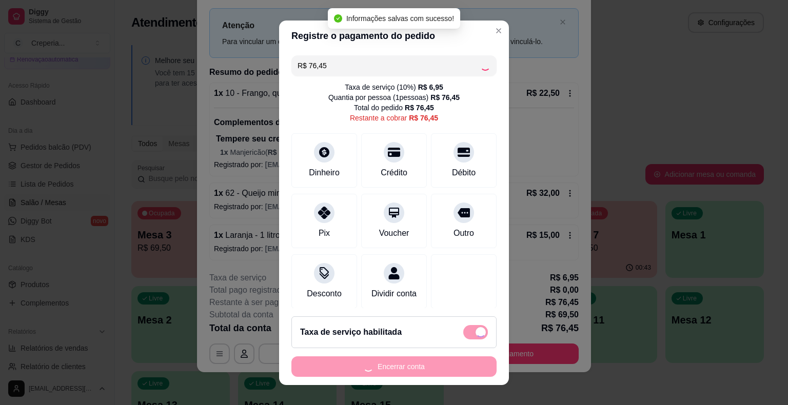
type input "R$ 0,00"
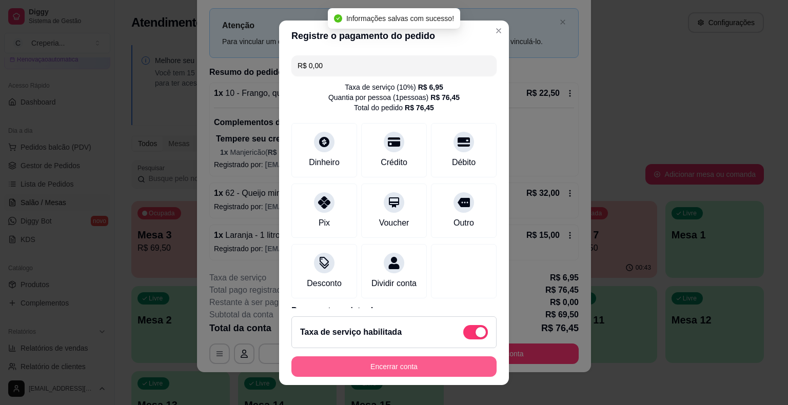
click at [430, 365] on button "Encerrar conta" at bounding box center [393, 366] width 205 height 21
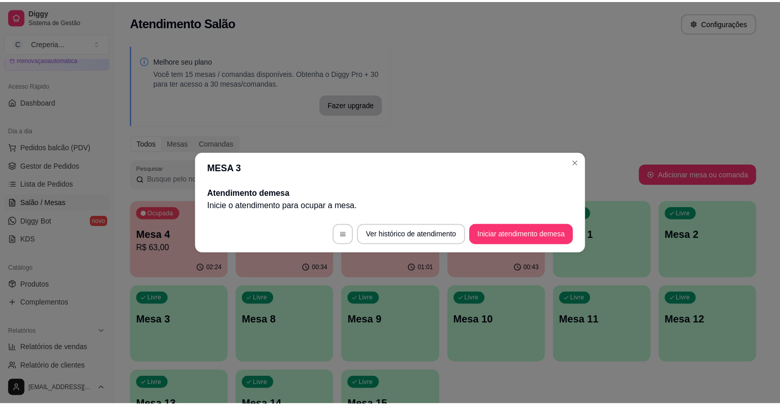
scroll to position [0, 0]
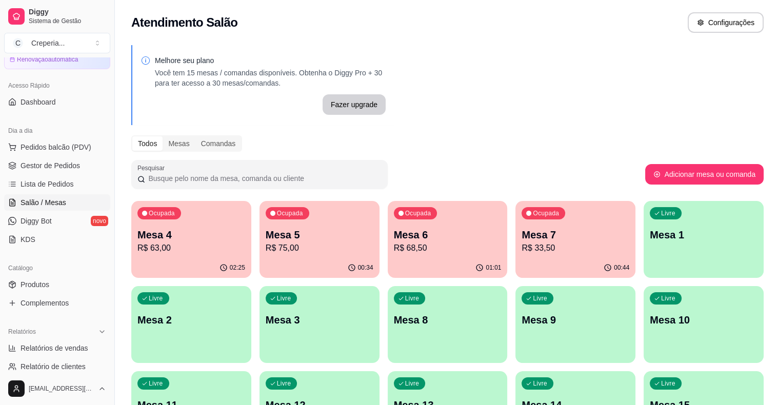
click at [185, 239] on p "Mesa 4" at bounding box center [191, 235] width 108 height 14
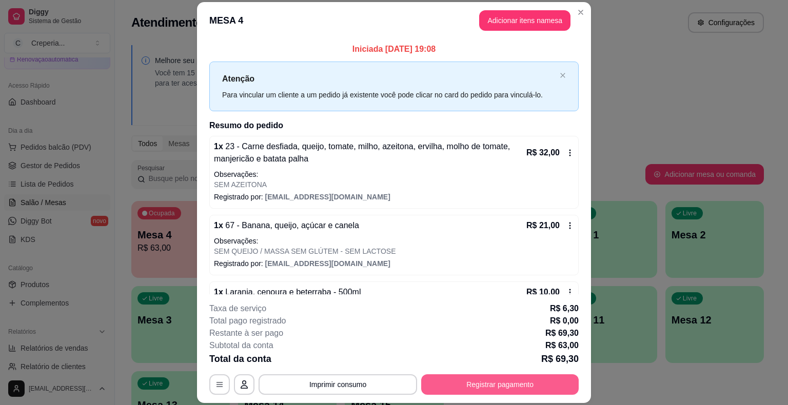
click at [505, 390] on button "Registrar pagamento" at bounding box center [499, 384] width 157 height 21
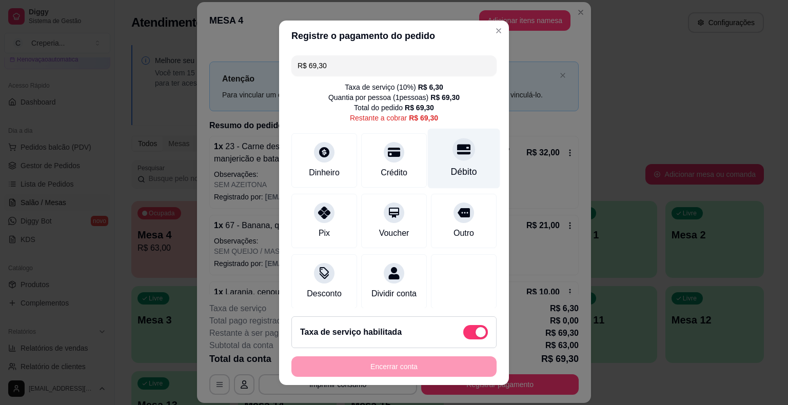
click at [449, 164] on div "Débito" at bounding box center [464, 158] width 72 height 60
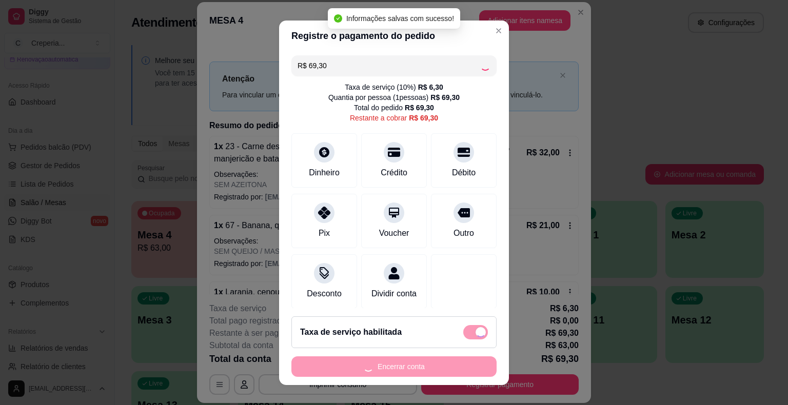
type input "R$ 0,00"
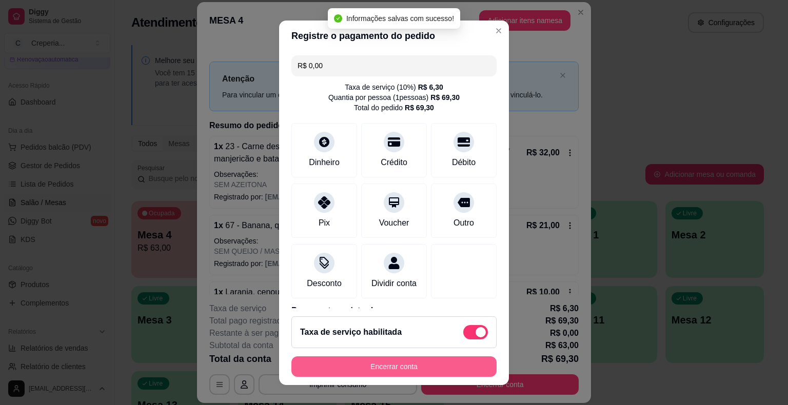
click at [434, 367] on button "Encerrar conta" at bounding box center [393, 366] width 205 height 21
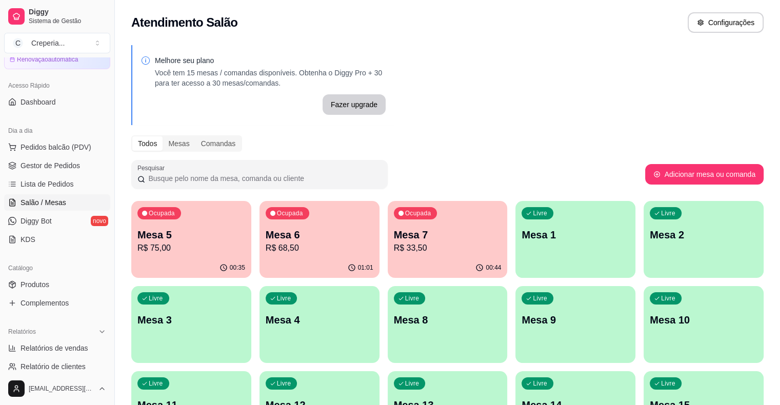
click at [282, 241] on p "Mesa 6" at bounding box center [320, 235] width 108 height 14
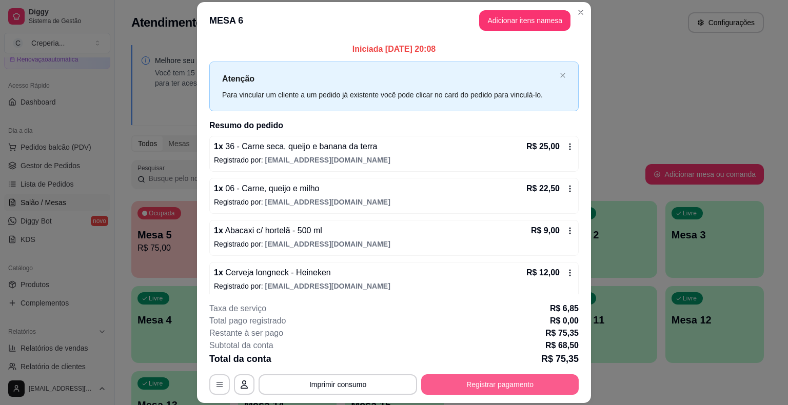
click at [511, 379] on button "Registrar pagamento" at bounding box center [499, 384] width 157 height 21
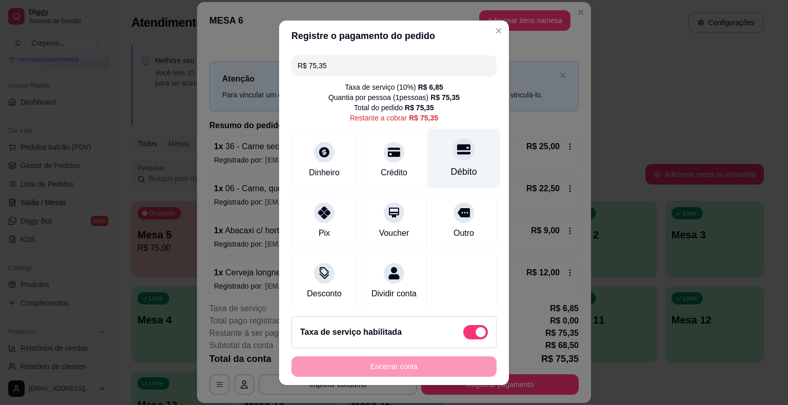
click at [451, 165] on div "Débito" at bounding box center [464, 171] width 26 height 13
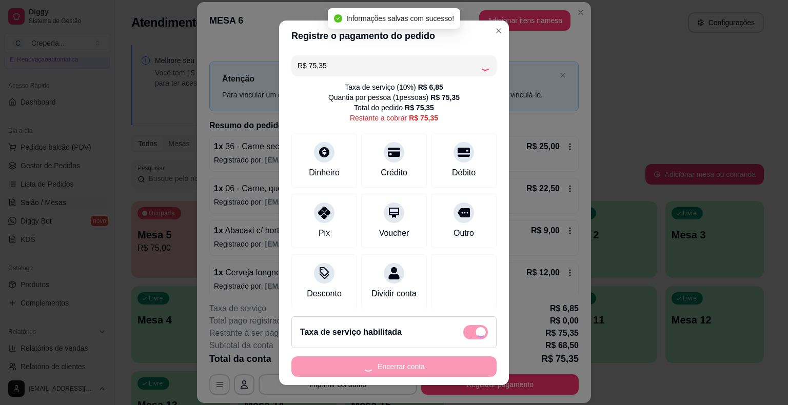
type input "R$ 0,00"
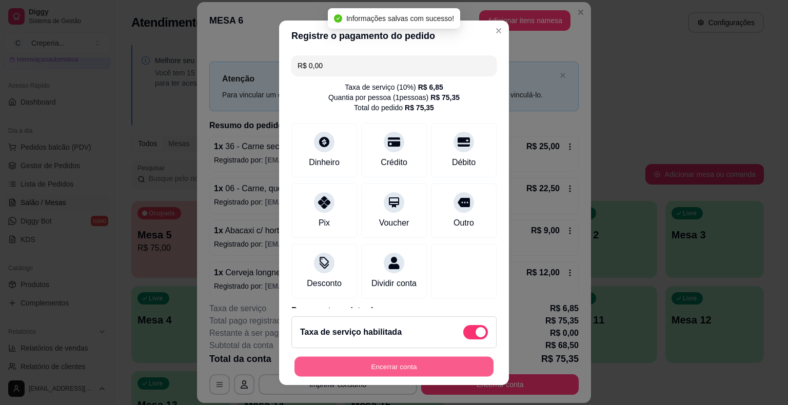
click at [426, 368] on button "Encerrar conta" at bounding box center [393, 366] width 199 height 20
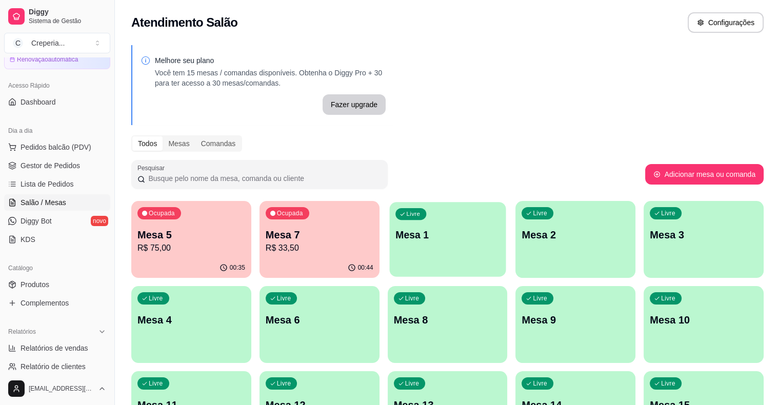
click at [405, 241] on p "Mesa 1" at bounding box center [447, 235] width 105 height 14
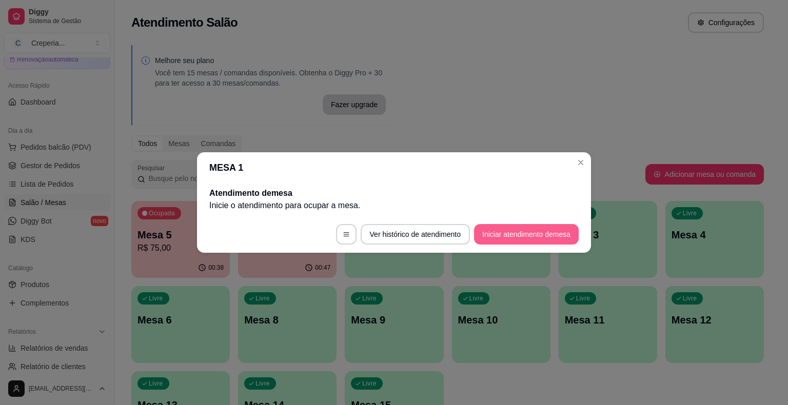
click at [530, 239] on button "Iniciar atendimento de mesa" at bounding box center [526, 234] width 105 height 21
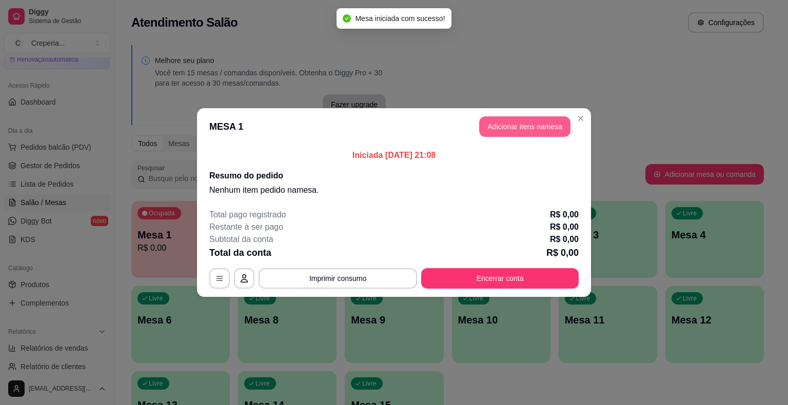
click at [527, 133] on button "Adicionar itens na mesa" at bounding box center [524, 126] width 91 height 21
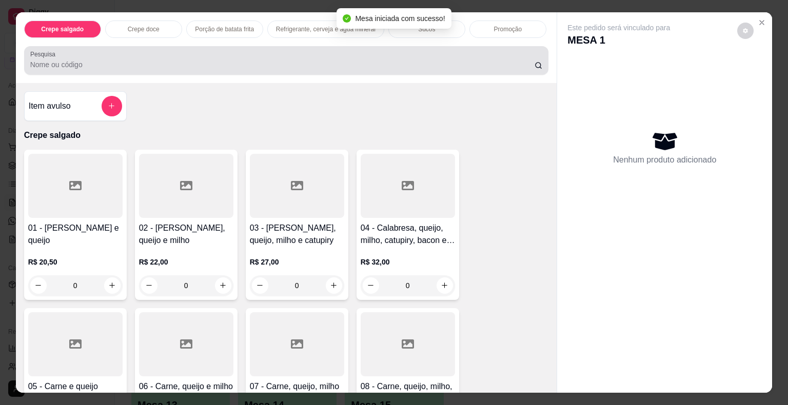
click at [229, 65] on input "Pesquisa" at bounding box center [282, 64] width 504 height 10
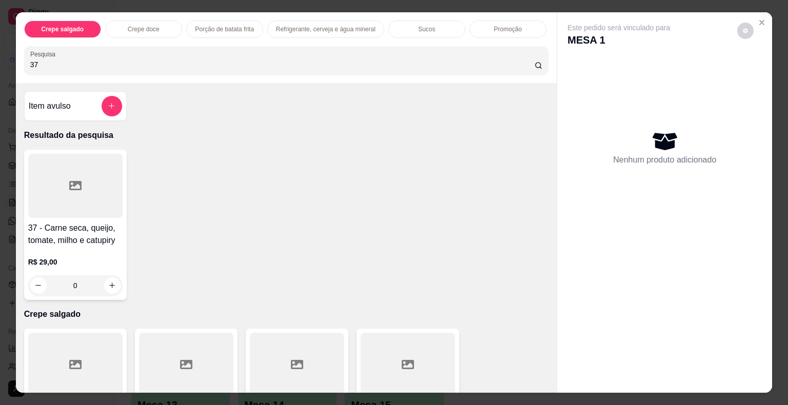
type input "37"
click at [97, 190] on div at bounding box center [75, 186] width 94 height 64
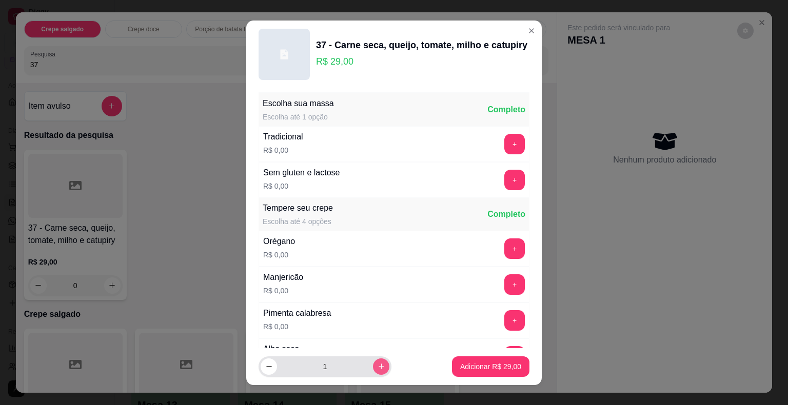
click at [361, 362] on div "1" at bounding box center [325, 366] width 129 height 21
type input "2"
click at [460, 364] on p "Adicionar R$ 58,00" at bounding box center [490, 367] width 61 height 10
type input "2"
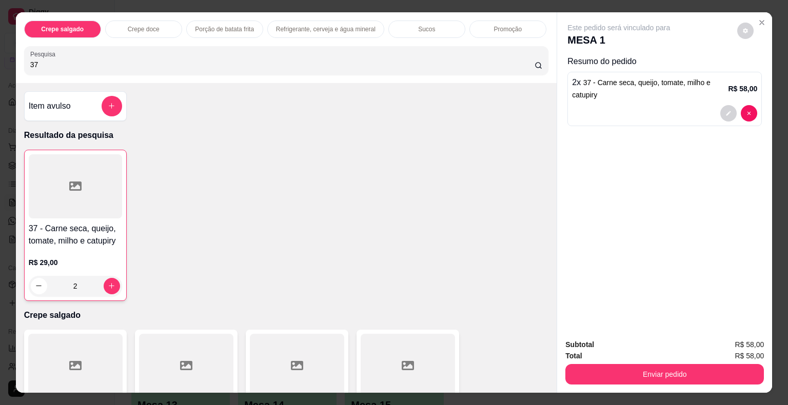
drag, startPoint x: 53, startPoint y: 57, endPoint x: 0, endPoint y: 58, distance: 53.3
click at [0, 58] on div "Crepe salgado Crepe doce Porção de batata frita Refrigerante, cerveja e água mi…" at bounding box center [394, 202] width 788 height 405
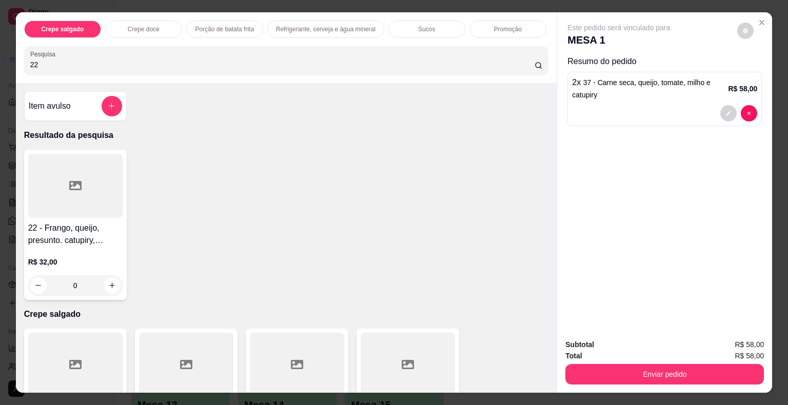
type input "22"
click at [61, 198] on div at bounding box center [75, 186] width 94 height 64
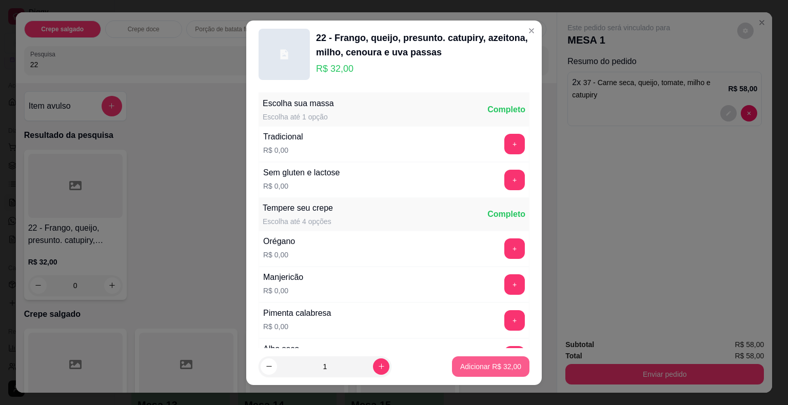
click at [460, 363] on p "Adicionar R$ 32,00" at bounding box center [490, 367] width 61 height 10
type input "1"
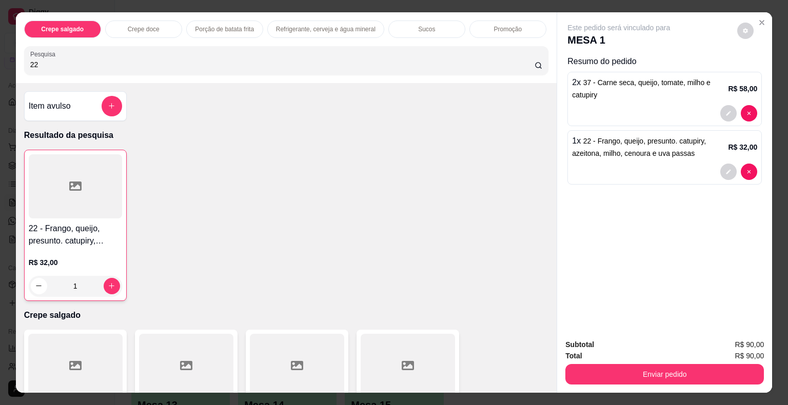
drag, startPoint x: 64, startPoint y: 51, endPoint x: 0, endPoint y: 45, distance: 63.8
click at [0, 45] on div "Crepe salgado Crepe doce Porção de batata frita Refrigerante, cerveja e água mi…" at bounding box center [394, 202] width 788 height 405
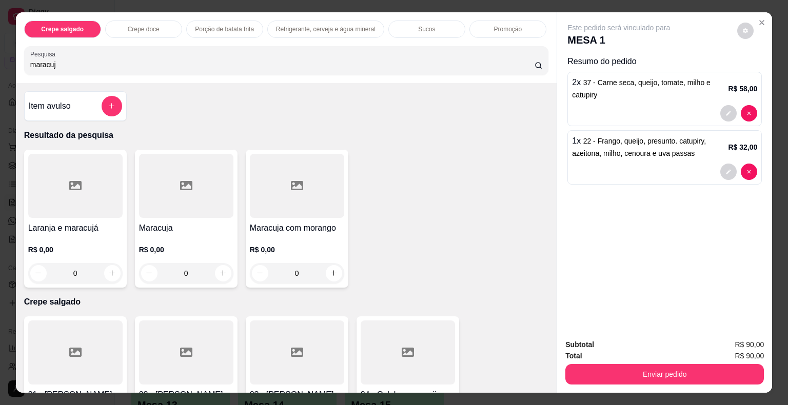
type input "maracuj"
click at [166, 193] on div at bounding box center [186, 186] width 94 height 64
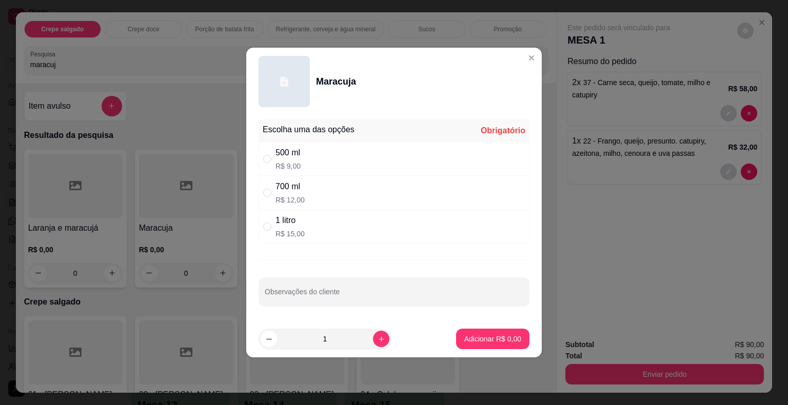
drag, startPoint x: 293, startPoint y: 224, endPoint x: 330, endPoint y: 251, distance: 46.2
click at [294, 226] on div "1 litro" at bounding box center [289, 220] width 29 height 12
radio input "true"
click at [464, 339] on p "Adicionar R$ 15,00" at bounding box center [490, 339] width 59 height 10
type input "1"
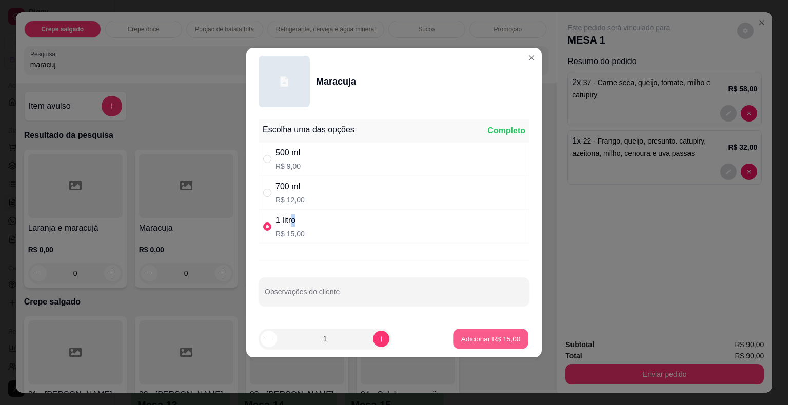
type input "1"
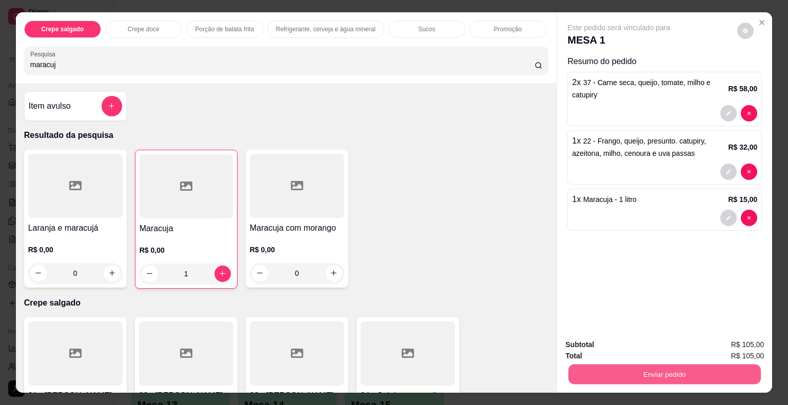
click at [615, 366] on button "Enviar pedido" at bounding box center [664, 375] width 192 height 20
click at [611, 347] on button "Não registrar e enviar pedido" at bounding box center [630, 345] width 104 height 19
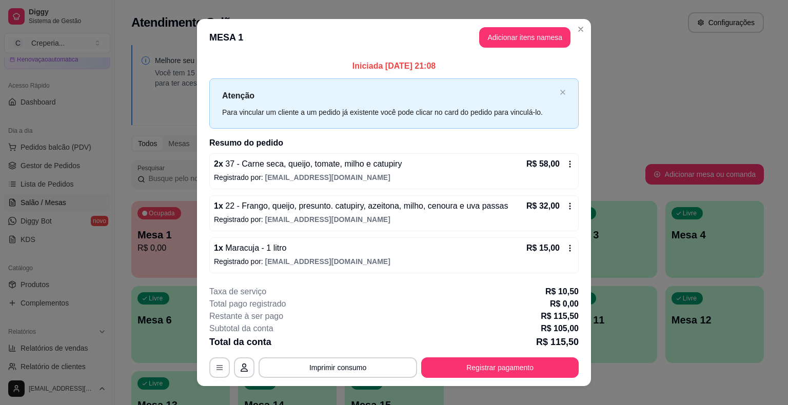
click at [368, 365] on button "Imprimir consumo" at bounding box center [337, 367] width 158 height 21
click at [358, 348] on button "IMPRESSORA" at bounding box center [337, 343] width 74 height 16
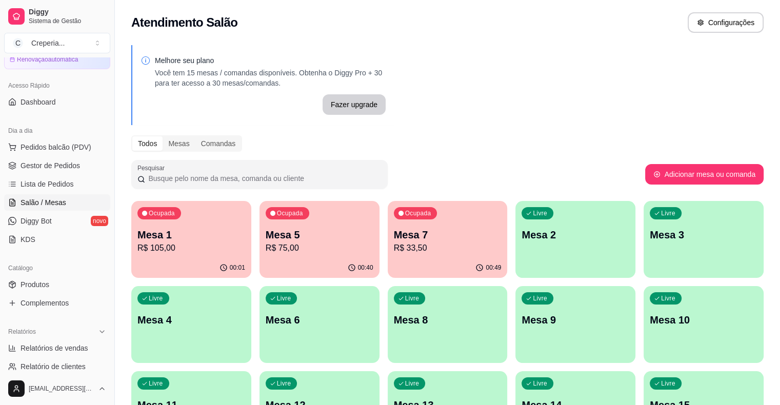
click at [302, 243] on p "R$ 75,00" at bounding box center [320, 248] width 108 height 12
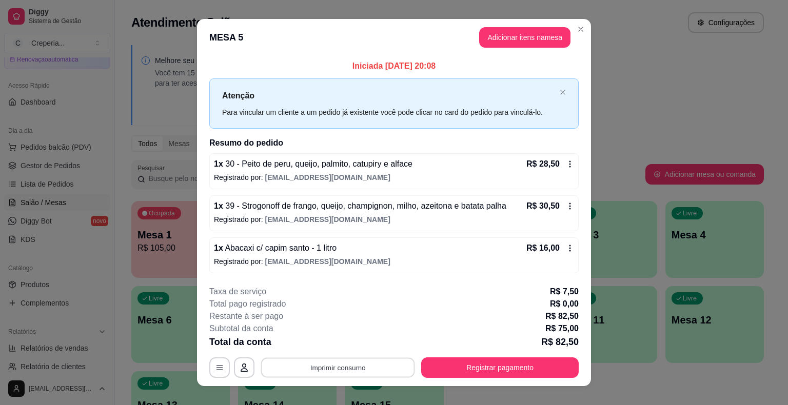
click at [320, 368] on button "Imprimir consumo" at bounding box center [338, 367] width 154 height 20
click at [317, 345] on button "IMPRESSORA" at bounding box center [337, 343] width 72 height 16
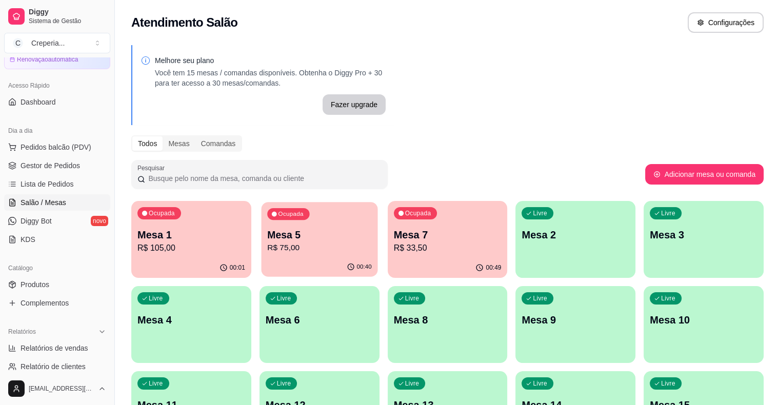
click at [277, 235] on p "Mesa 5" at bounding box center [319, 235] width 105 height 14
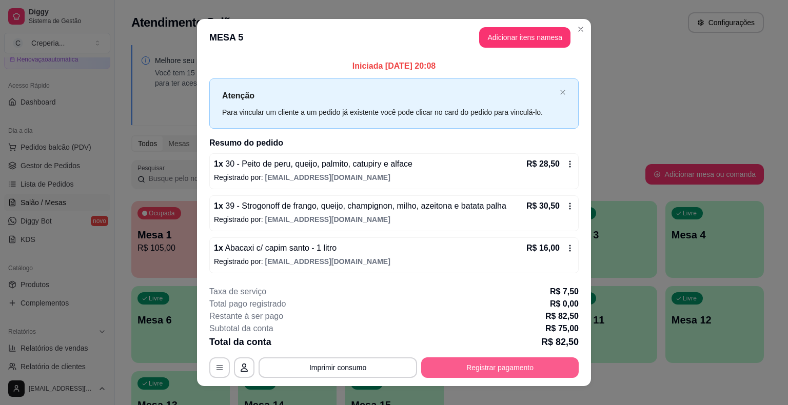
click at [456, 372] on button "Registrar pagamento" at bounding box center [499, 367] width 157 height 21
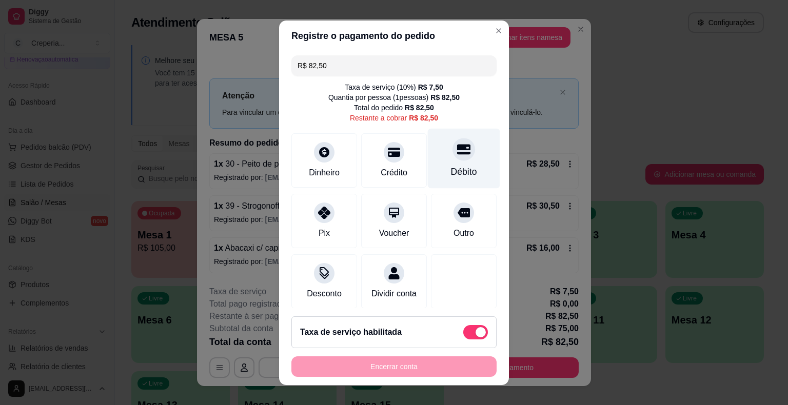
click at [451, 168] on div "Débito" at bounding box center [464, 171] width 26 height 13
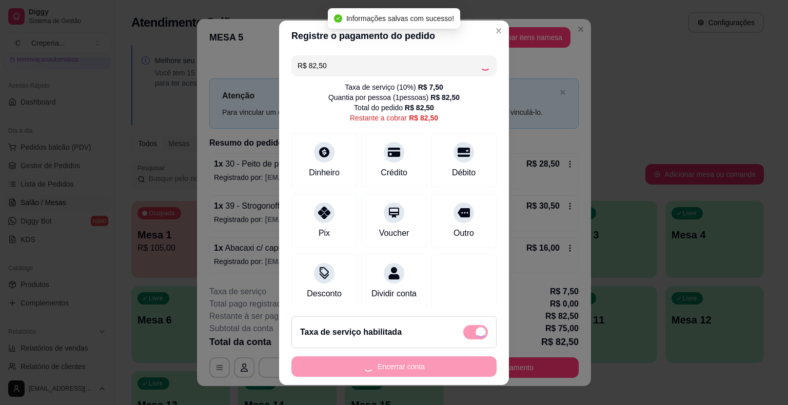
type input "R$ 0,00"
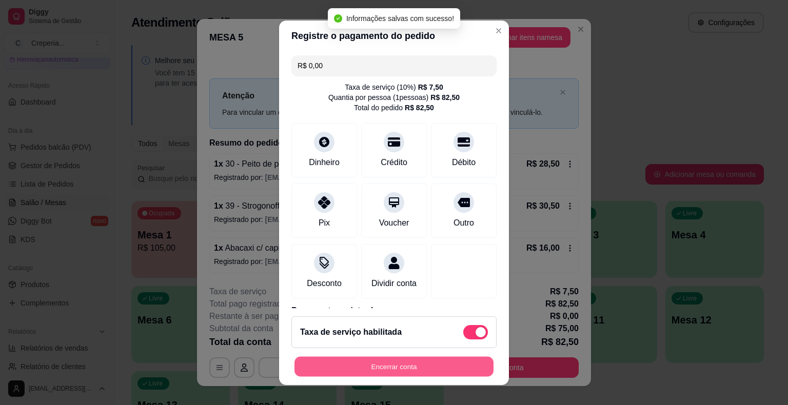
click at [415, 362] on button "Encerrar conta" at bounding box center [393, 366] width 199 height 20
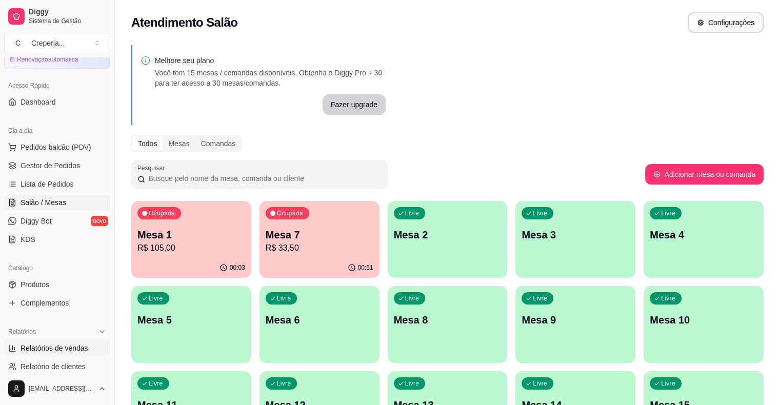
click at [51, 348] on span "Relatórios de vendas" at bounding box center [55, 348] width 68 height 10
select select "ALL"
select select "0"
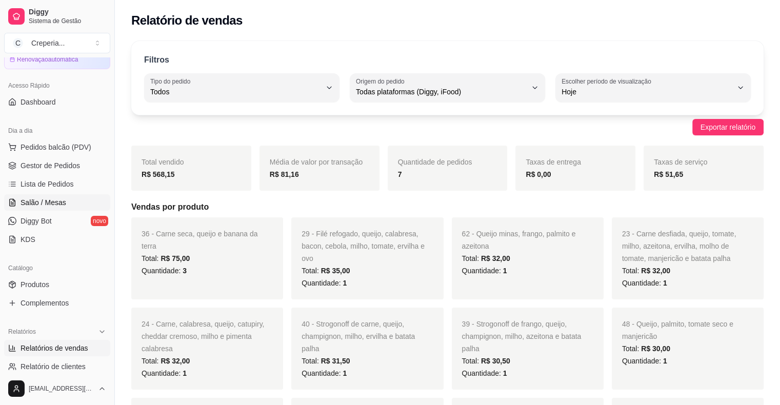
click at [62, 201] on span "Salão / Mesas" at bounding box center [44, 202] width 46 height 10
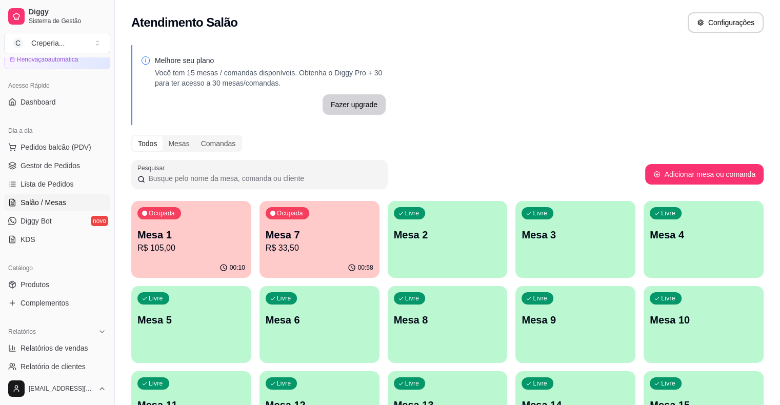
click at [197, 238] on p "Mesa 1" at bounding box center [191, 235] width 108 height 14
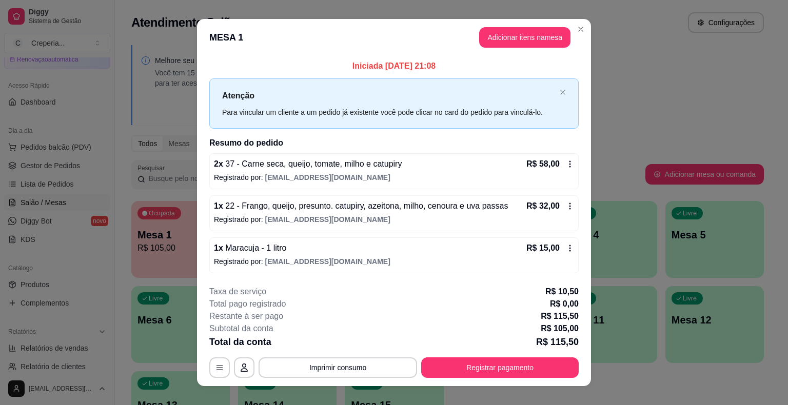
click at [467, 146] on h2 "Resumo do pedido" at bounding box center [393, 143] width 369 height 12
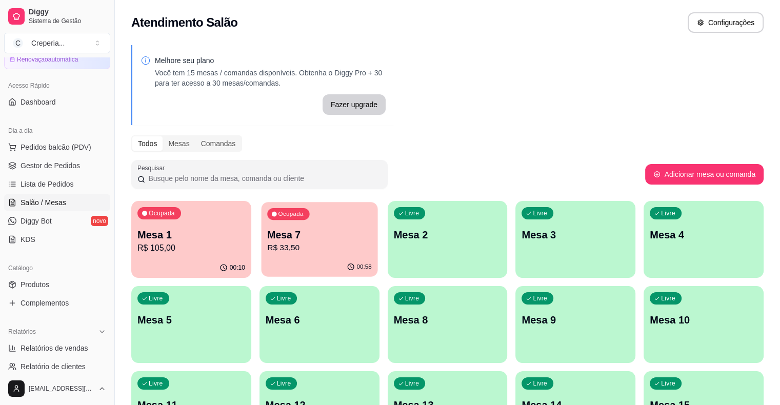
click at [309, 221] on div "Ocupada Mesa 7 R$ 33,50" at bounding box center [319, 229] width 116 height 55
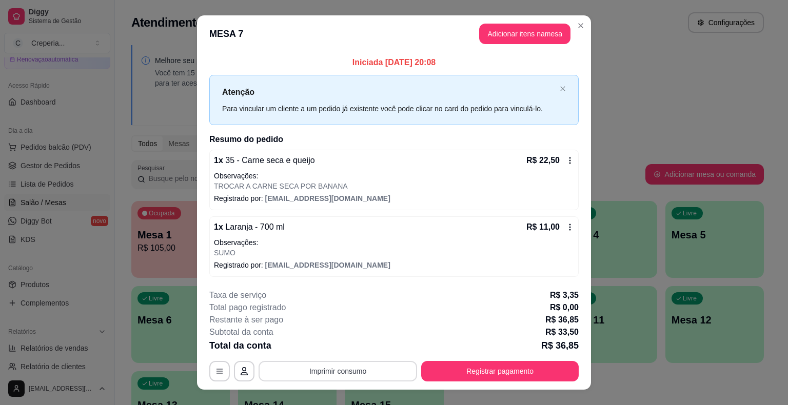
click at [321, 365] on button "Imprimir consumo" at bounding box center [337, 371] width 158 height 21
click at [326, 348] on button "IMPRESSORA" at bounding box center [337, 347] width 72 height 16
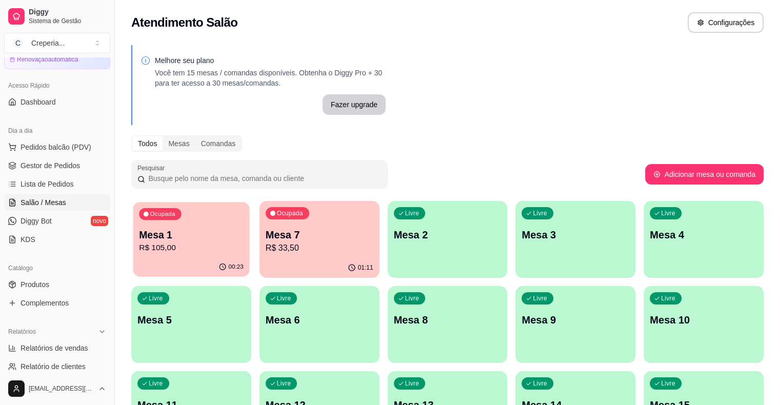
click at [209, 250] on p "R$ 105,00" at bounding box center [191, 248] width 105 height 12
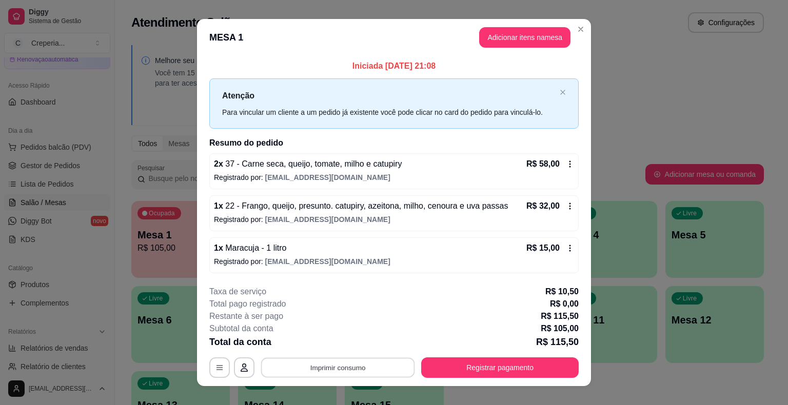
click at [352, 364] on button "Imprimir consumo" at bounding box center [338, 367] width 154 height 20
click at [334, 346] on button "IMPRESSORA" at bounding box center [337, 343] width 72 height 16
click at [526, 363] on button "Registrar pagamento" at bounding box center [499, 367] width 157 height 21
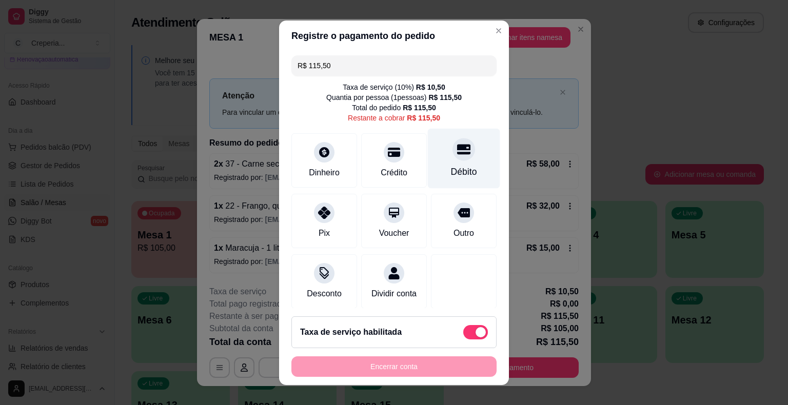
click at [457, 162] on div "Débito" at bounding box center [464, 158] width 72 height 60
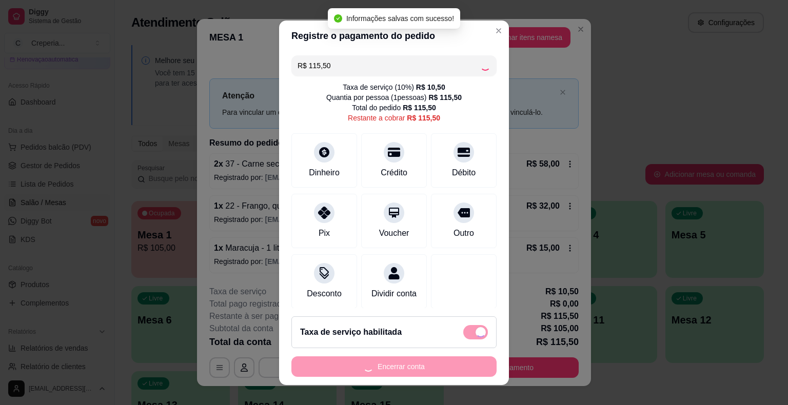
type input "R$ 0,00"
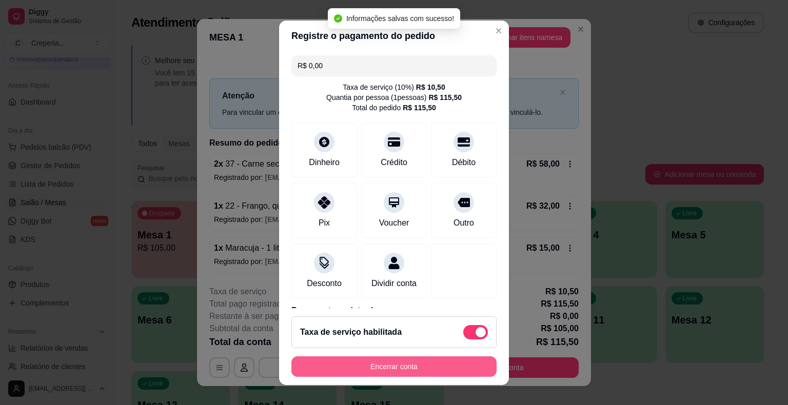
click at [414, 362] on button "Encerrar conta" at bounding box center [393, 366] width 205 height 21
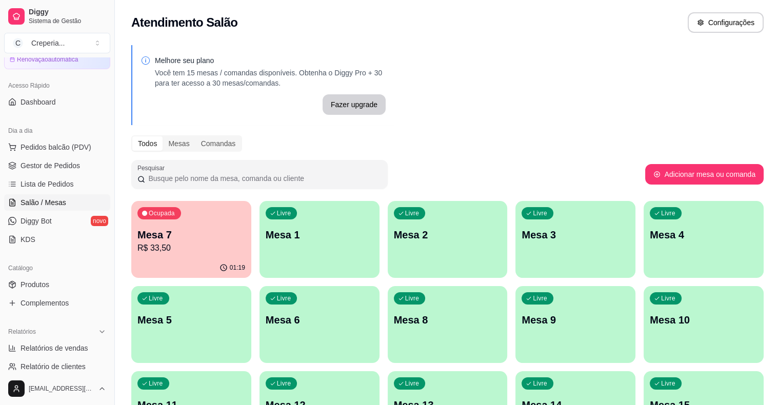
click at [174, 236] on p "Mesa 7" at bounding box center [191, 235] width 108 height 14
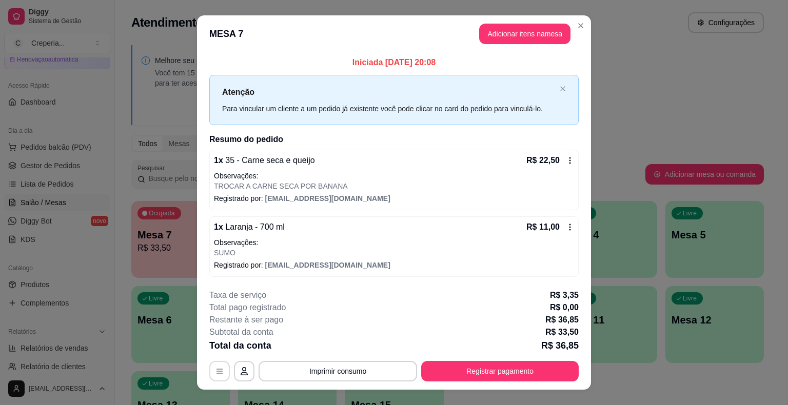
click at [216, 369] on icon "button" at bounding box center [219, 371] width 6 height 5
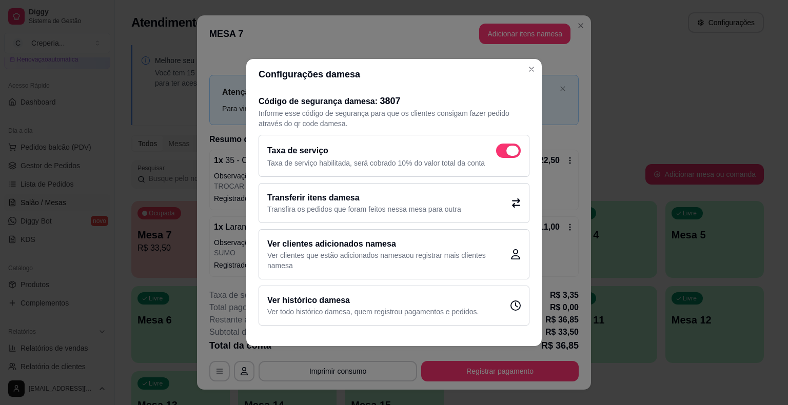
click at [518, 148] on span at bounding box center [508, 151] width 25 height 14
click at [502, 153] on input "checkbox" at bounding box center [498, 156] width 7 height 7
checkbox input "false"
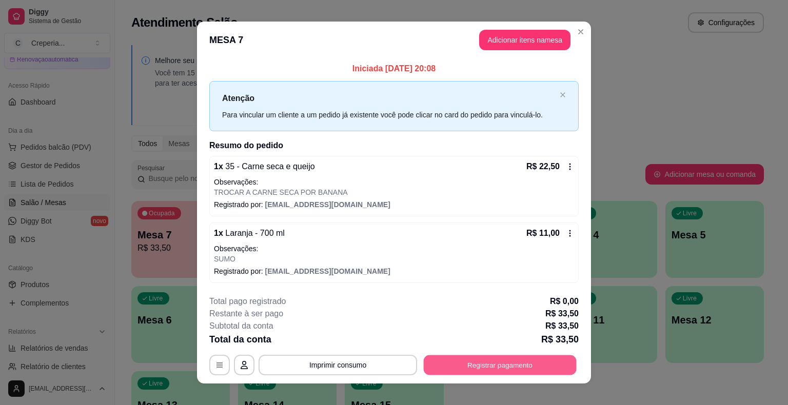
click at [495, 365] on button "Registrar pagamento" at bounding box center [500, 365] width 153 height 20
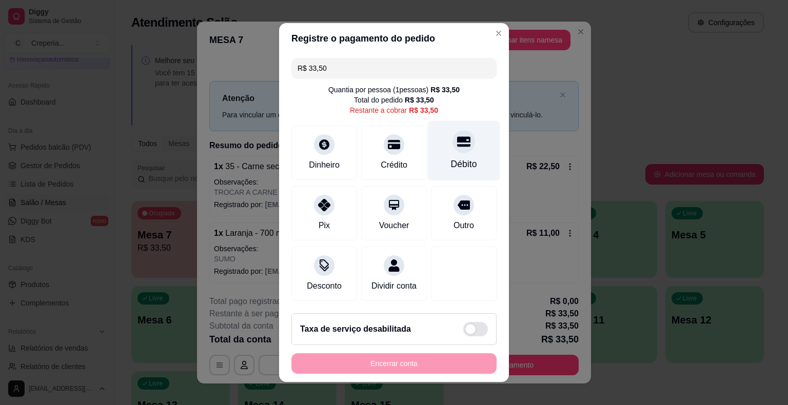
click at [451, 161] on div "Débito" at bounding box center [464, 163] width 26 height 13
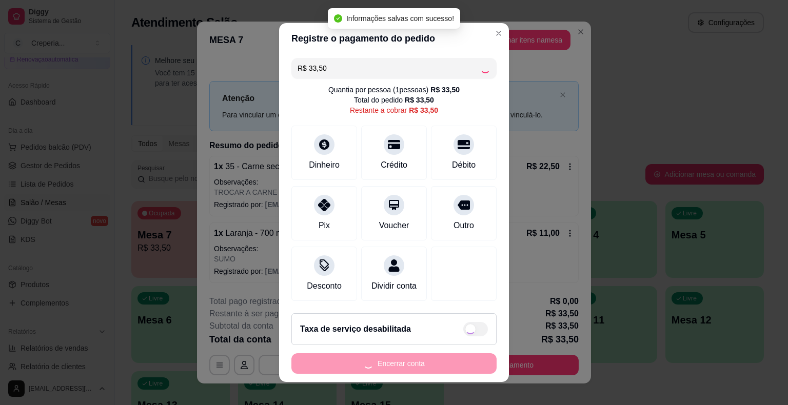
type input "R$ 0,00"
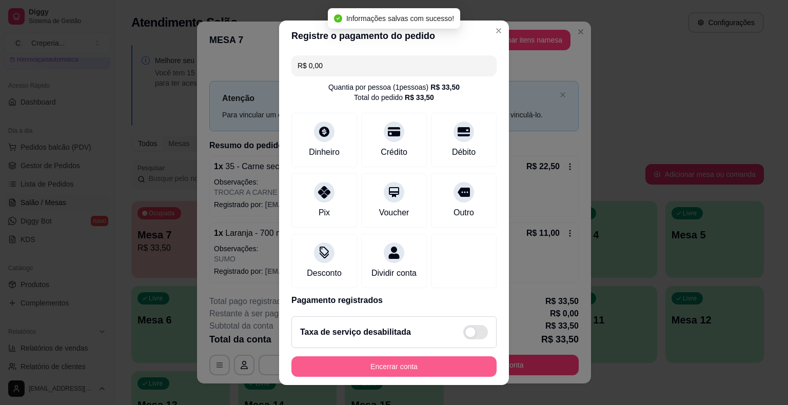
click at [387, 361] on button "Encerrar conta" at bounding box center [393, 366] width 205 height 21
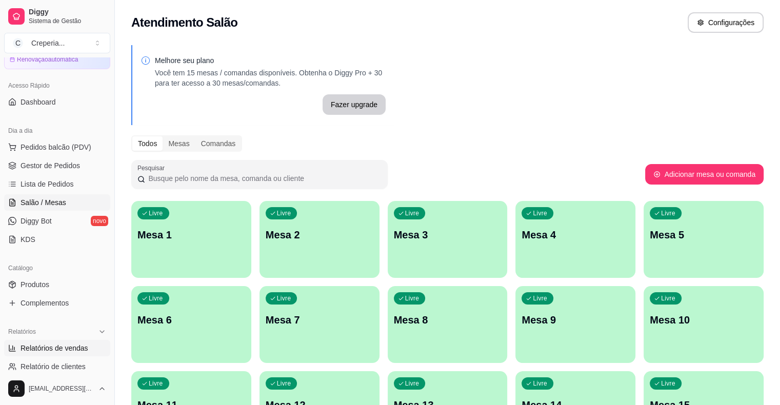
click at [74, 348] on span "Relatórios de vendas" at bounding box center [55, 348] width 68 height 10
select select "ALL"
select select "0"
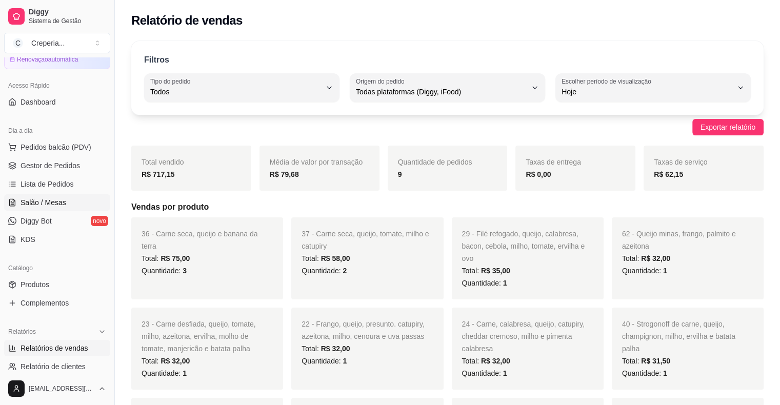
click at [70, 206] on link "Salão / Mesas" at bounding box center [57, 202] width 106 height 16
